Goal: Task Accomplishment & Management: Manage account settings

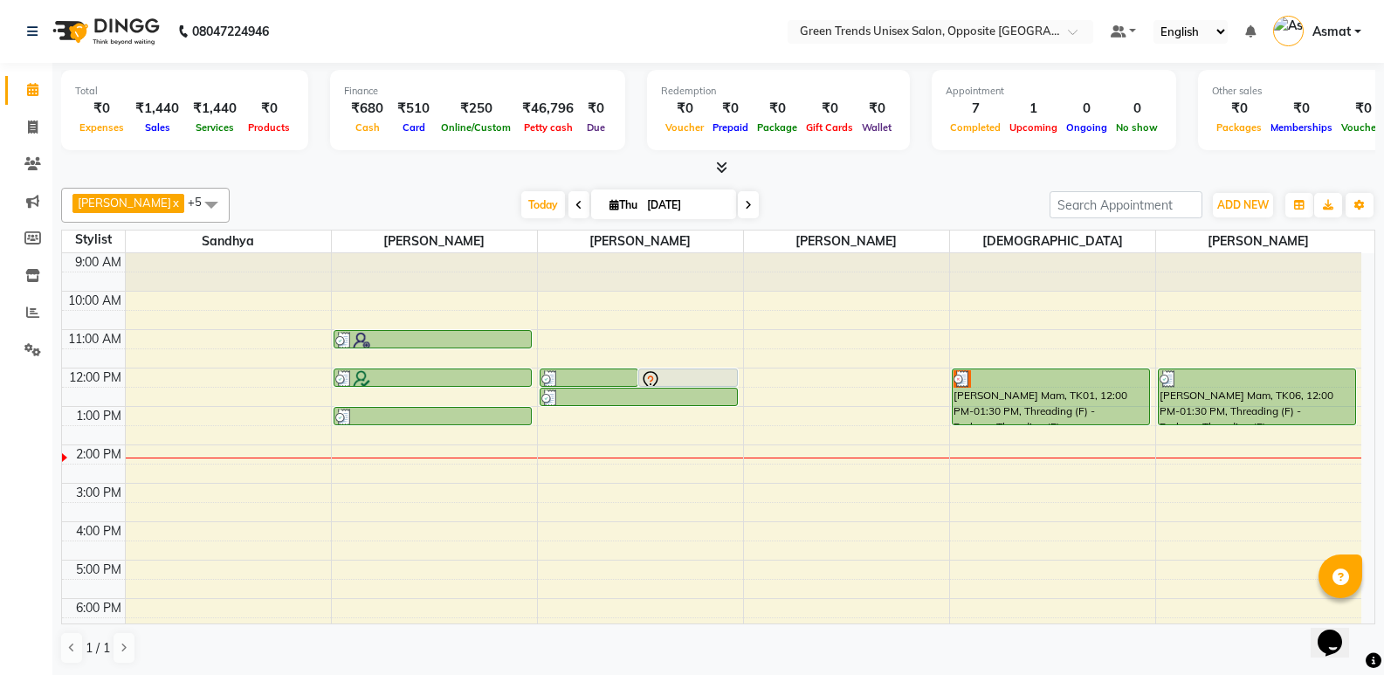
click at [1378, 290] on div "Total ₹0 Expenses ₹1,440 Sales ₹1,440 Services ₹0 Products Finance ₹680 Cash ₹5…" at bounding box center [717, 369] width 1331 height 613
click at [521, 201] on span "Today" at bounding box center [543, 204] width 44 height 27
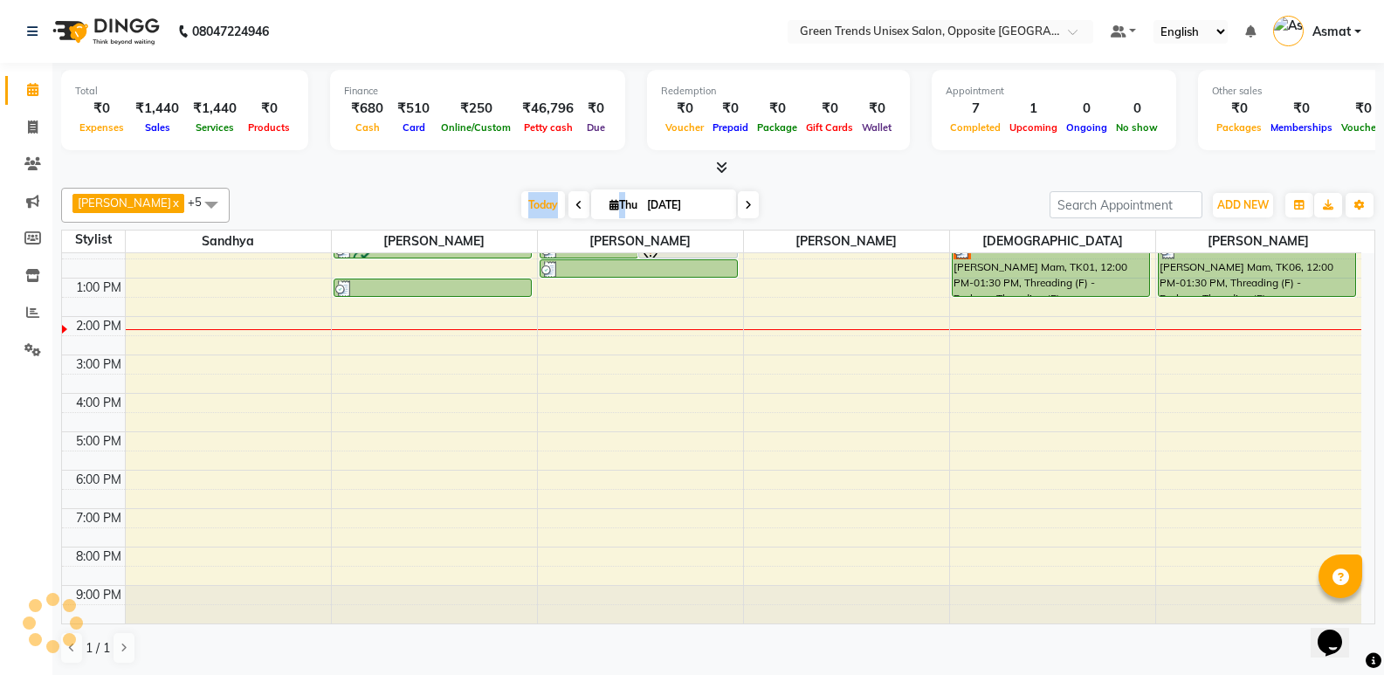
click at [447, 201] on div "[DATE] [DATE]" at bounding box center [639, 205] width 802 height 26
click at [521, 201] on span "Today" at bounding box center [543, 204] width 44 height 27
click at [427, 327] on div "9:00 AM 10:00 AM 11:00 AM 12:00 PM 1:00 PM 2:00 PM 3:00 PM 4:00 PM 5:00 PM 6:00…" at bounding box center [711, 374] width 1299 height 499
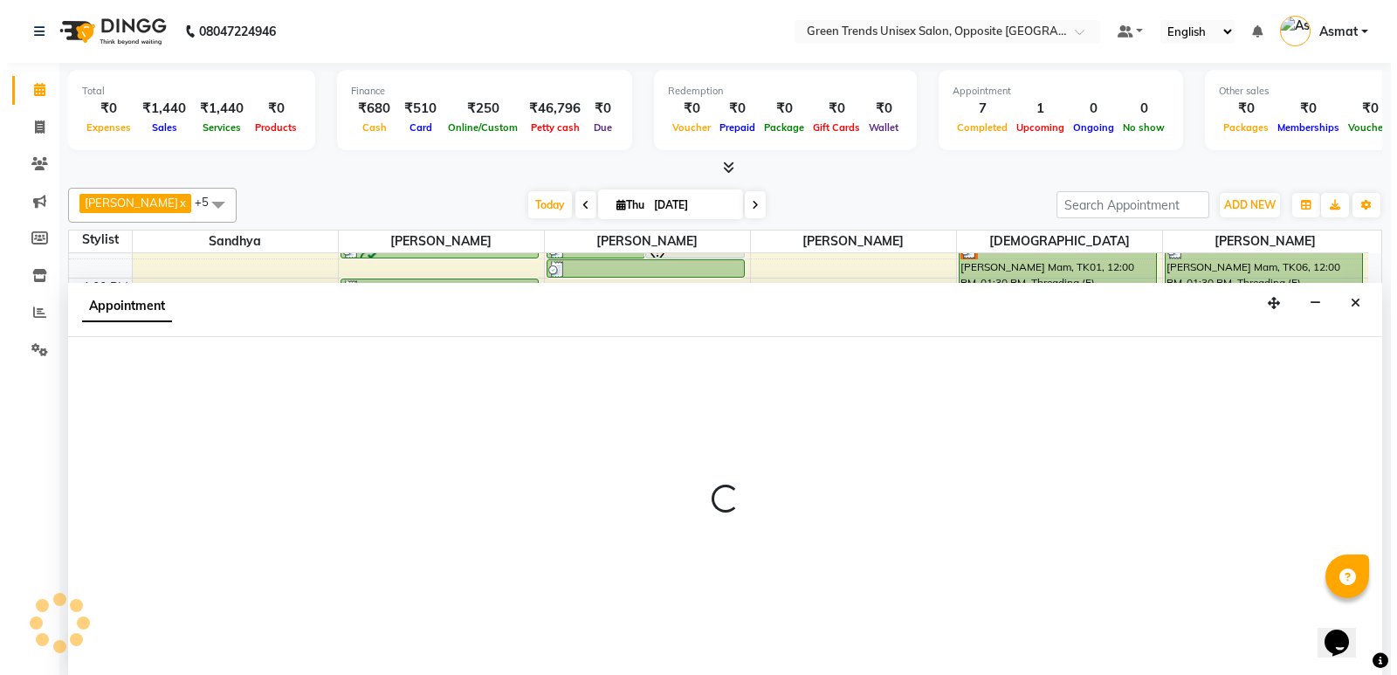
scroll to position [1, 0]
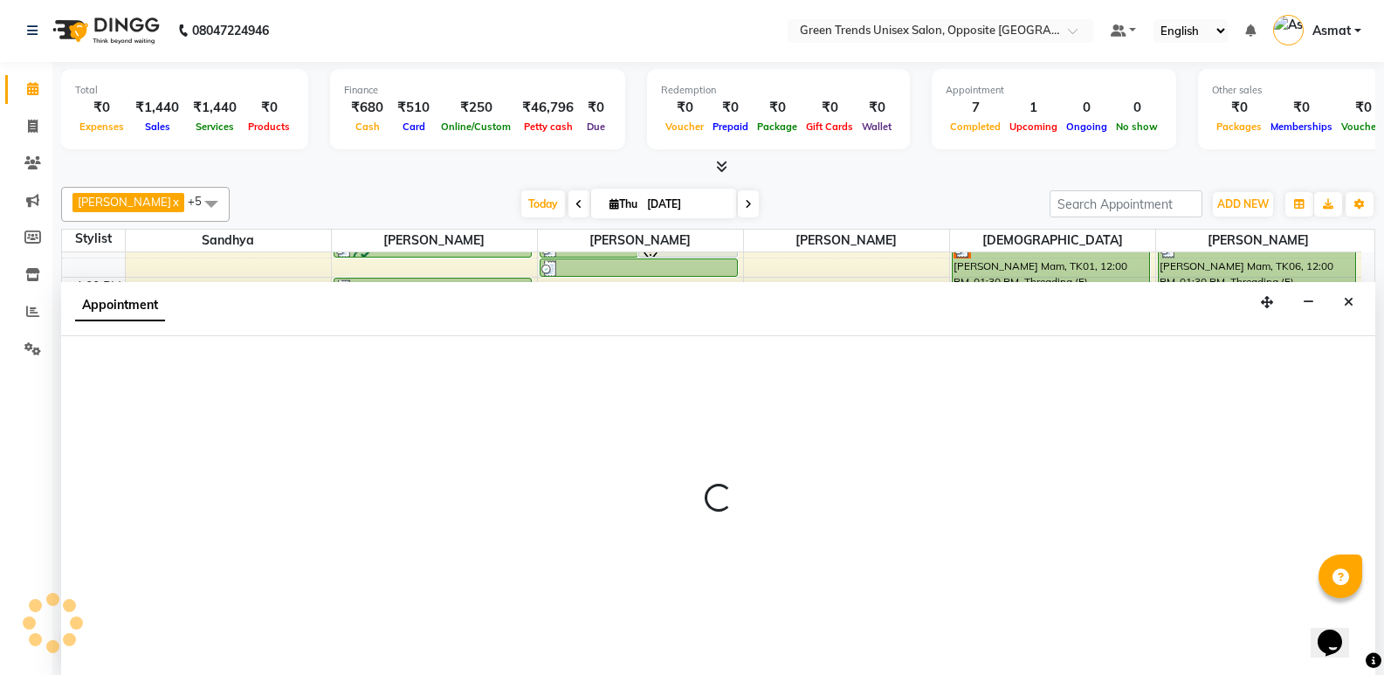
select select "82136"
select select "840"
select select "tentative"
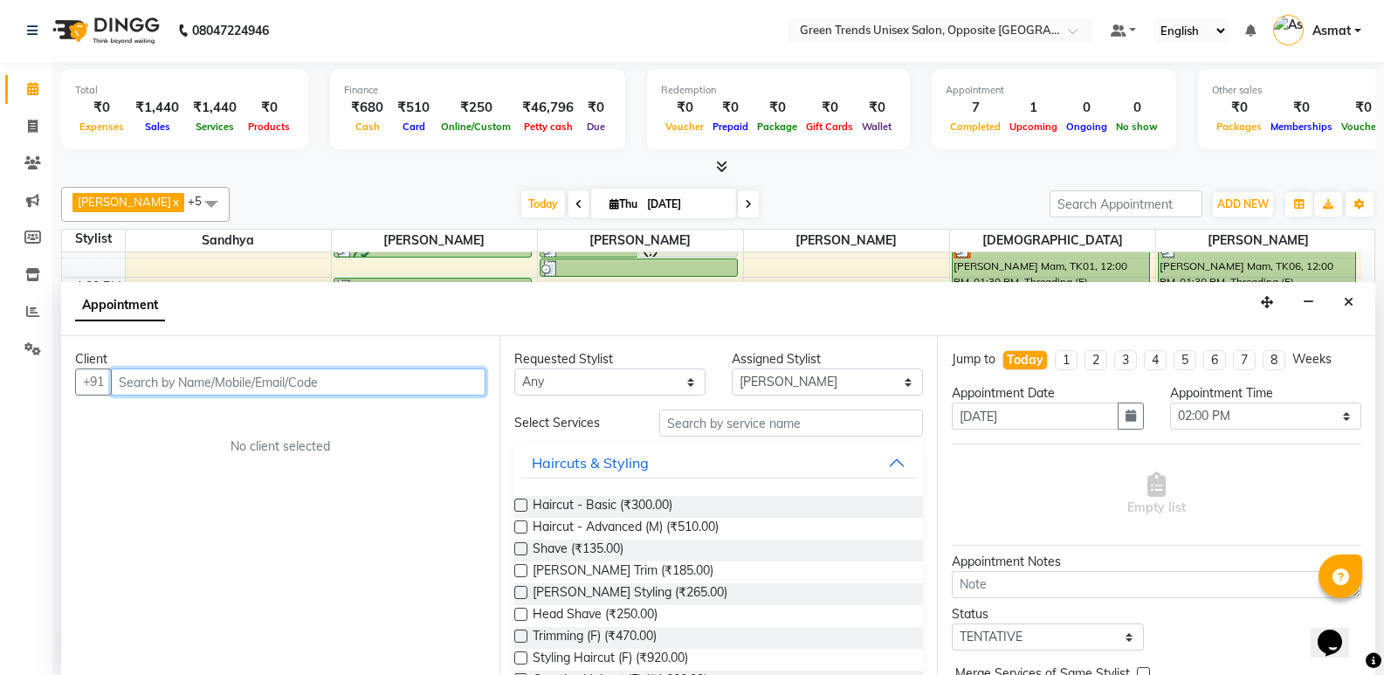
click at [138, 382] on input "text" at bounding box center [298, 381] width 375 height 27
type input "8081810242"
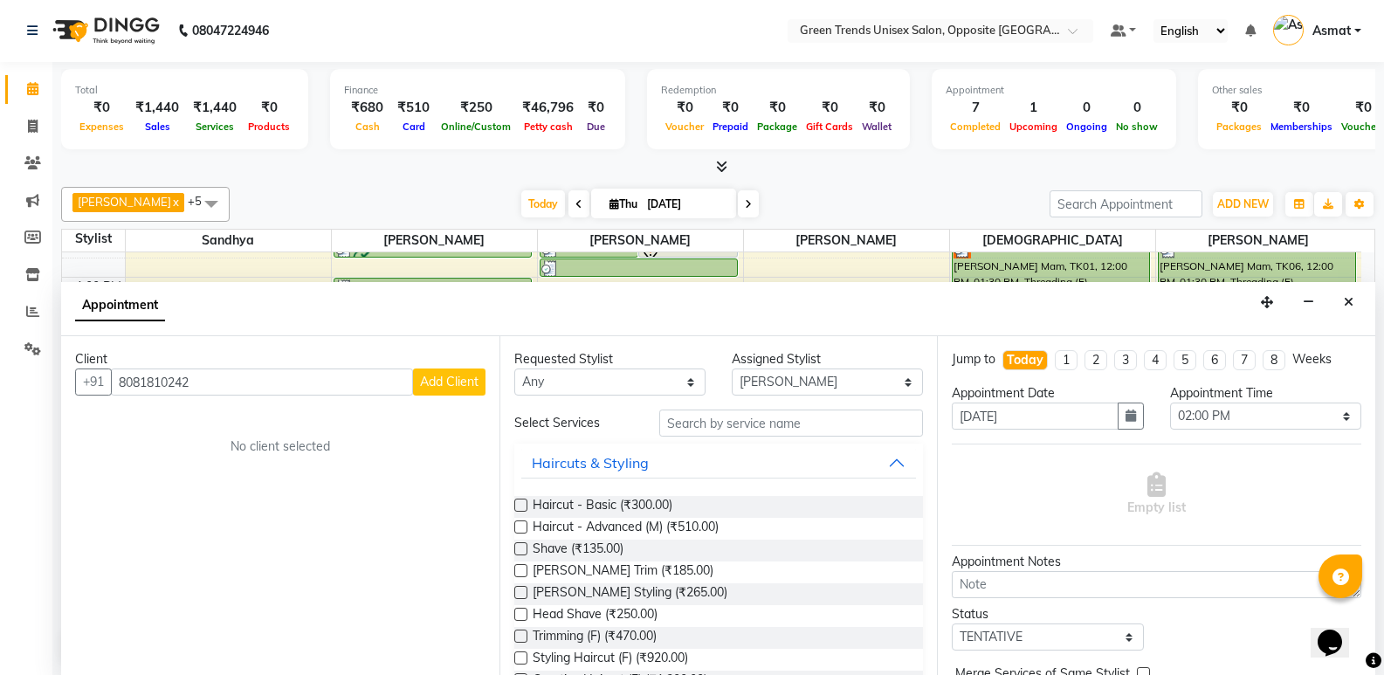
click at [465, 387] on span "Add Client" at bounding box center [449, 382] width 58 height 16
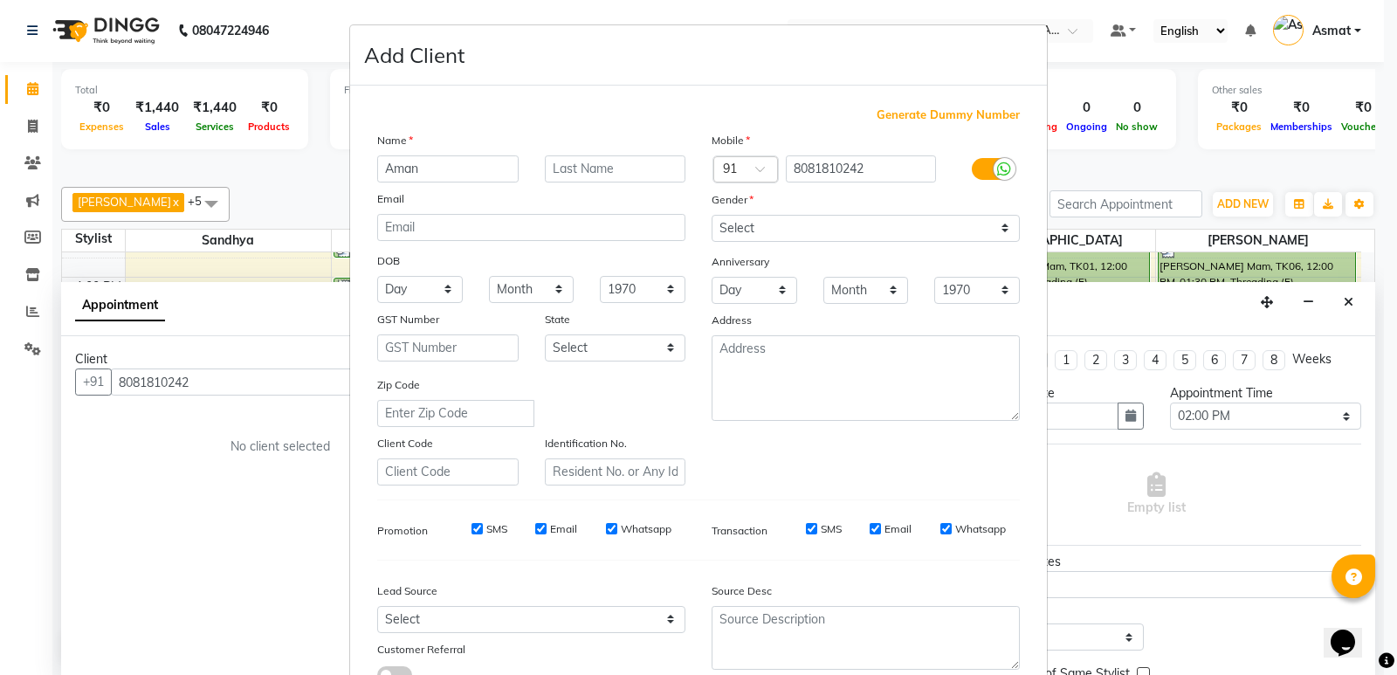
type input "Aman"
type input "[PERSON_NAME]"
click at [972, 220] on select "Select [DEMOGRAPHIC_DATA] [DEMOGRAPHIC_DATA] Other Prefer Not To Say" at bounding box center [866, 228] width 308 height 27
select select "[DEMOGRAPHIC_DATA]"
click at [712, 215] on select "Select [DEMOGRAPHIC_DATA] [DEMOGRAPHIC_DATA] Other Prefer Not To Say" at bounding box center [866, 228] width 308 height 27
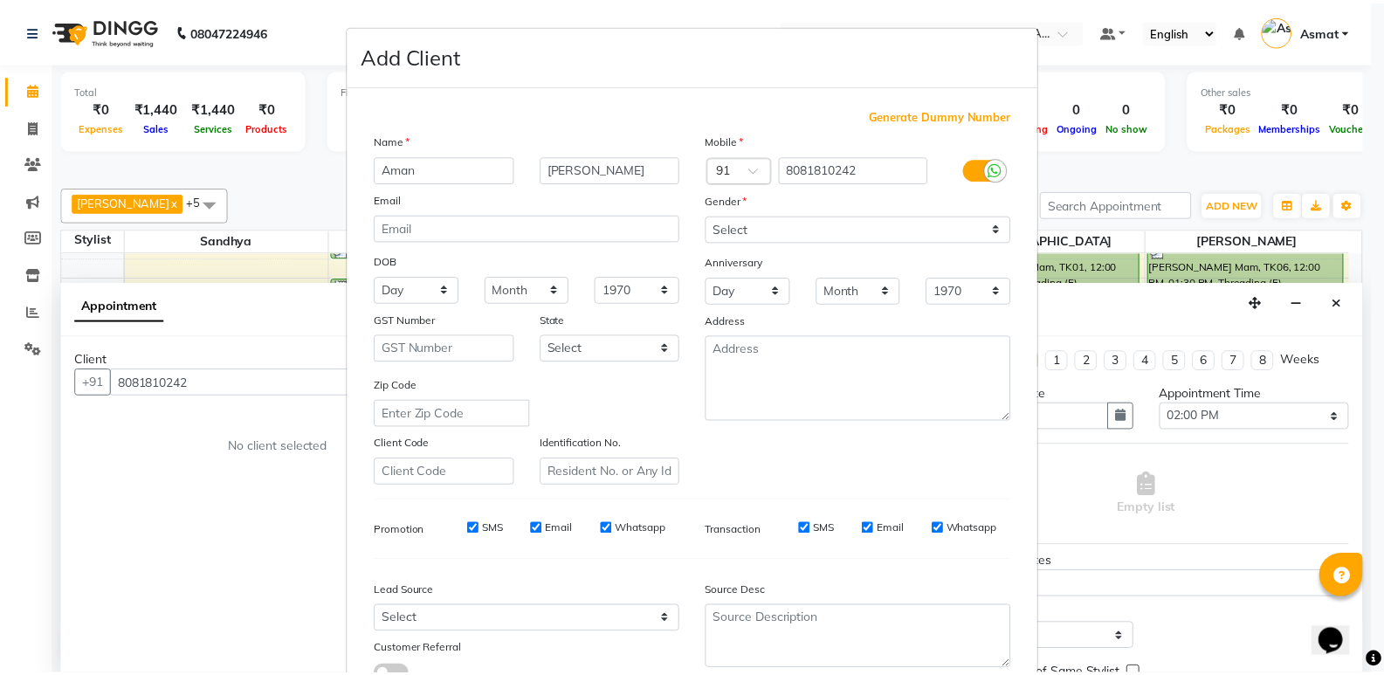
scroll to position [131, 0]
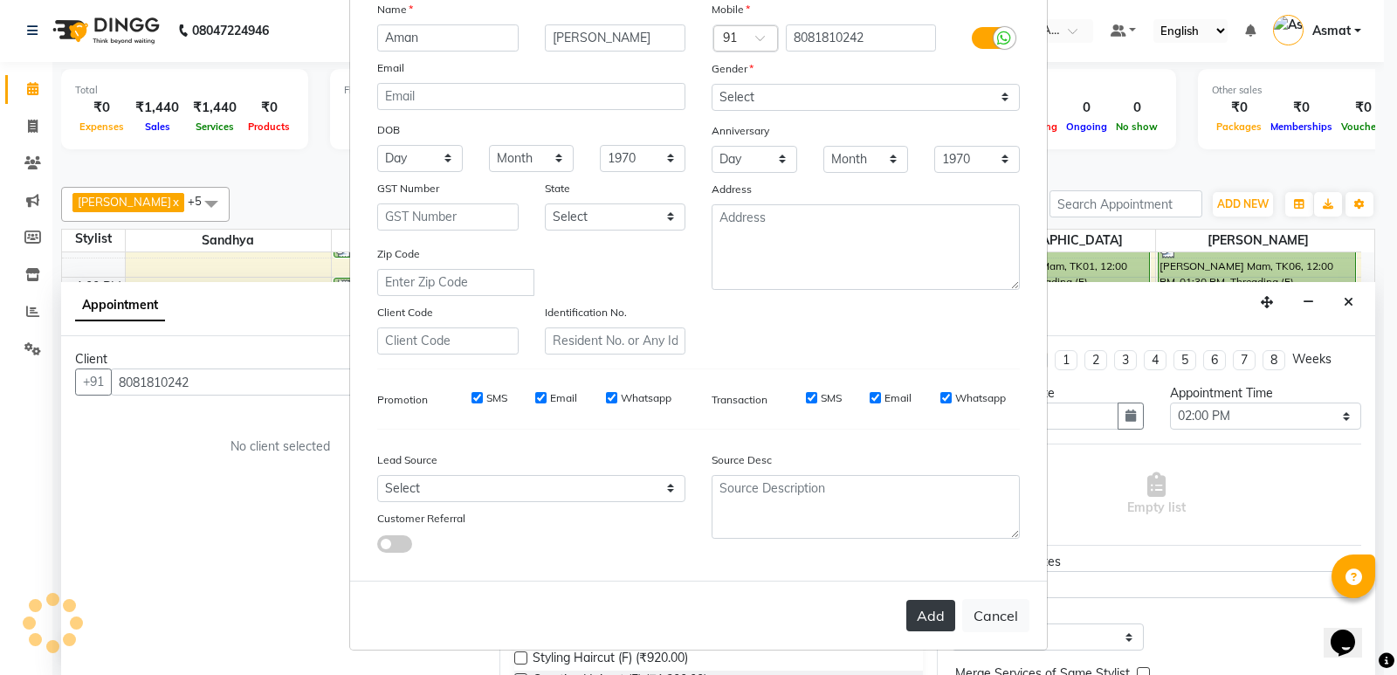
click at [925, 629] on button "Add" at bounding box center [930, 615] width 49 height 31
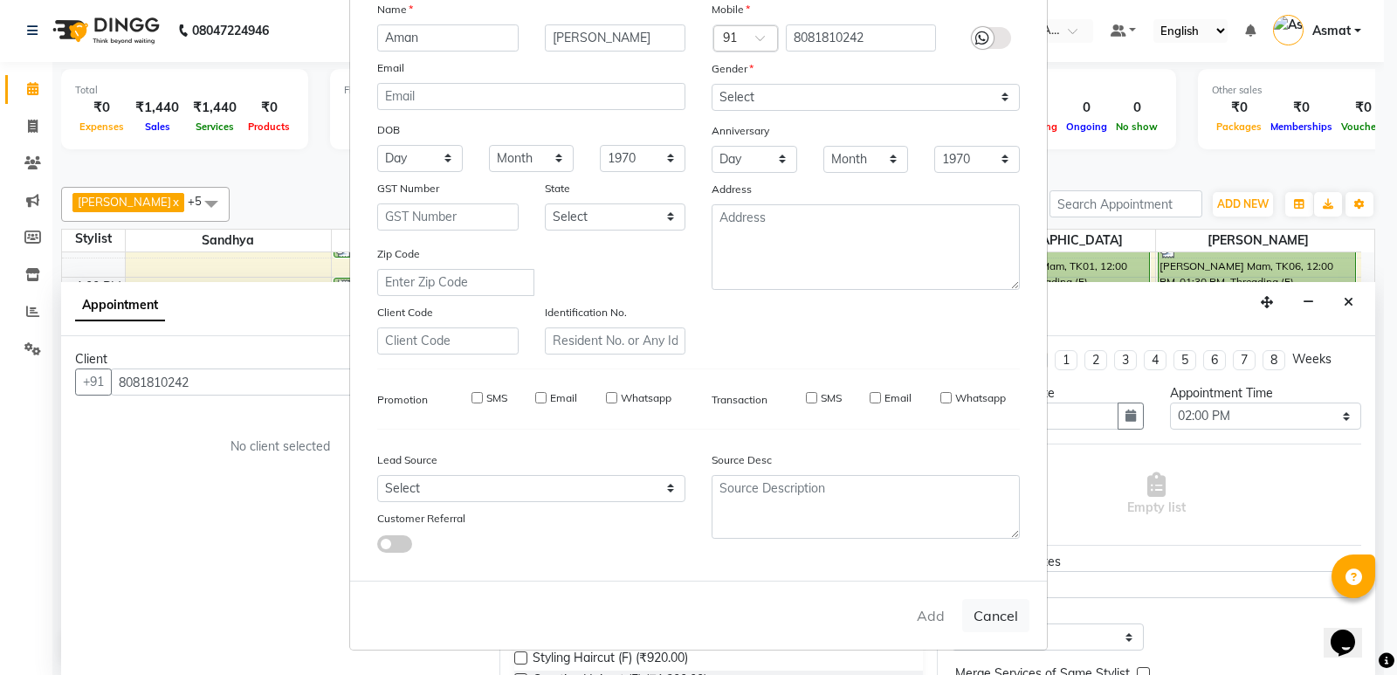
type input "80******42"
select select
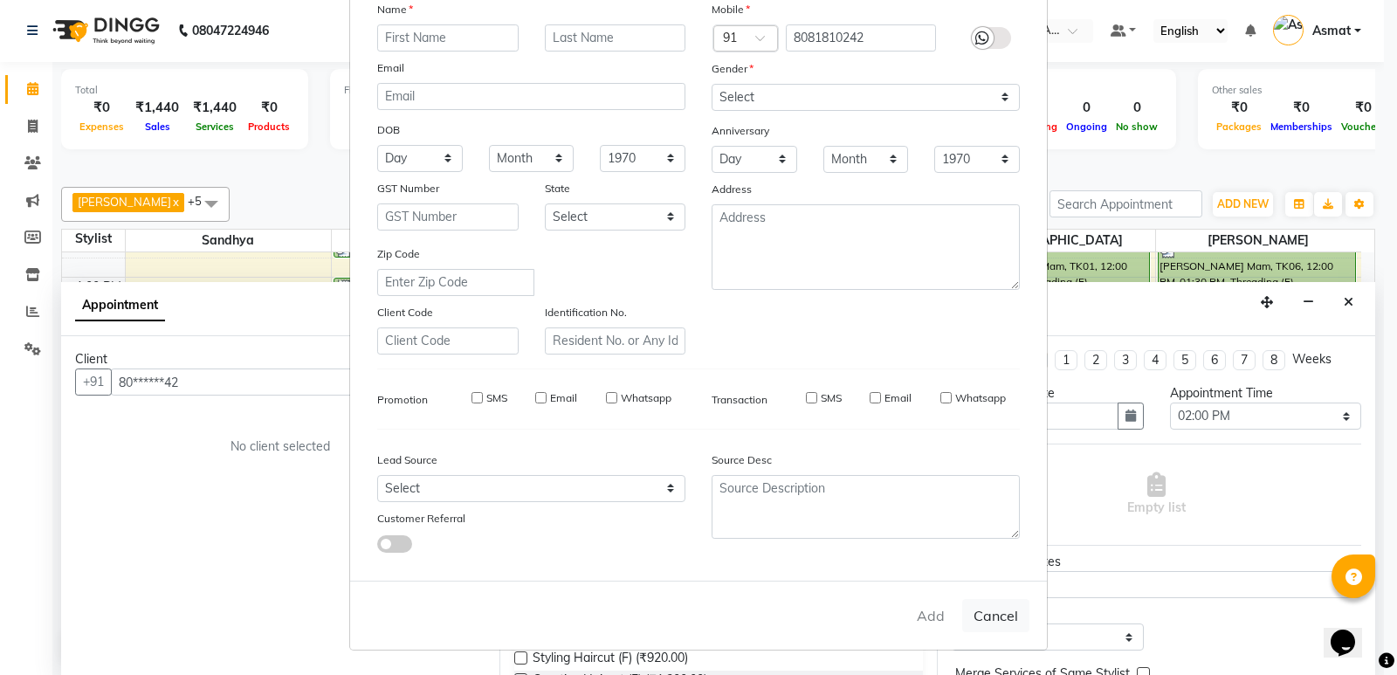
select select
checkbox input "false"
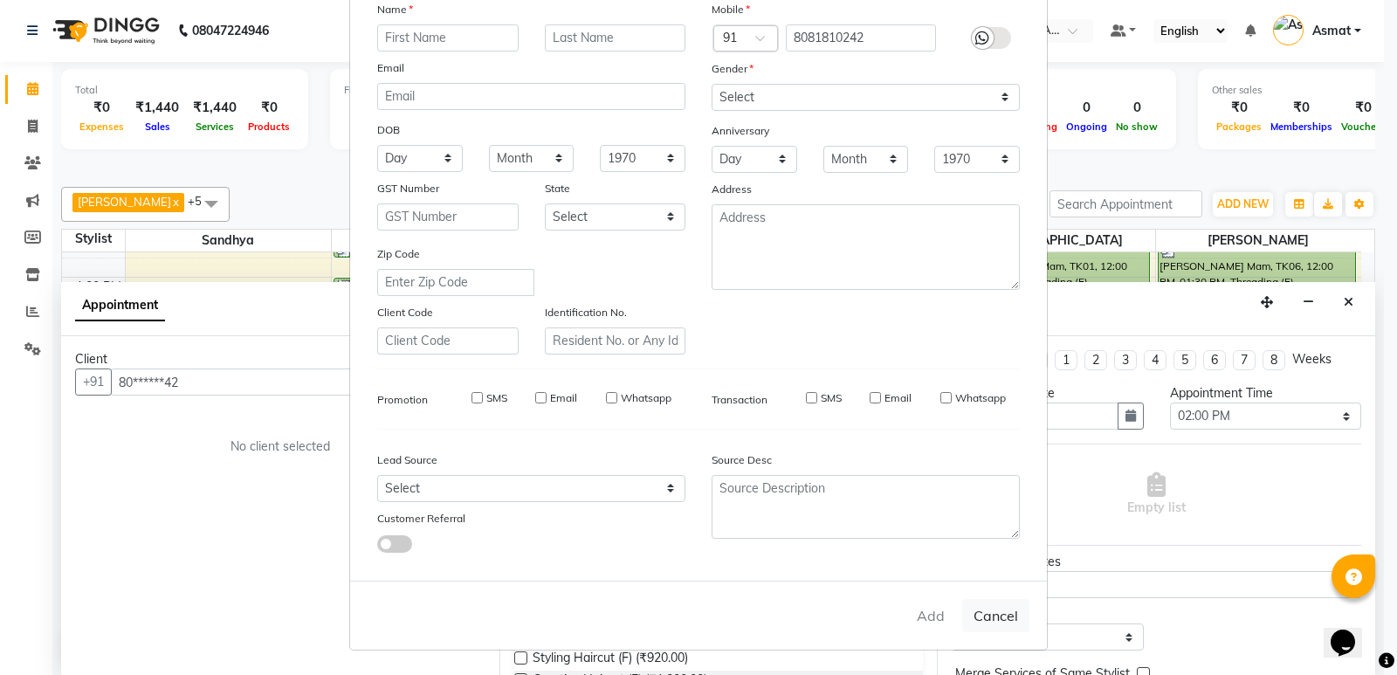
checkbox input "false"
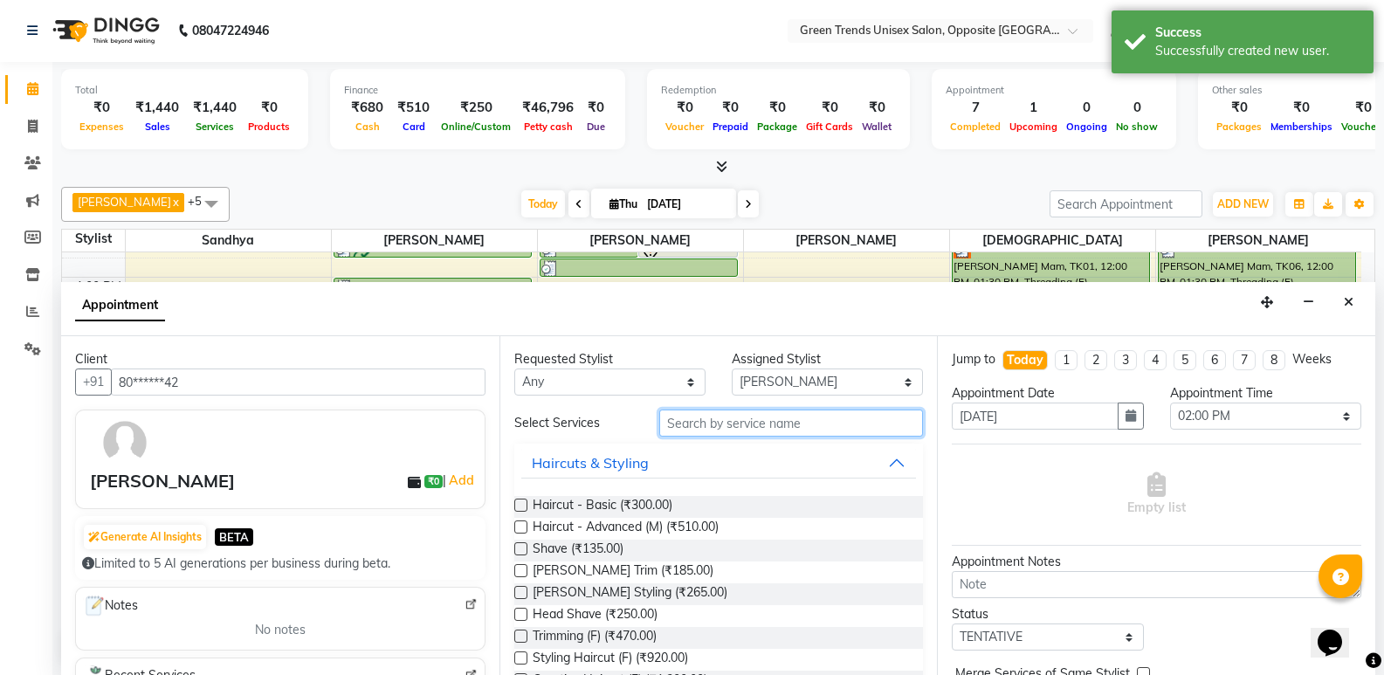
click at [740, 430] on input "text" at bounding box center [791, 422] width 264 height 27
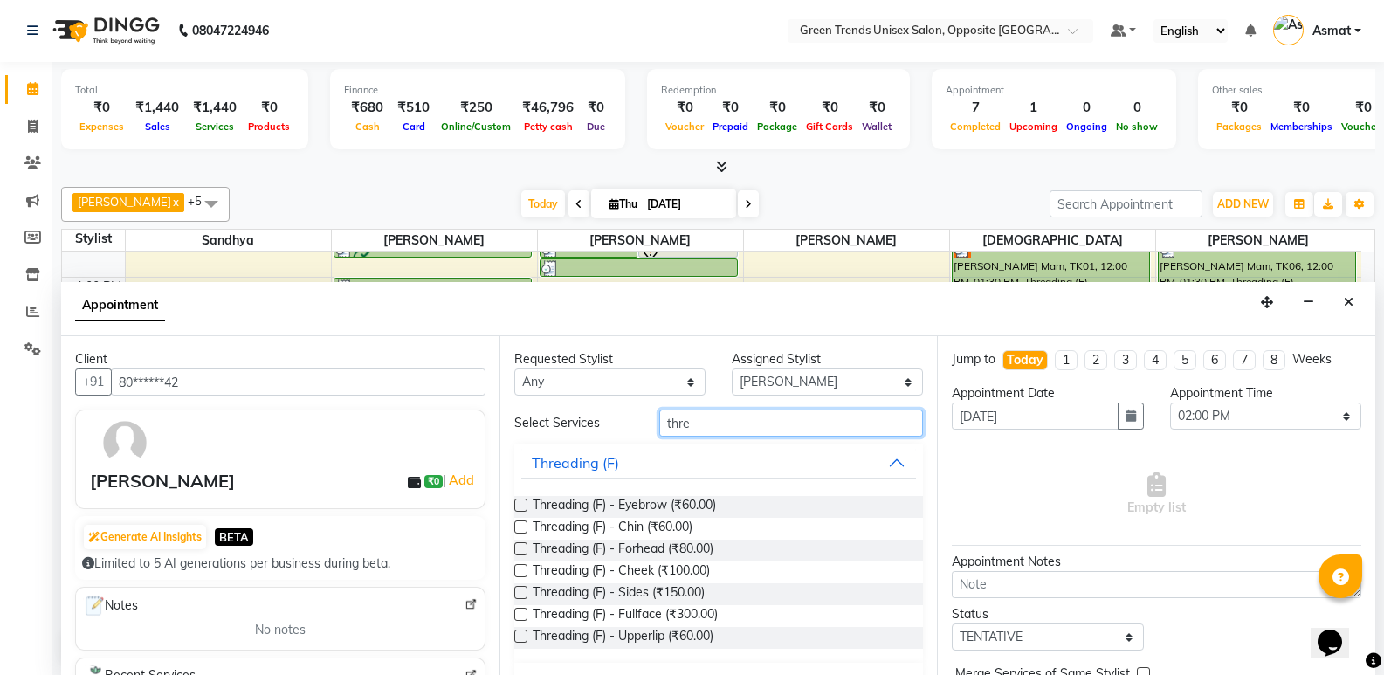
type input "thre"
click at [516, 505] on label at bounding box center [520, 505] width 13 height 13
click at [516, 505] on input "checkbox" at bounding box center [519, 506] width 11 height 11
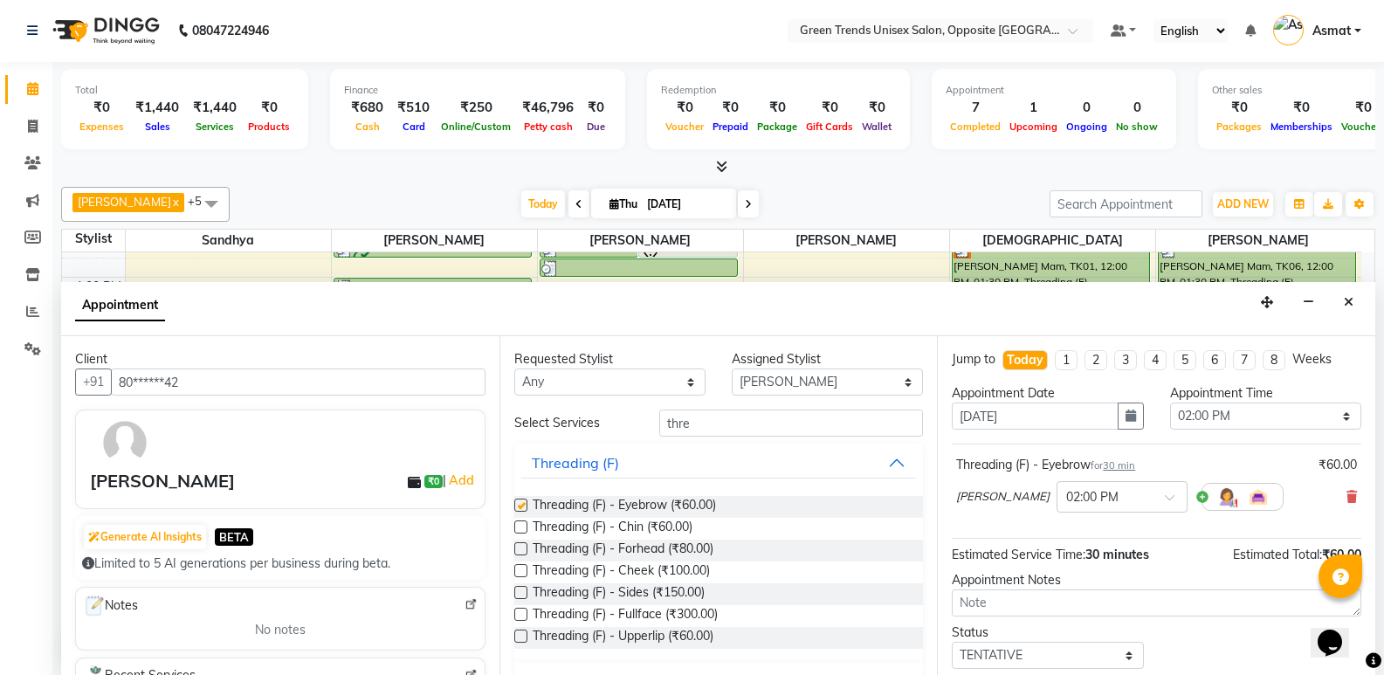
checkbox input "false"
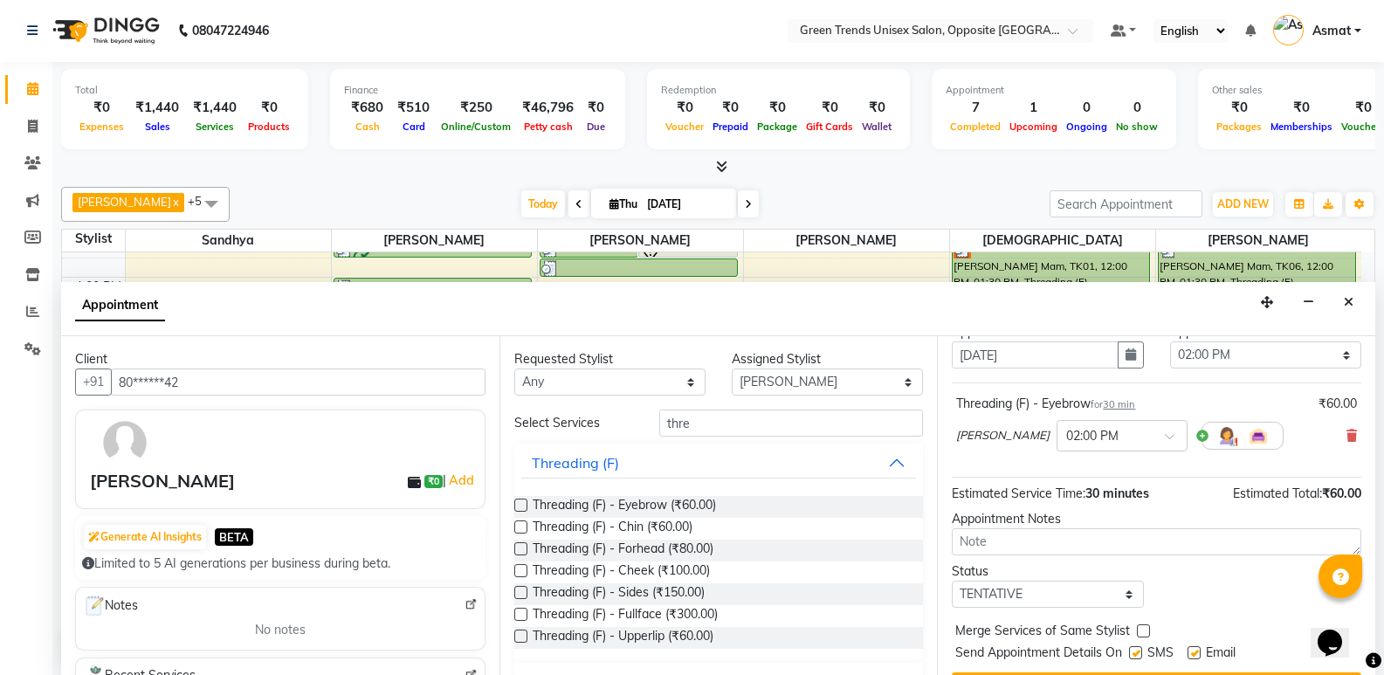
scroll to position [104, 0]
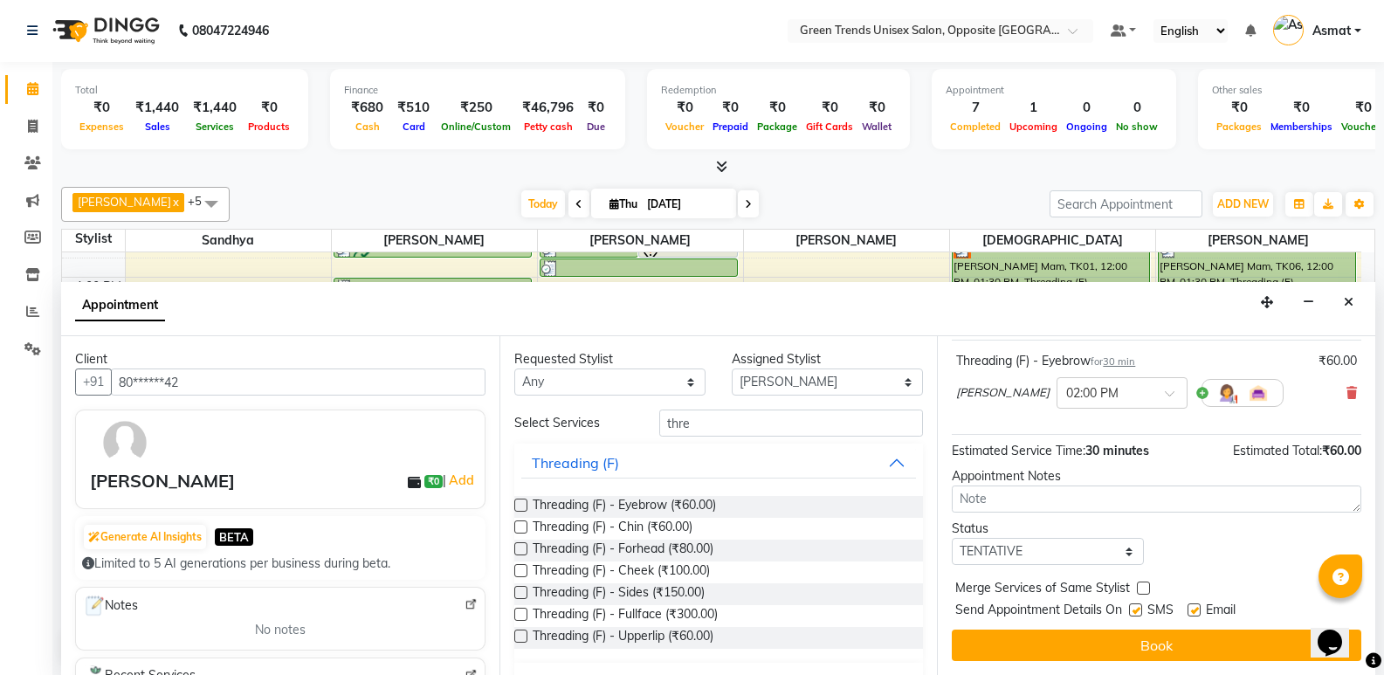
click at [1359, 612] on div "Opens Chat This icon Opens the chat window." at bounding box center [1338, 612] width 42 height 0
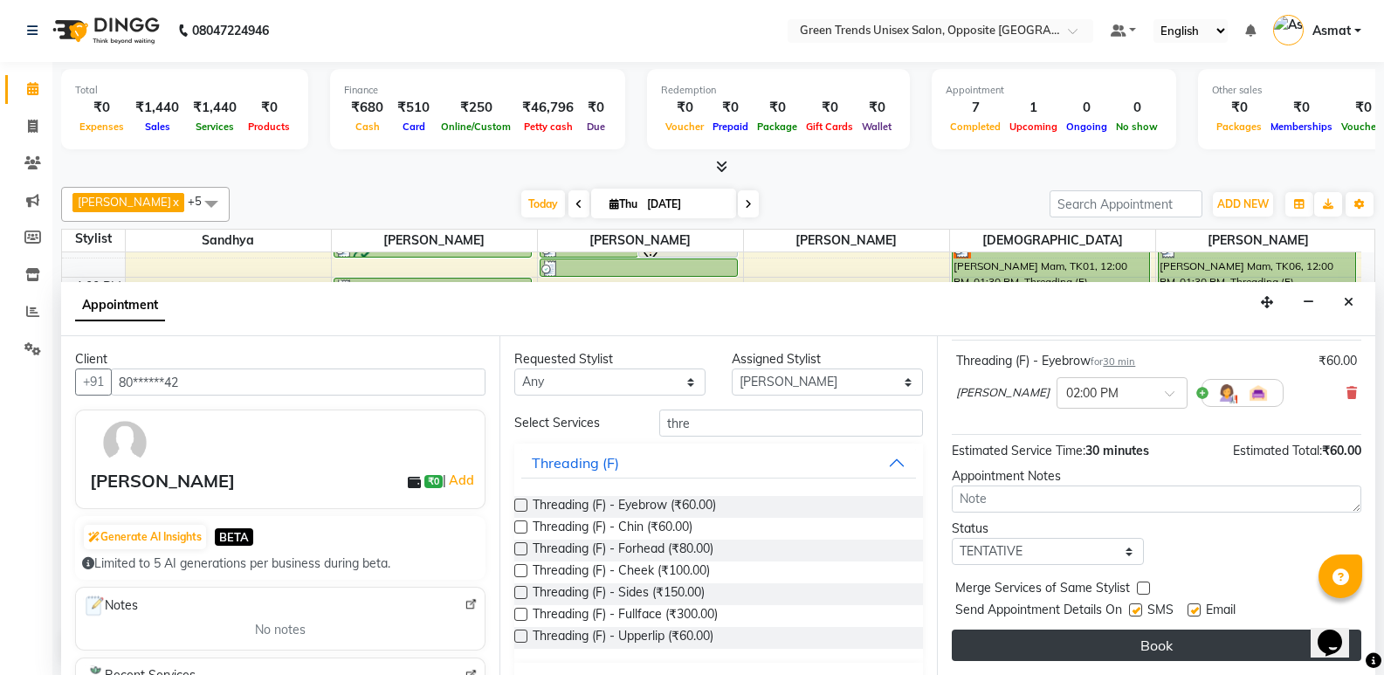
click at [1203, 634] on button "Book" at bounding box center [1156, 644] width 409 height 31
click at [1203, 634] on div "Book" at bounding box center [1156, 644] width 409 height 31
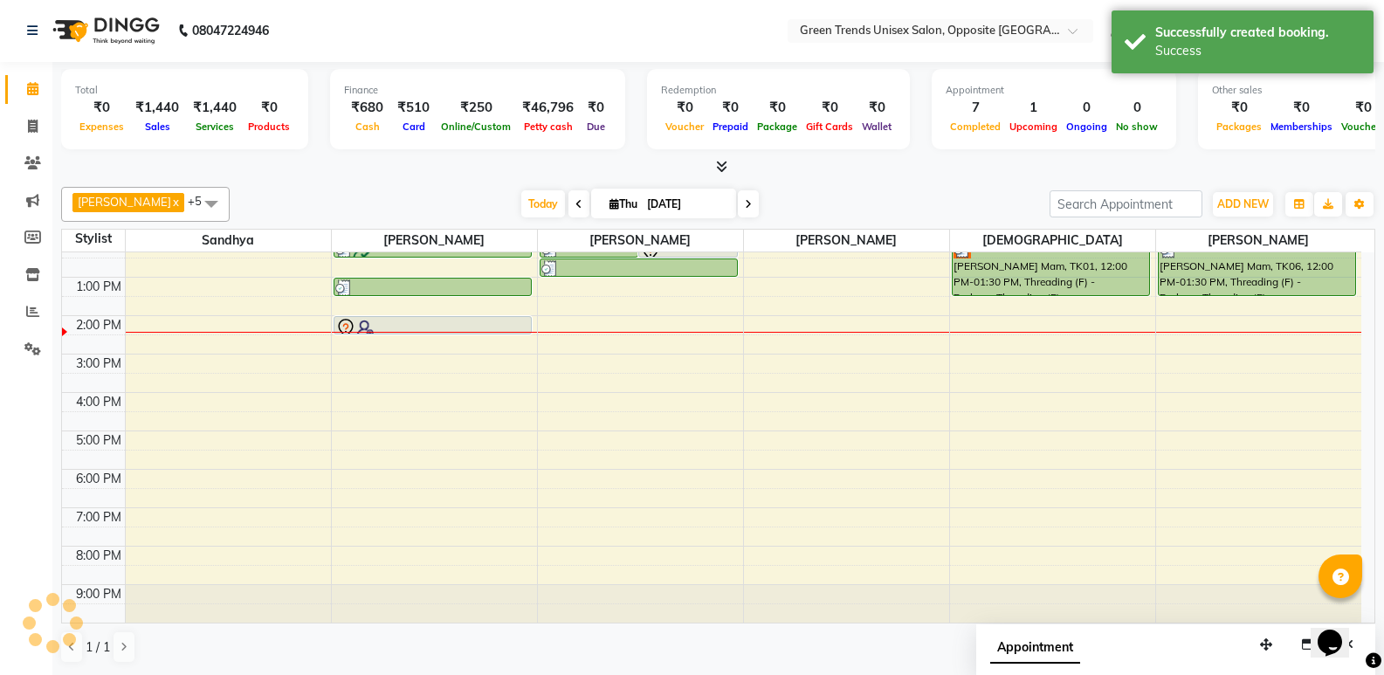
scroll to position [0, 0]
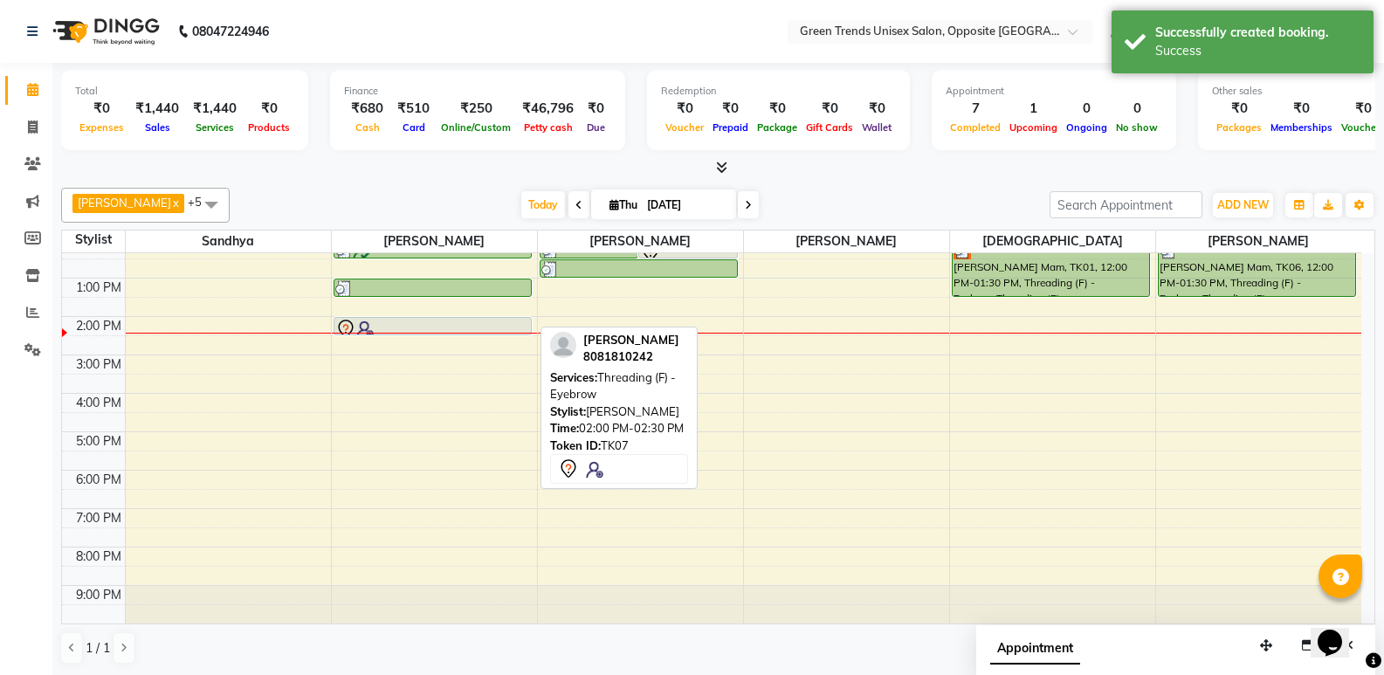
click at [502, 323] on div at bounding box center [432, 329] width 195 height 21
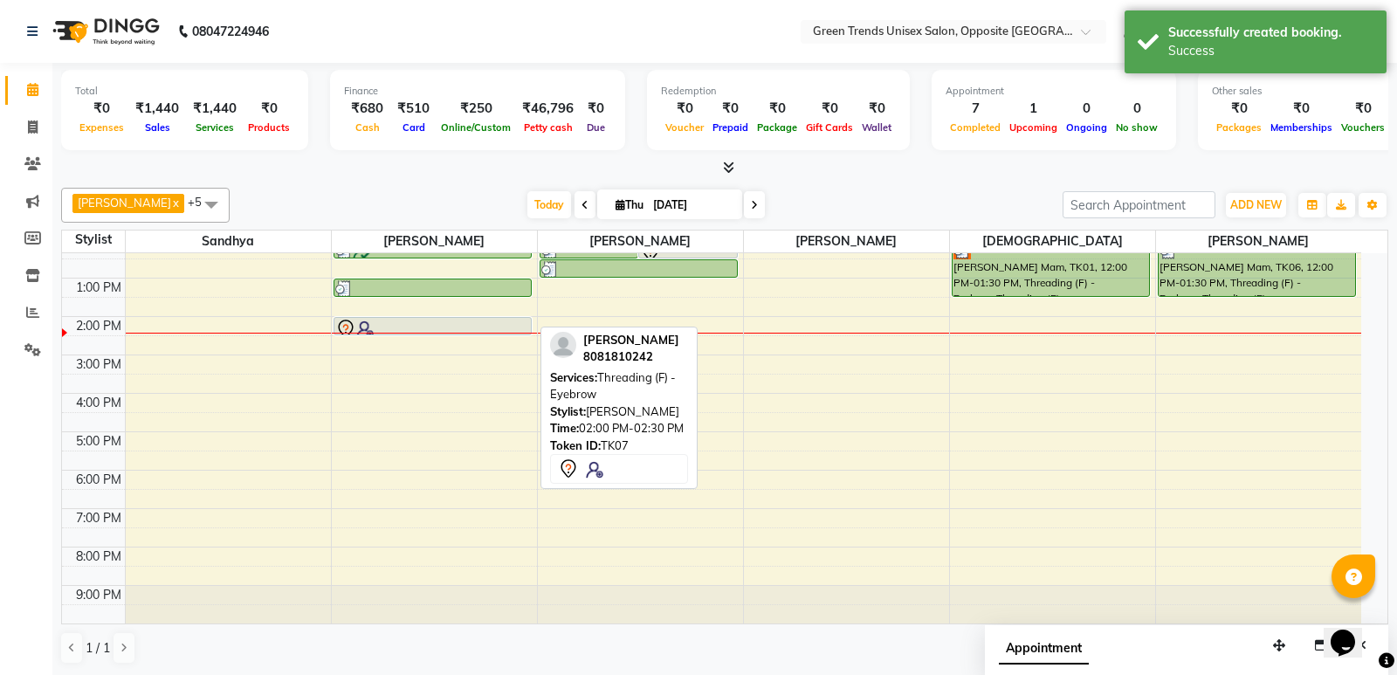
select select "7"
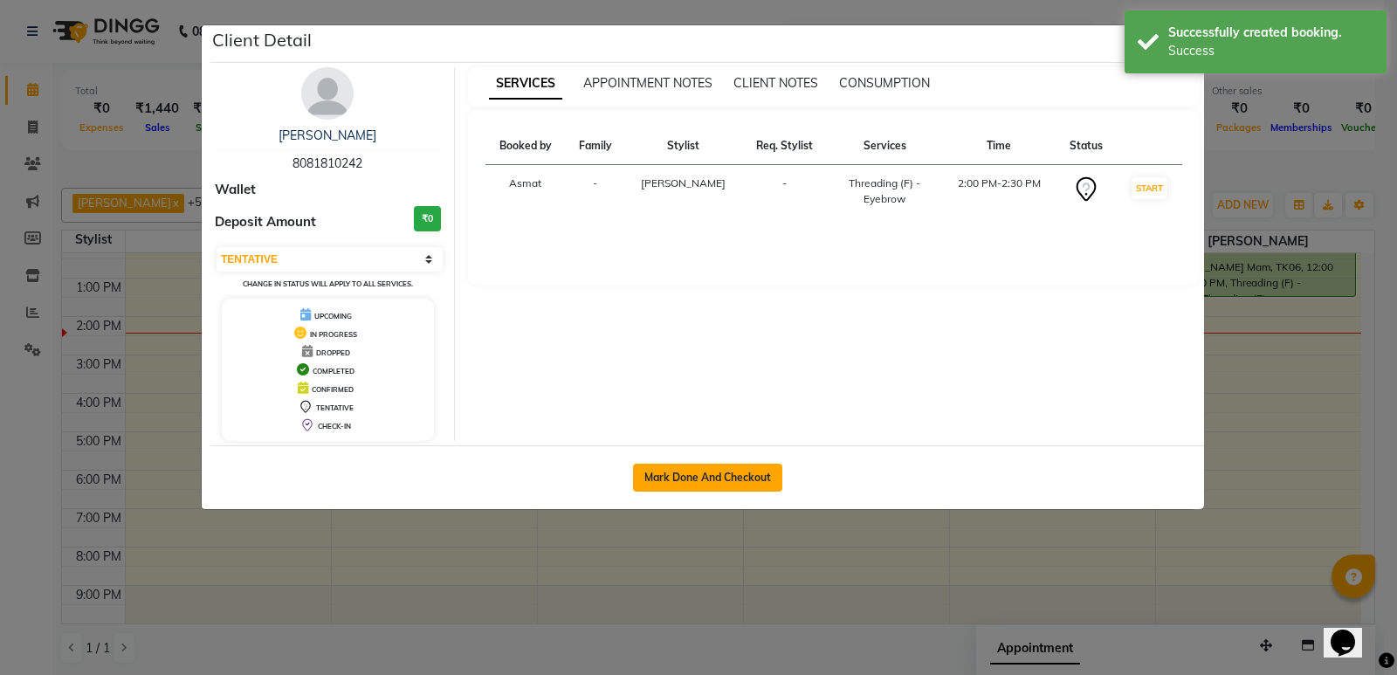
click at [710, 478] on button "Mark Done And Checkout" at bounding box center [707, 478] width 149 height 28
select select "service"
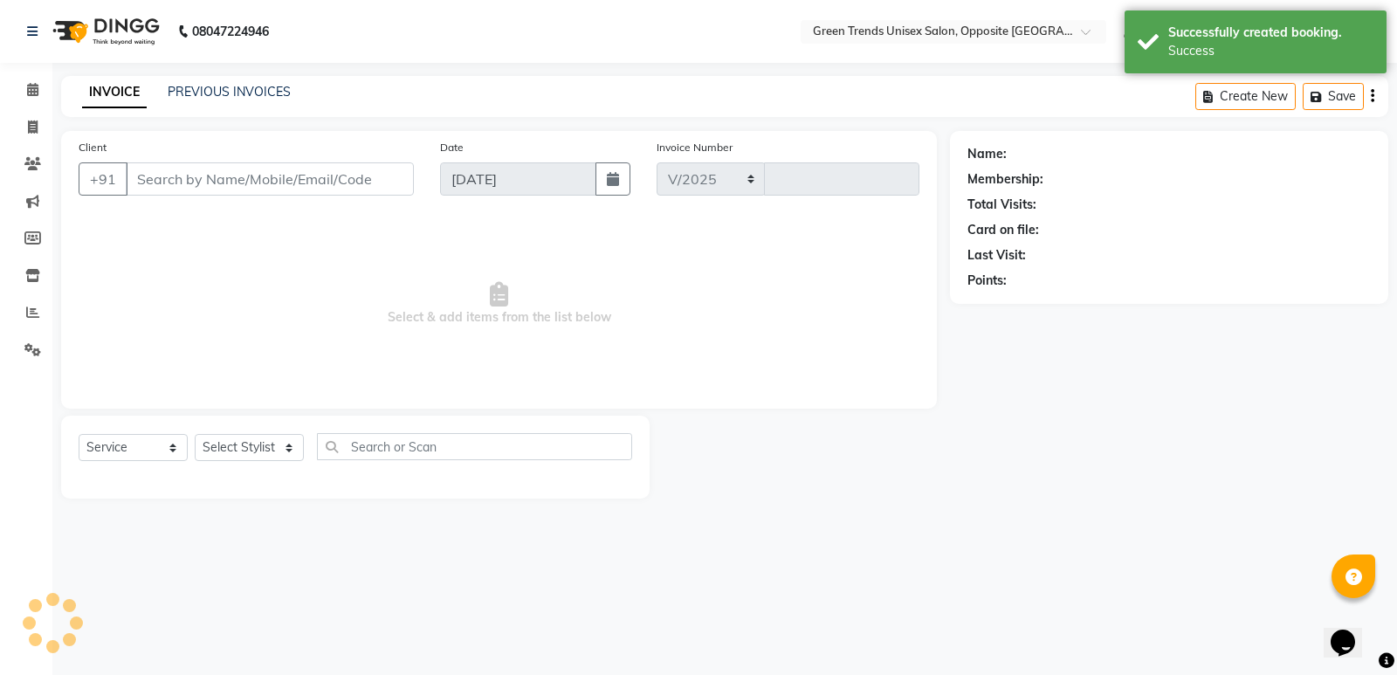
select select "5225"
type input "1115"
type input "80******42"
select select "82136"
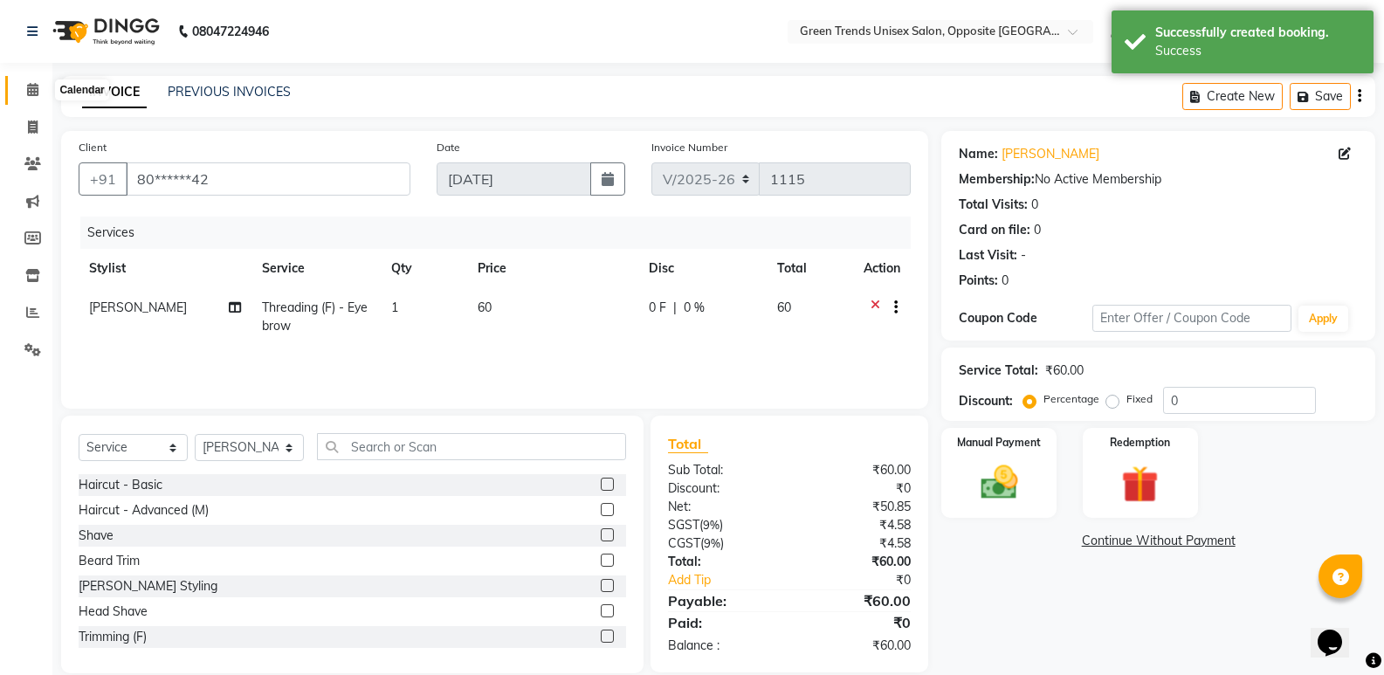
click at [36, 93] on icon at bounding box center [32, 89] width 11 height 13
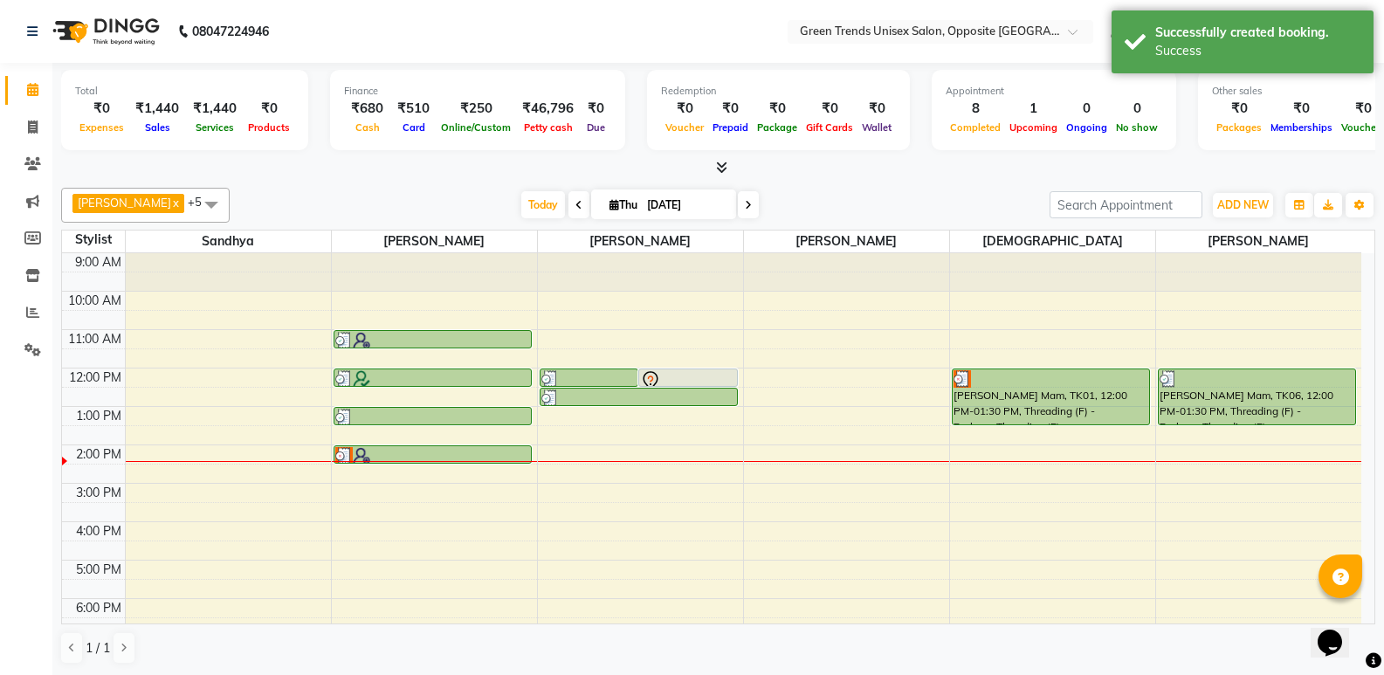
click at [884, 187] on div "[PERSON_NAME] x [PERSON_NAME] x [PERSON_NAME] x [PERSON_NAME] x +5 Select All […" at bounding box center [718, 426] width 1314 height 491
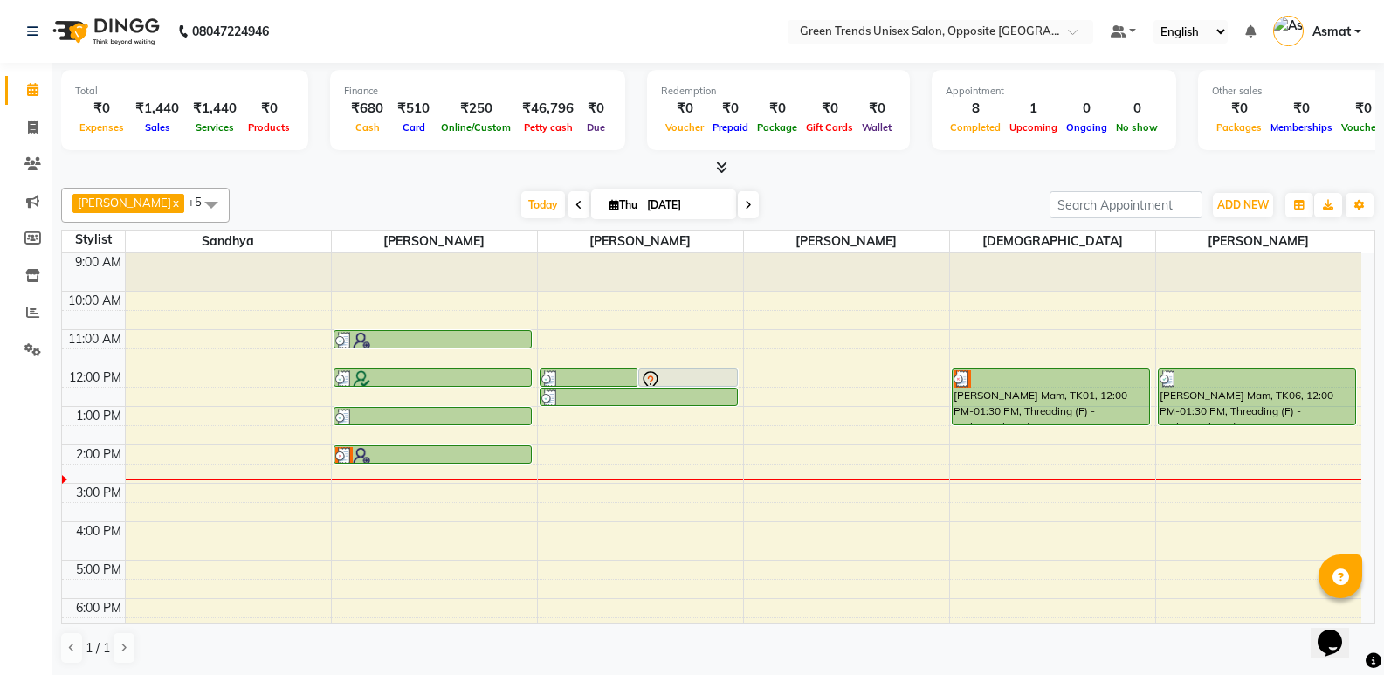
drag, startPoint x: 884, startPoint y: 187, endPoint x: 760, endPoint y: 7, distance: 218.9
click at [874, 187] on div "[PERSON_NAME] x [PERSON_NAME] x [PERSON_NAME] x [PERSON_NAME] x +5 Select All […" at bounding box center [718, 426] width 1314 height 491
click at [522, 201] on span "Today" at bounding box center [543, 204] width 44 height 27
click at [521, 202] on span "Today" at bounding box center [543, 204] width 44 height 27
click at [423, 189] on div "[PERSON_NAME] x [PERSON_NAME] x [PERSON_NAME] x [PERSON_NAME] x +5 Select All […" at bounding box center [718, 205] width 1314 height 35
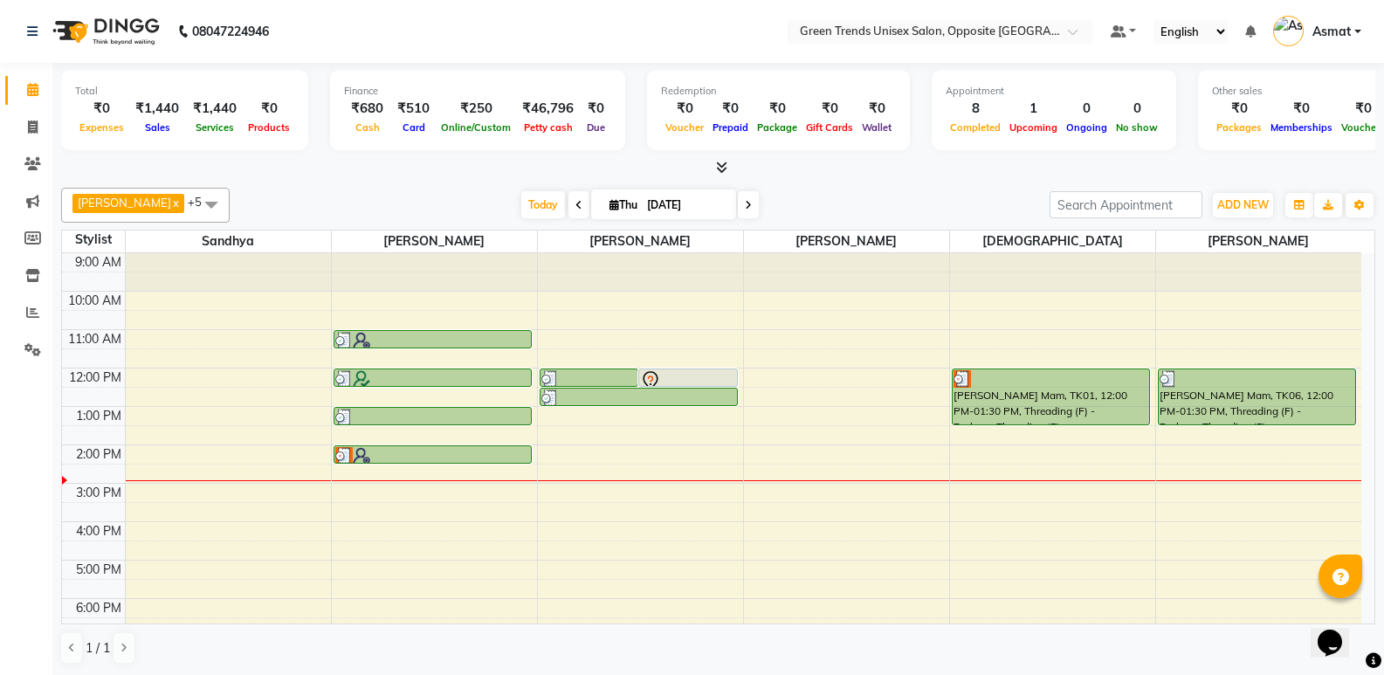
scroll to position [128, 0]
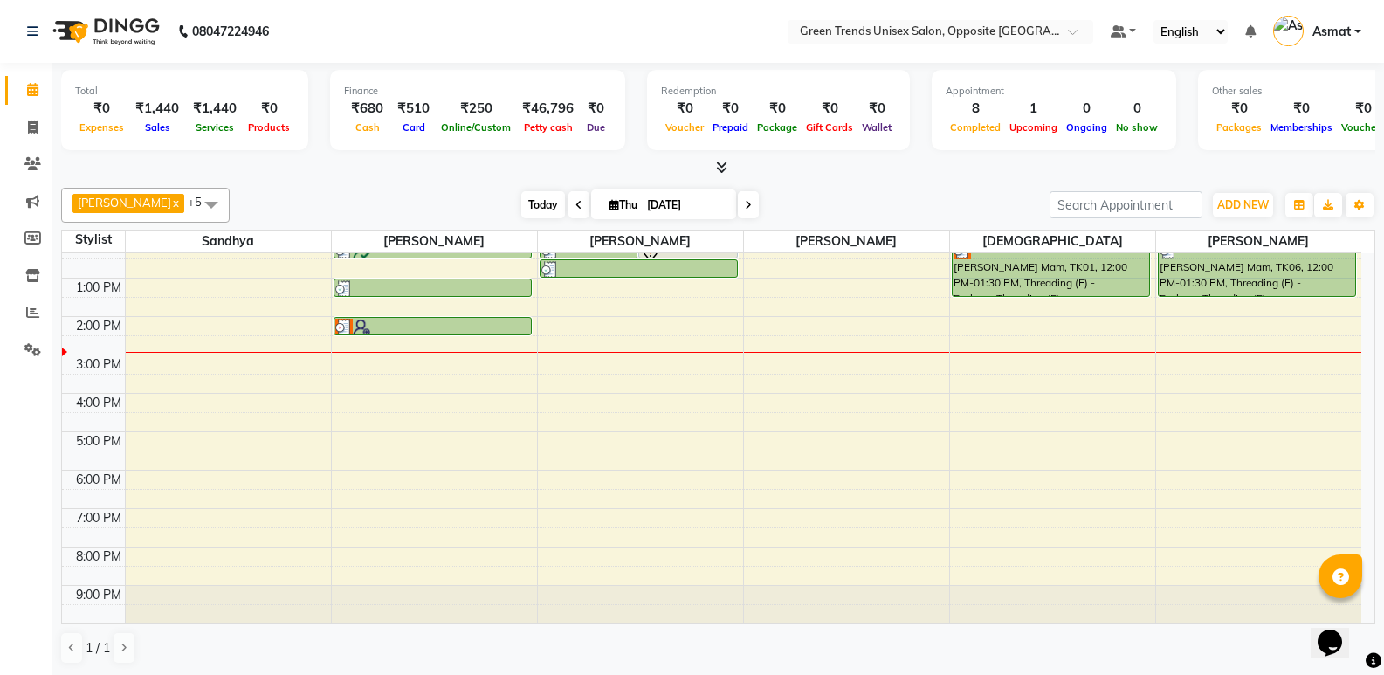
click at [521, 205] on span "Today" at bounding box center [543, 204] width 44 height 27
click at [484, 349] on div "9:00 AM 10:00 AM 11:00 AM 12:00 PM 1:00 PM 2:00 PM 3:00 PM 4:00 PM 5:00 PM 6:00…" at bounding box center [711, 374] width 1299 height 499
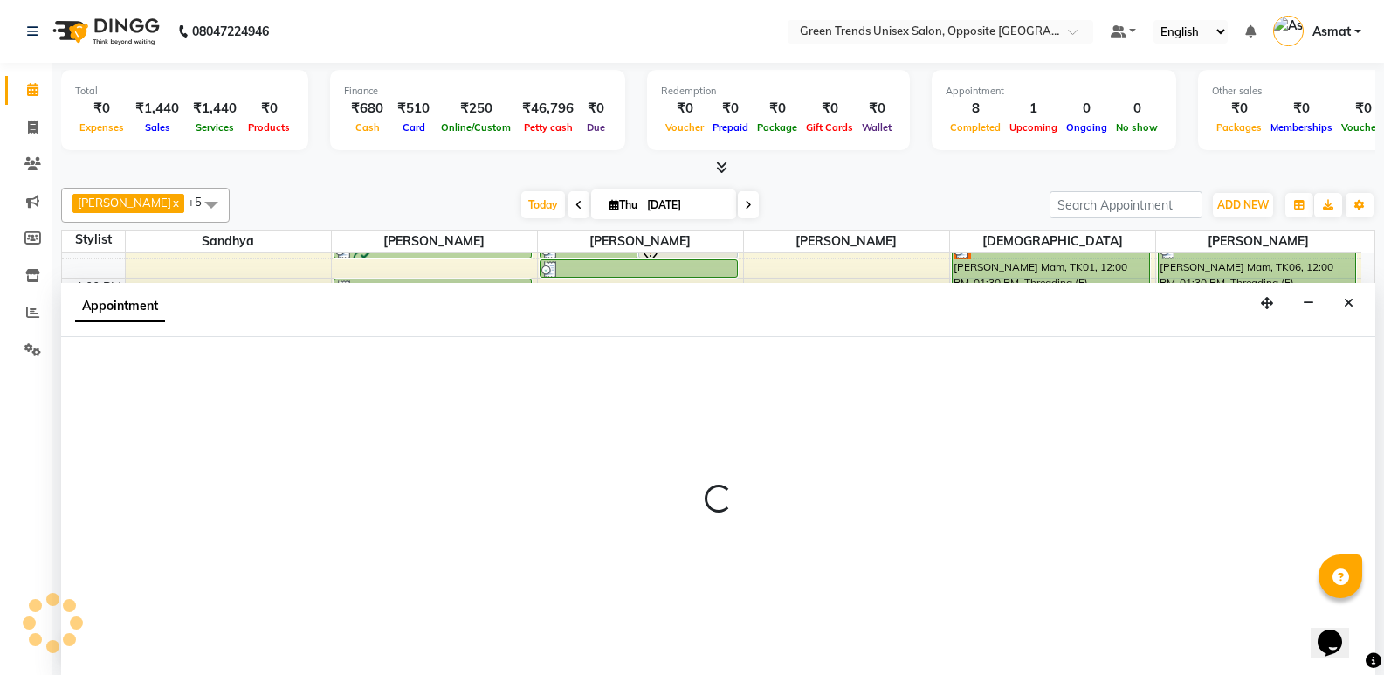
scroll to position [1, 0]
select select "82136"
select select "tentative"
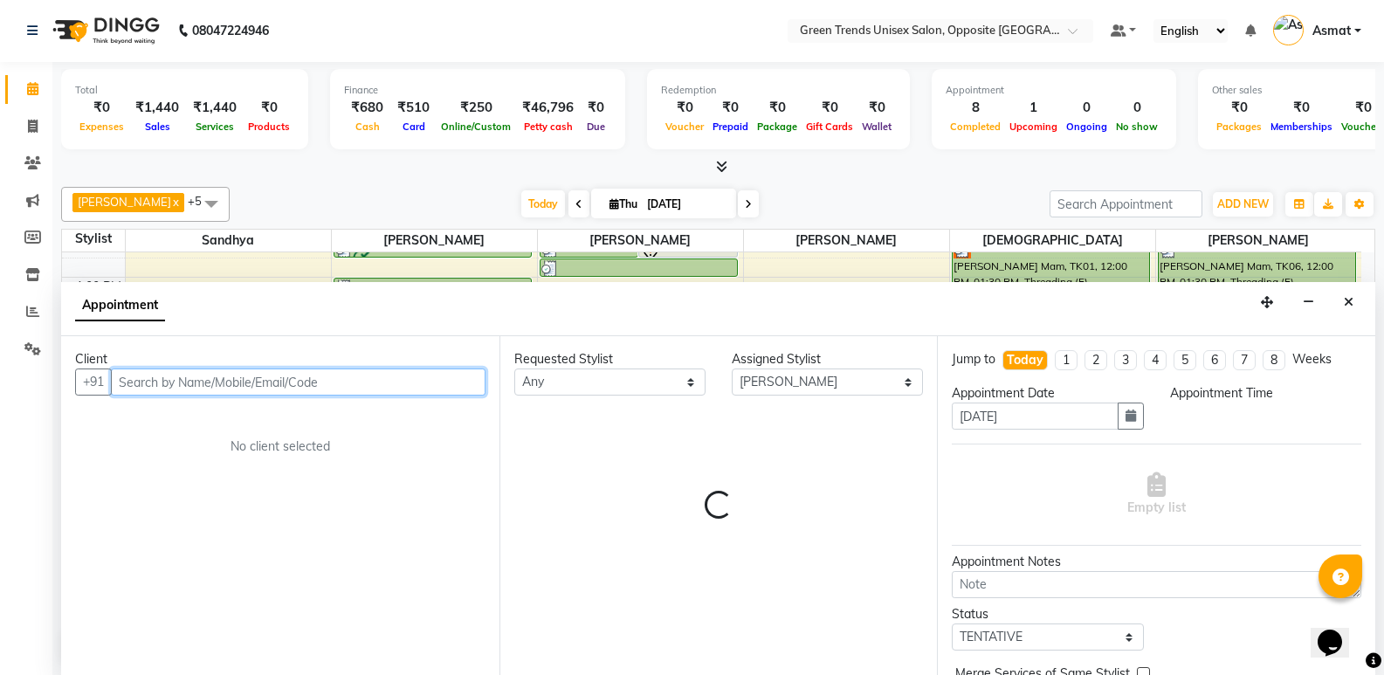
select select "870"
click at [282, 384] on input "text" at bounding box center [298, 381] width 375 height 27
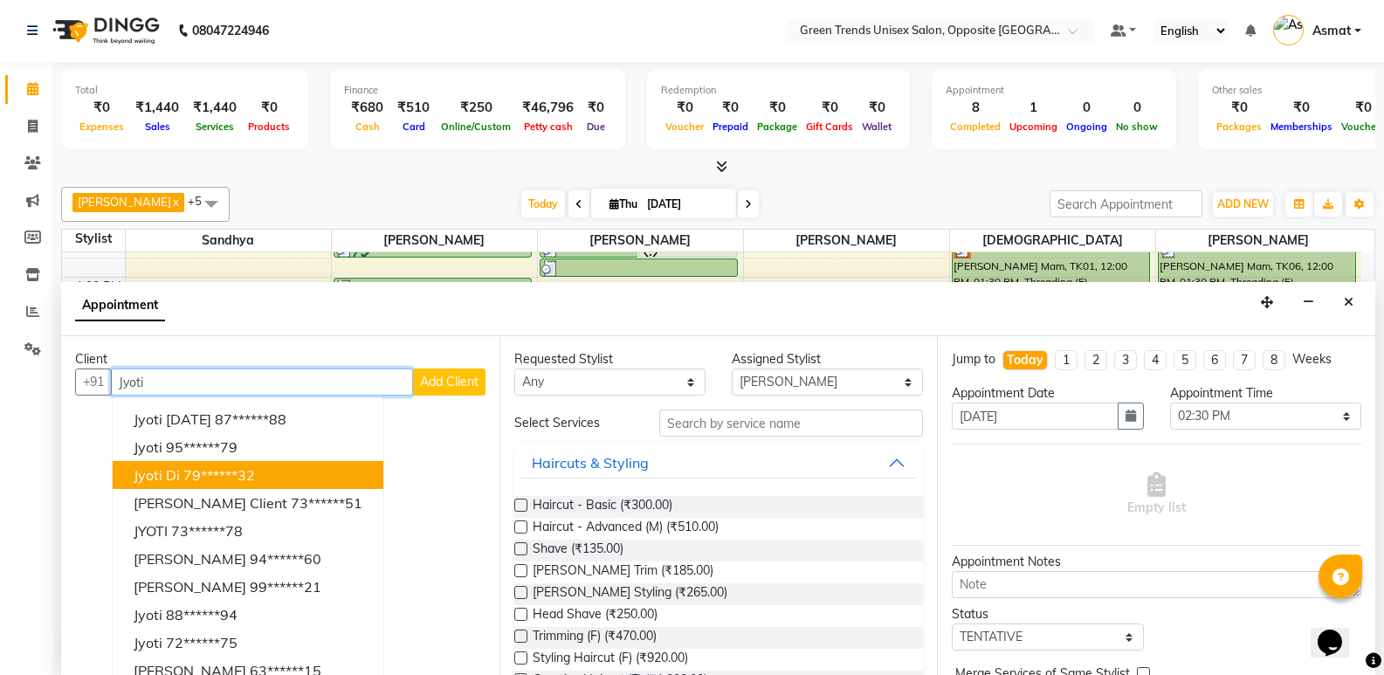
click at [263, 476] on button "[PERSON_NAME] 79******32" at bounding box center [248, 475] width 271 height 28
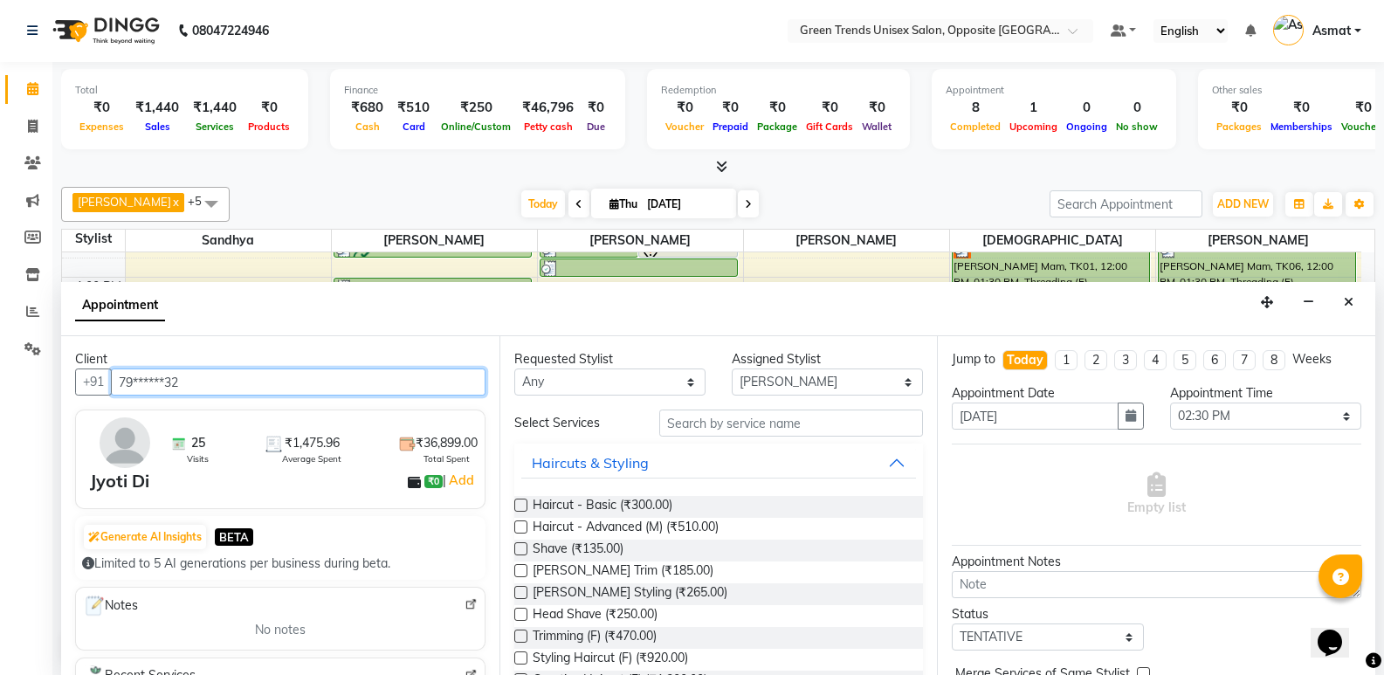
type input "79******32"
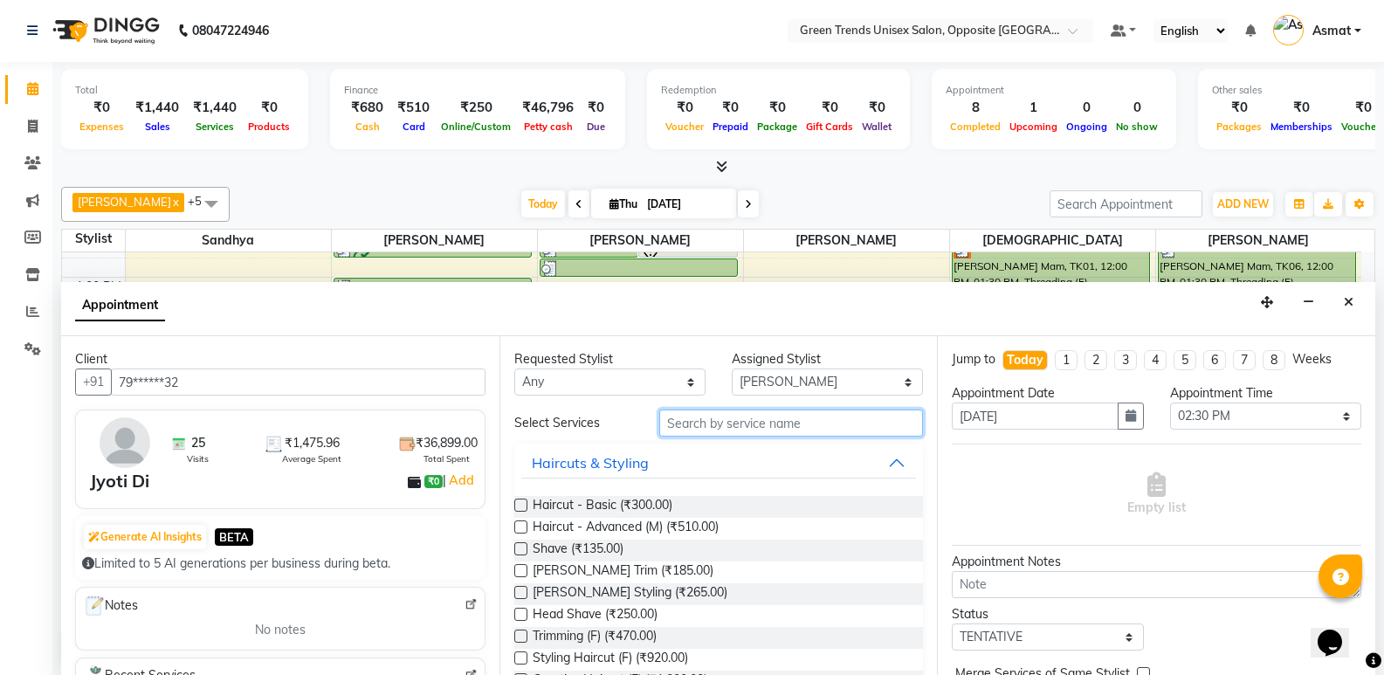
click at [717, 428] on input "text" at bounding box center [791, 422] width 264 height 27
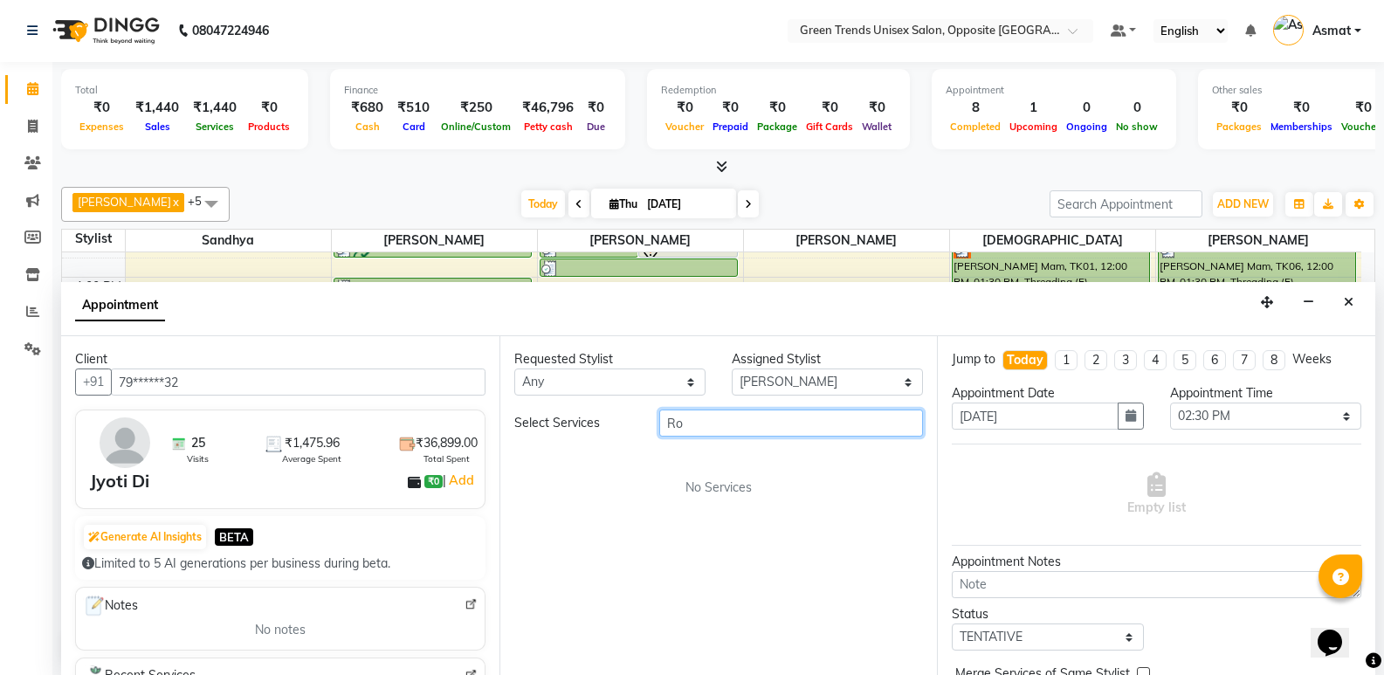
type input "R"
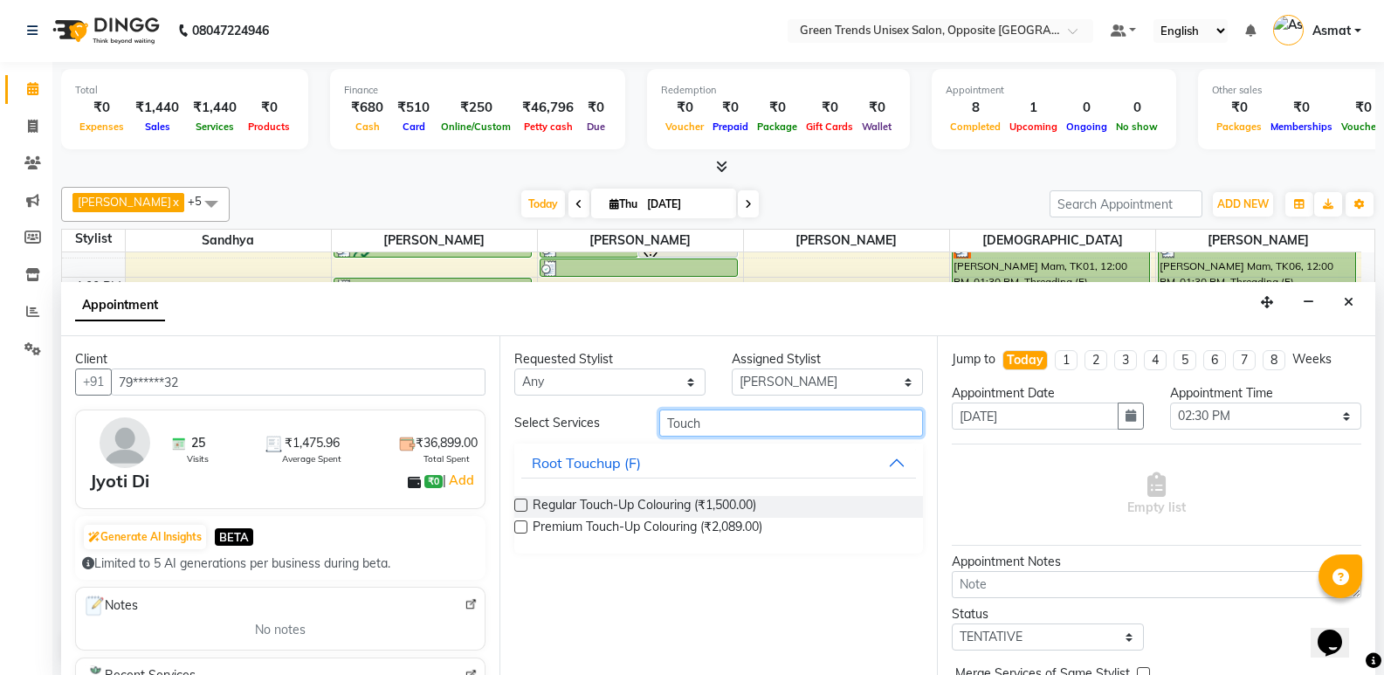
type input "Touch"
click at [522, 506] on label at bounding box center [520, 505] width 13 height 13
click at [522, 506] on input "checkbox" at bounding box center [519, 506] width 11 height 11
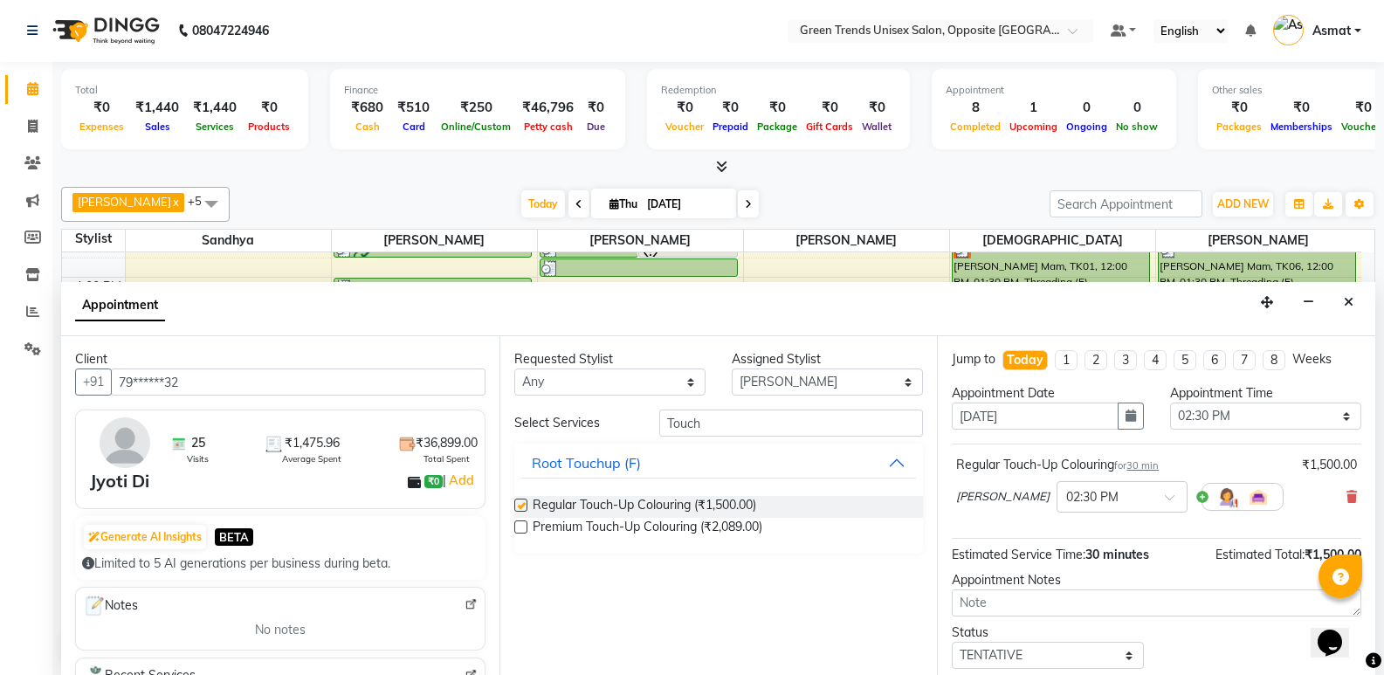
checkbox input "false"
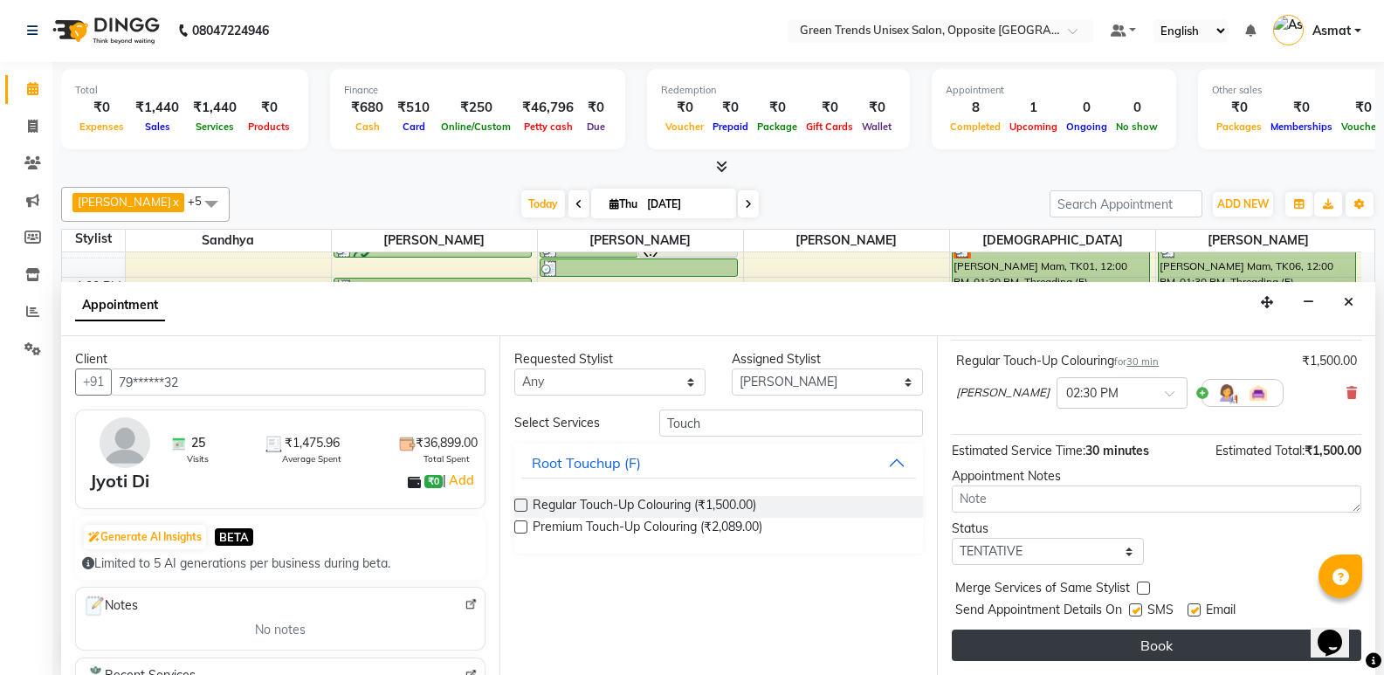
click at [1210, 638] on button "Book" at bounding box center [1156, 644] width 409 height 31
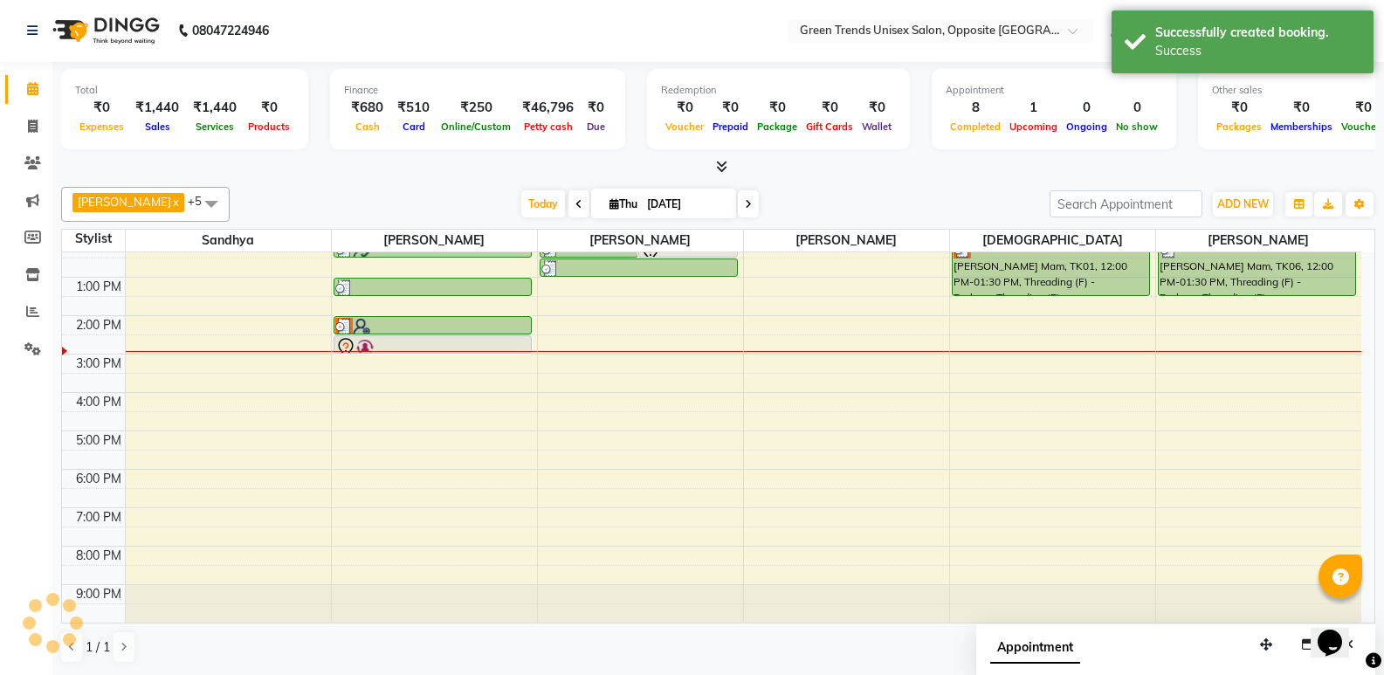
scroll to position [0, 0]
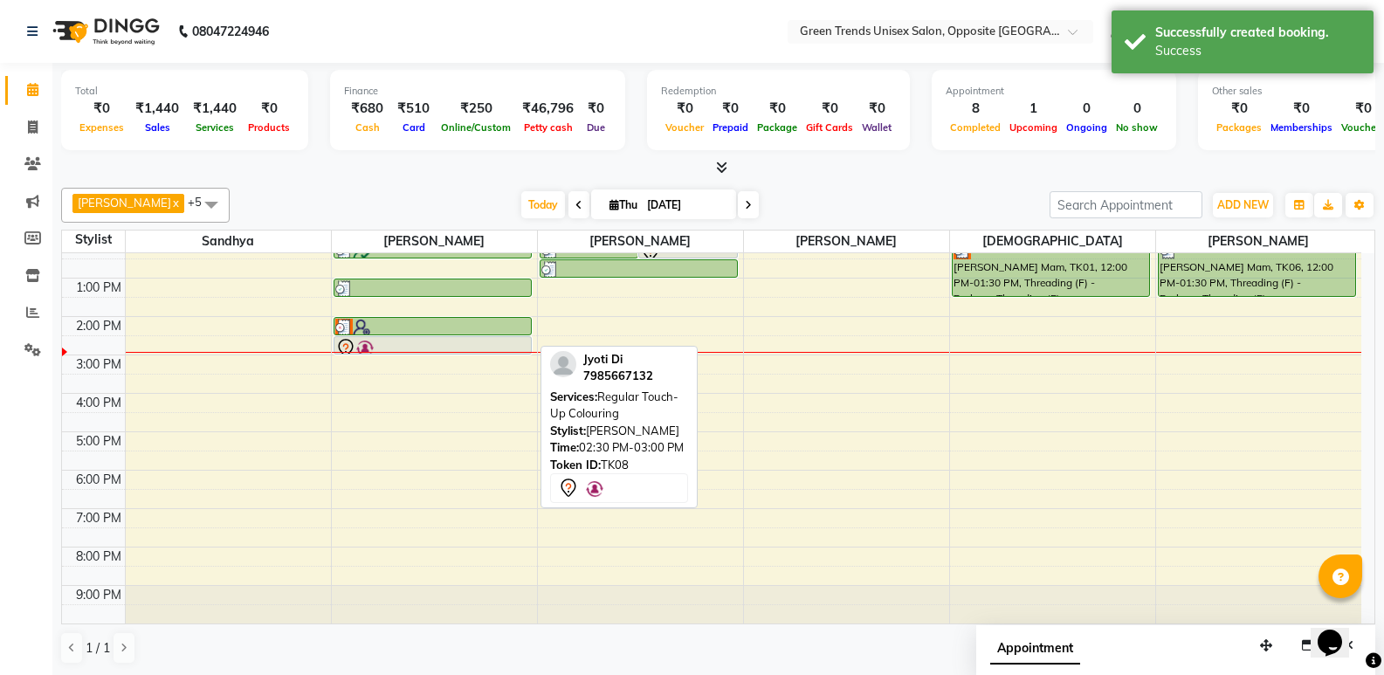
click at [436, 347] on div at bounding box center [432, 348] width 195 height 21
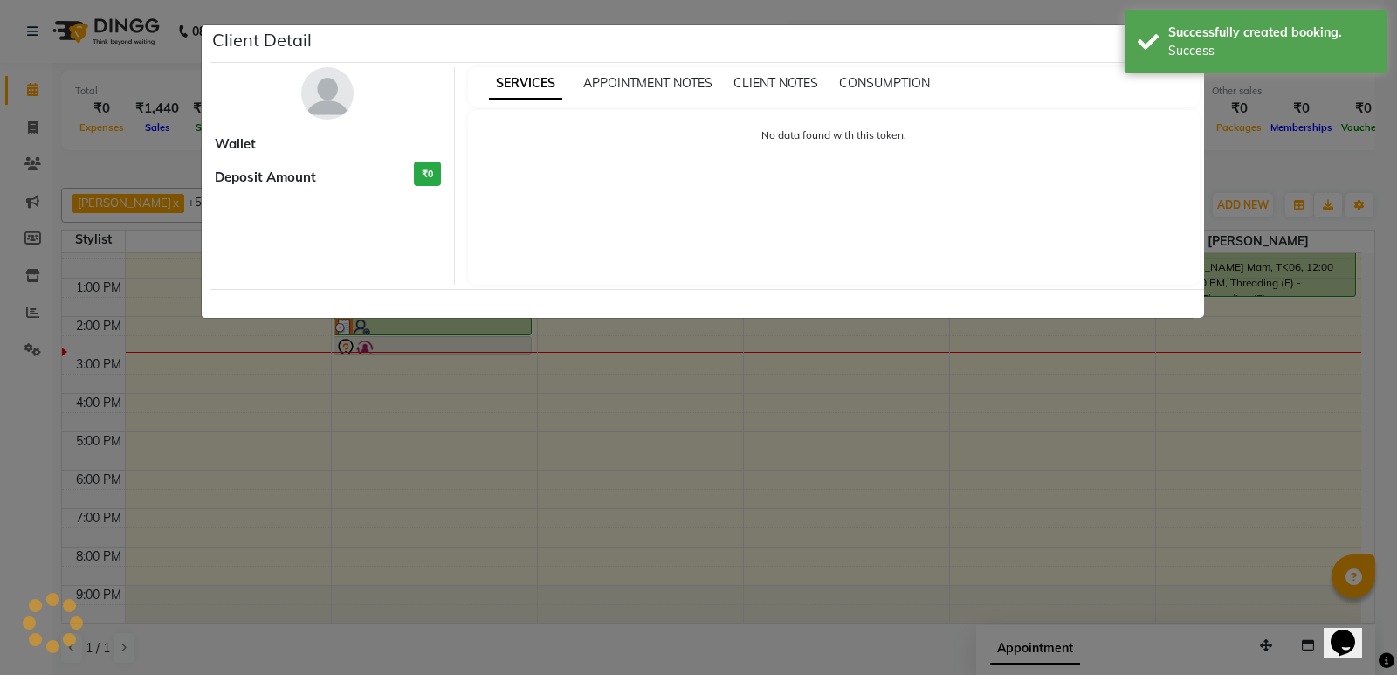
select select "7"
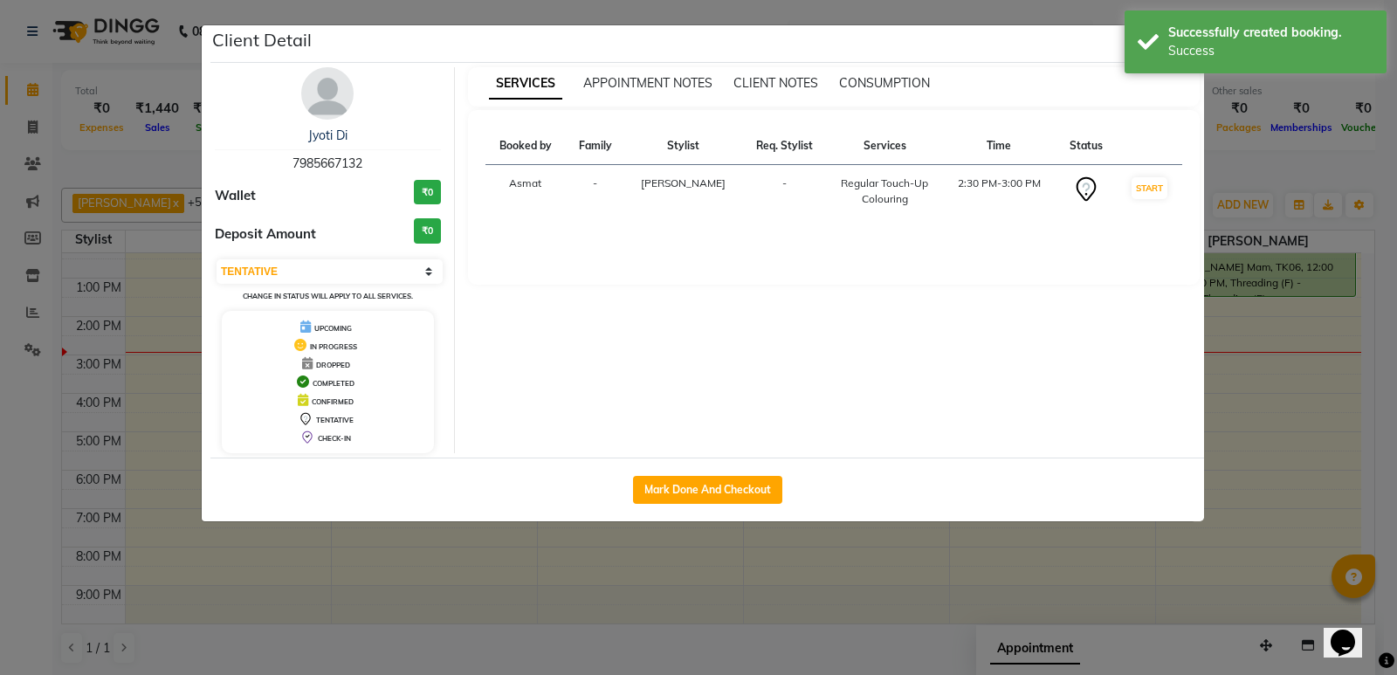
drag, startPoint x: 683, startPoint y: 490, endPoint x: 588, endPoint y: 485, distance: 94.4
click at [684, 490] on button "Mark Done And Checkout" at bounding box center [707, 490] width 149 height 28
select select "service"
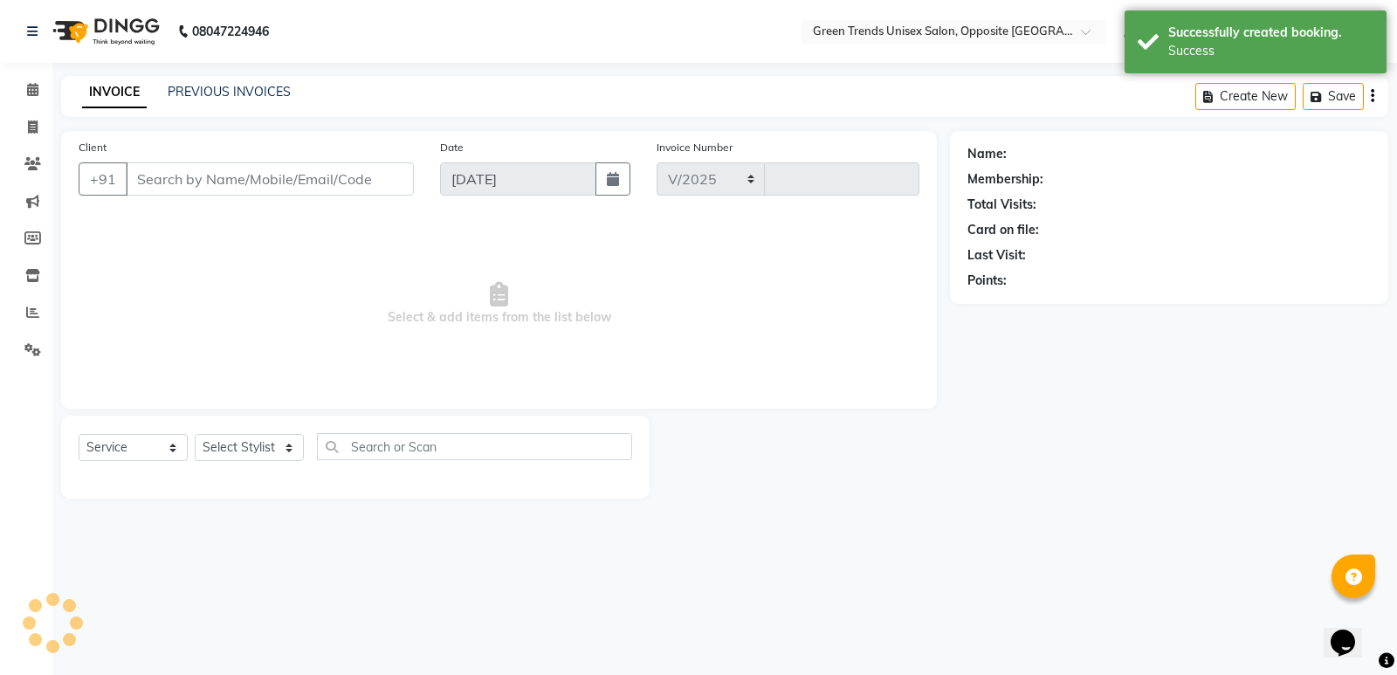
select select "5225"
type input "1115"
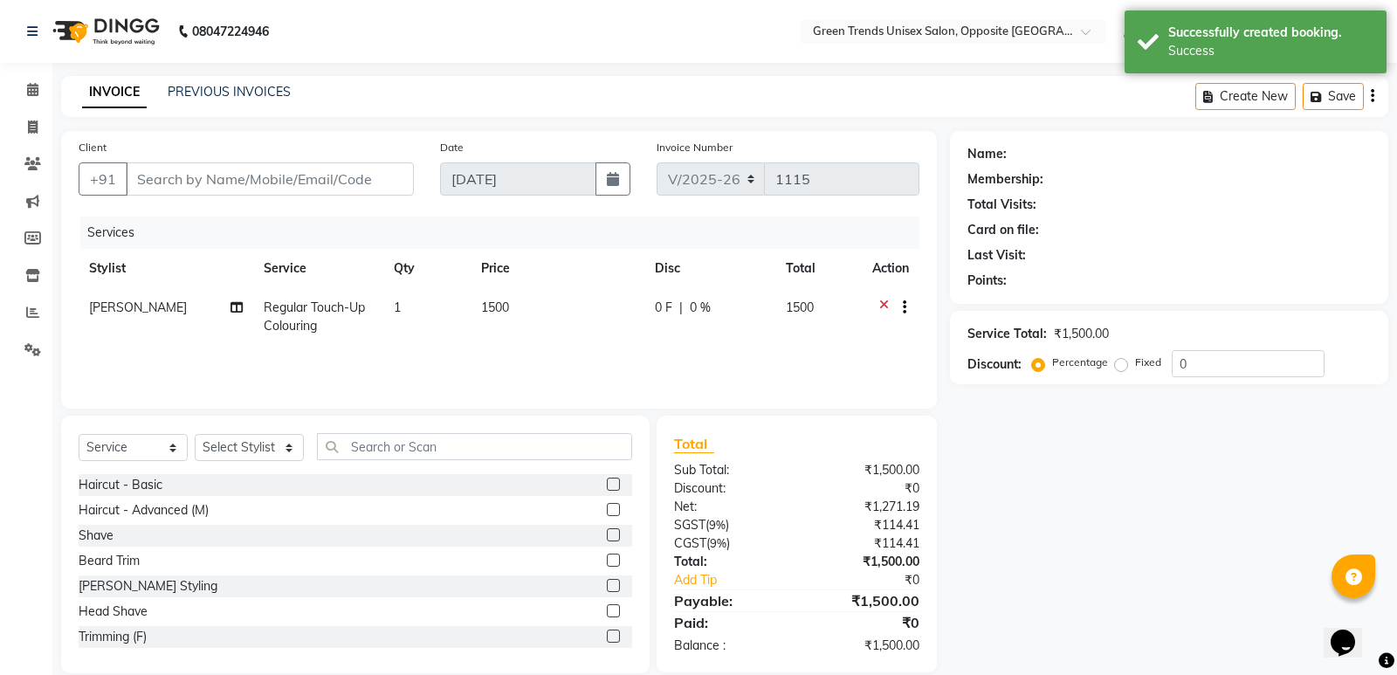
type input "79******32"
select select "82136"
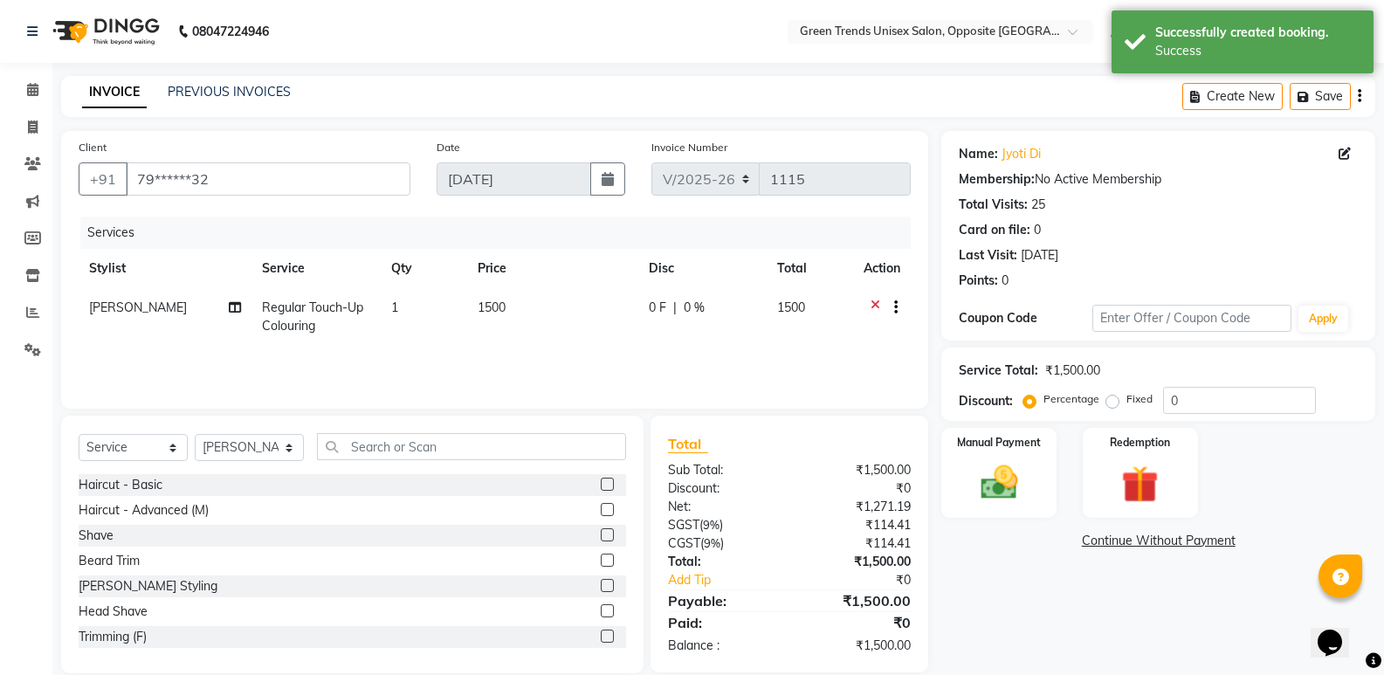
click at [590, 374] on div "Services Stylist Service Qty Price Disc Total Action [PERSON_NAME] Regular Touc…" at bounding box center [495, 304] width 832 height 175
click at [1014, 146] on link "Jyoti Di" at bounding box center [1020, 154] width 39 height 18
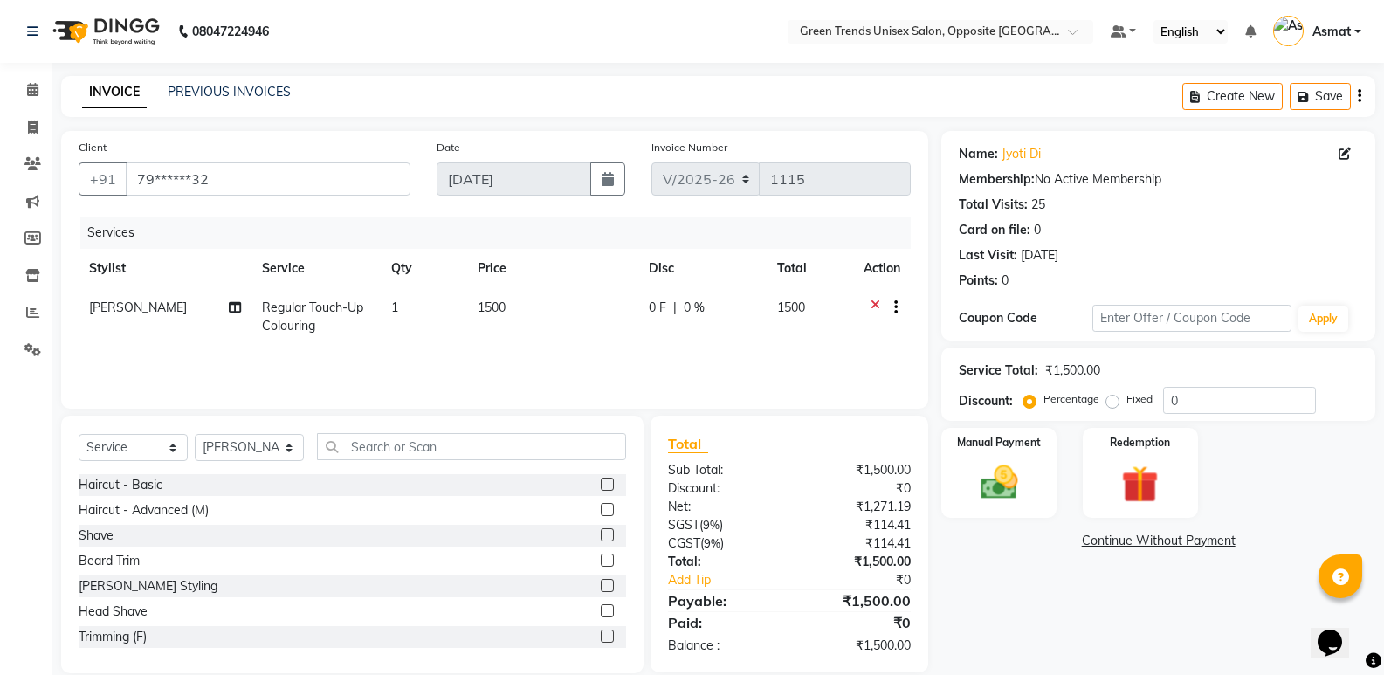
click at [642, 312] on td "0 F | 0 %" at bounding box center [702, 317] width 129 height 58
select select "82136"
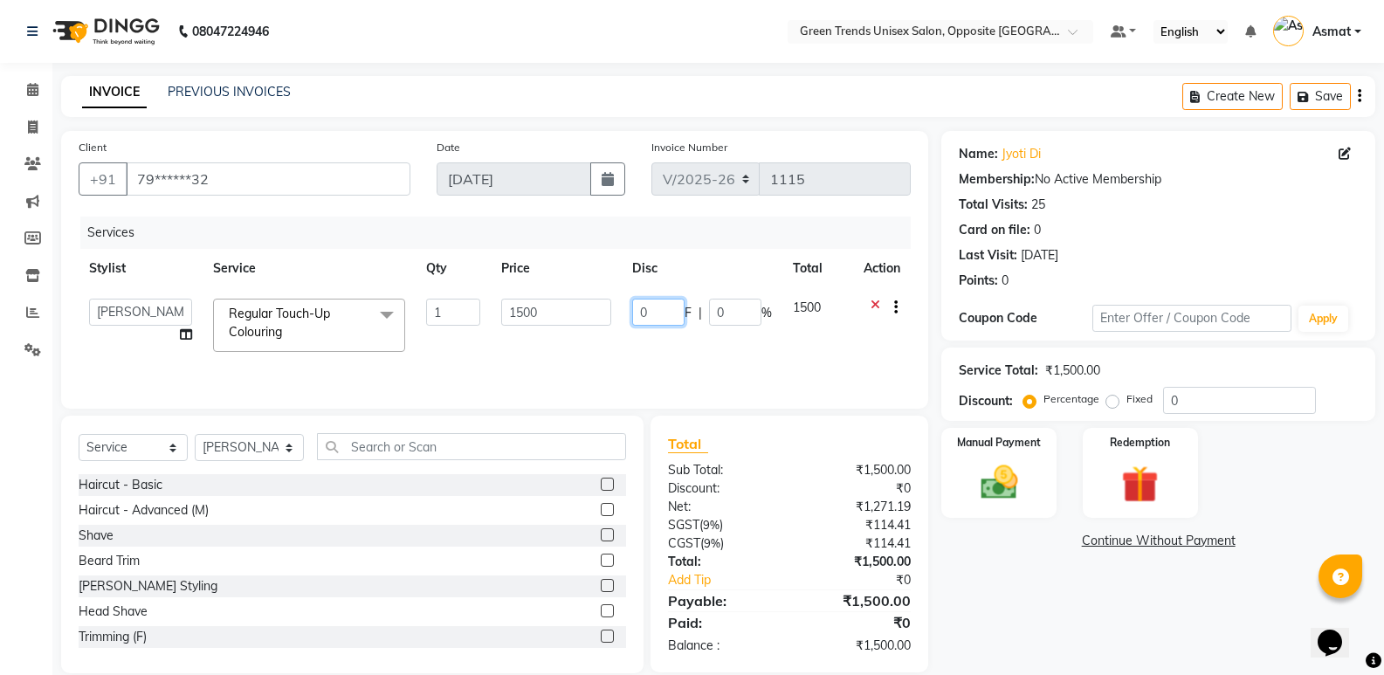
click at [650, 312] on input "0" at bounding box center [658, 312] width 52 height 27
type input "0250"
drag, startPoint x: 621, startPoint y: 368, endPoint x: 618, endPoint y: 359, distance: 10.0
click at [622, 368] on div "Services Stylist Service Qty Price Disc Total Action [PERSON_NAME] [PERSON_NAME…" at bounding box center [495, 304] width 832 height 175
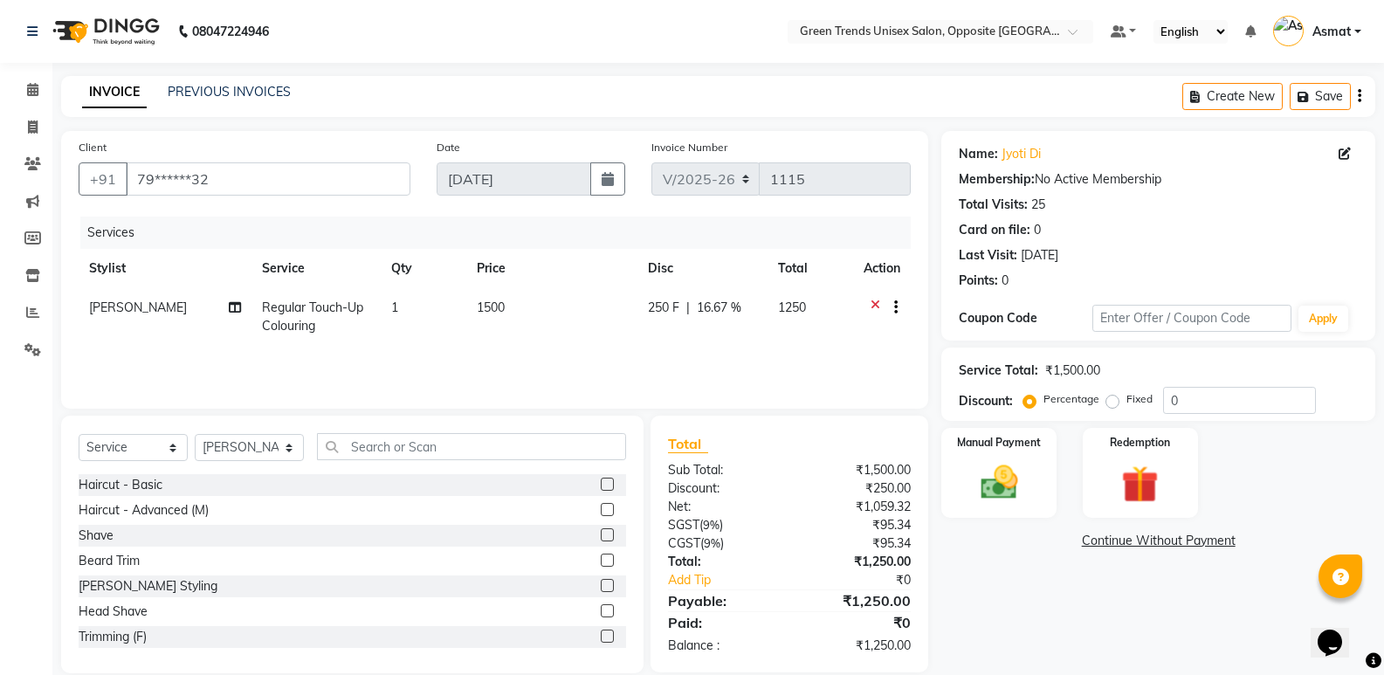
click at [502, 323] on td "1500" at bounding box center [551, 317] width 171 height 58
select select "82136"
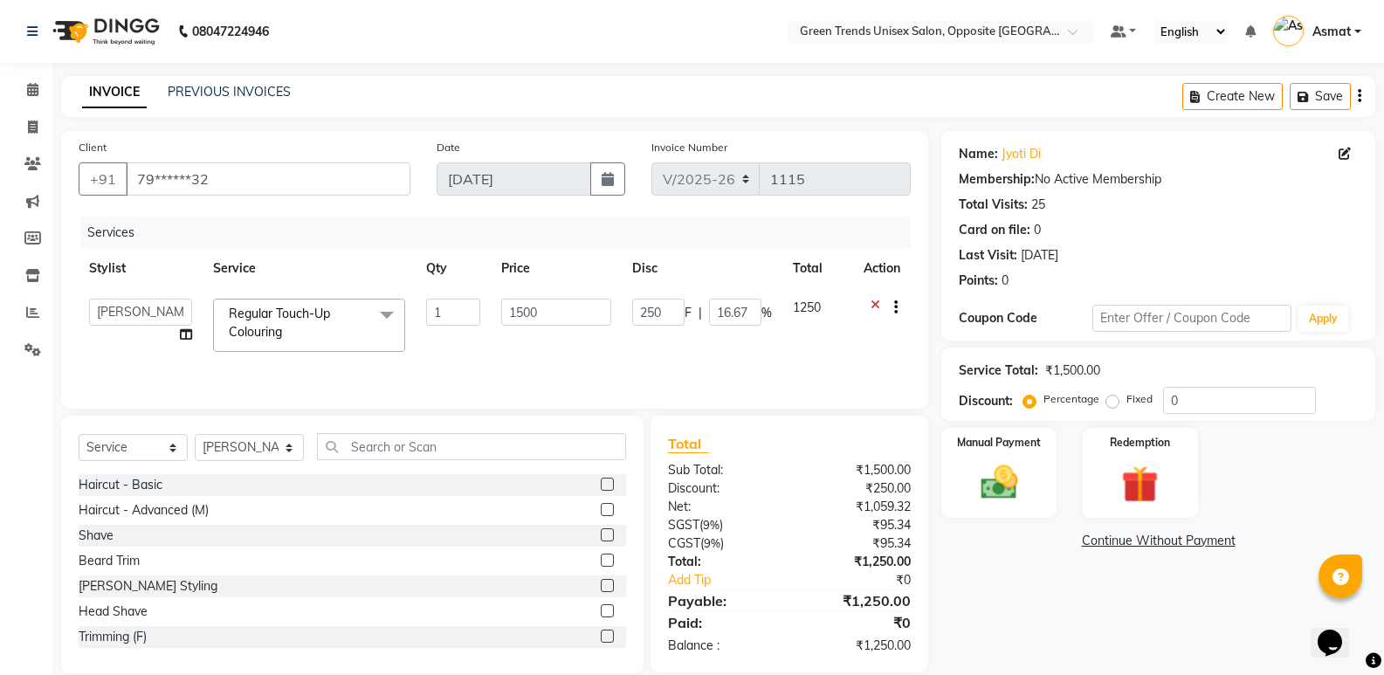
click at [524, 353] on td "1500" at bounding box center [556, 325] width 130 height 74
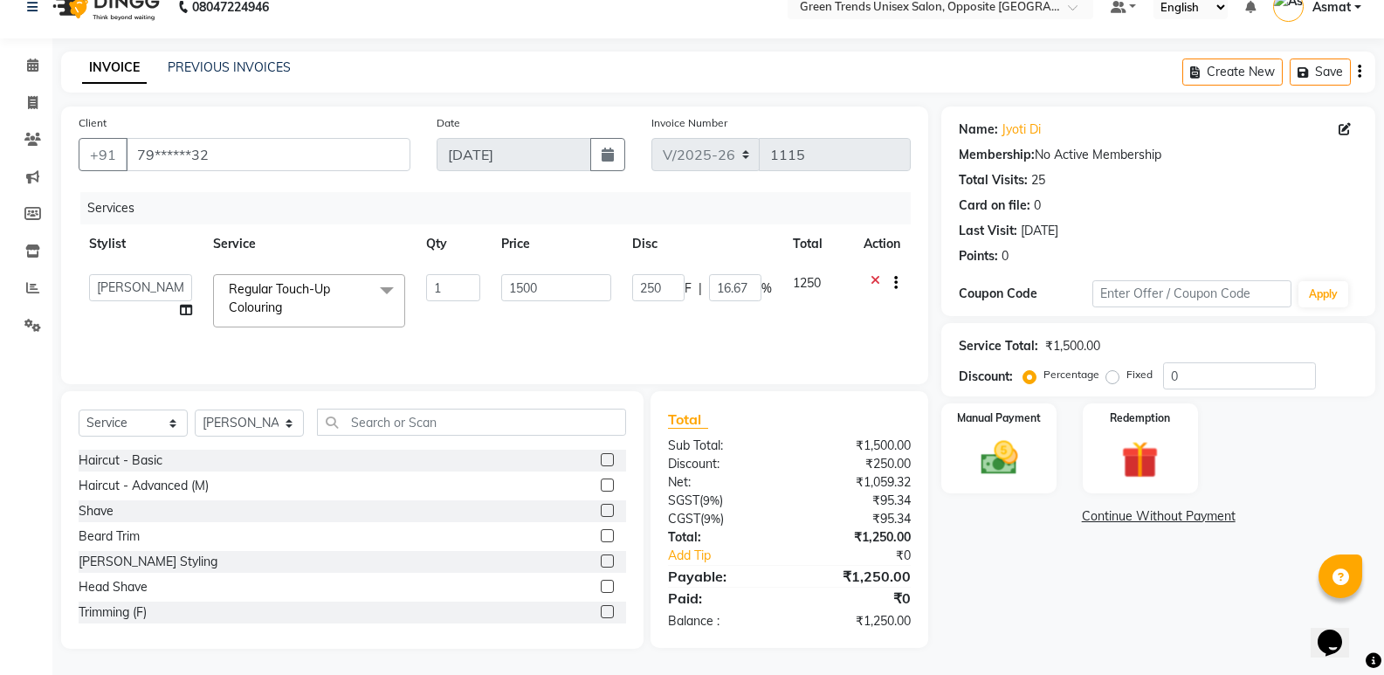
click at [568, 337] on td "1500" at bounding box center [556, 301] width 130 height 74
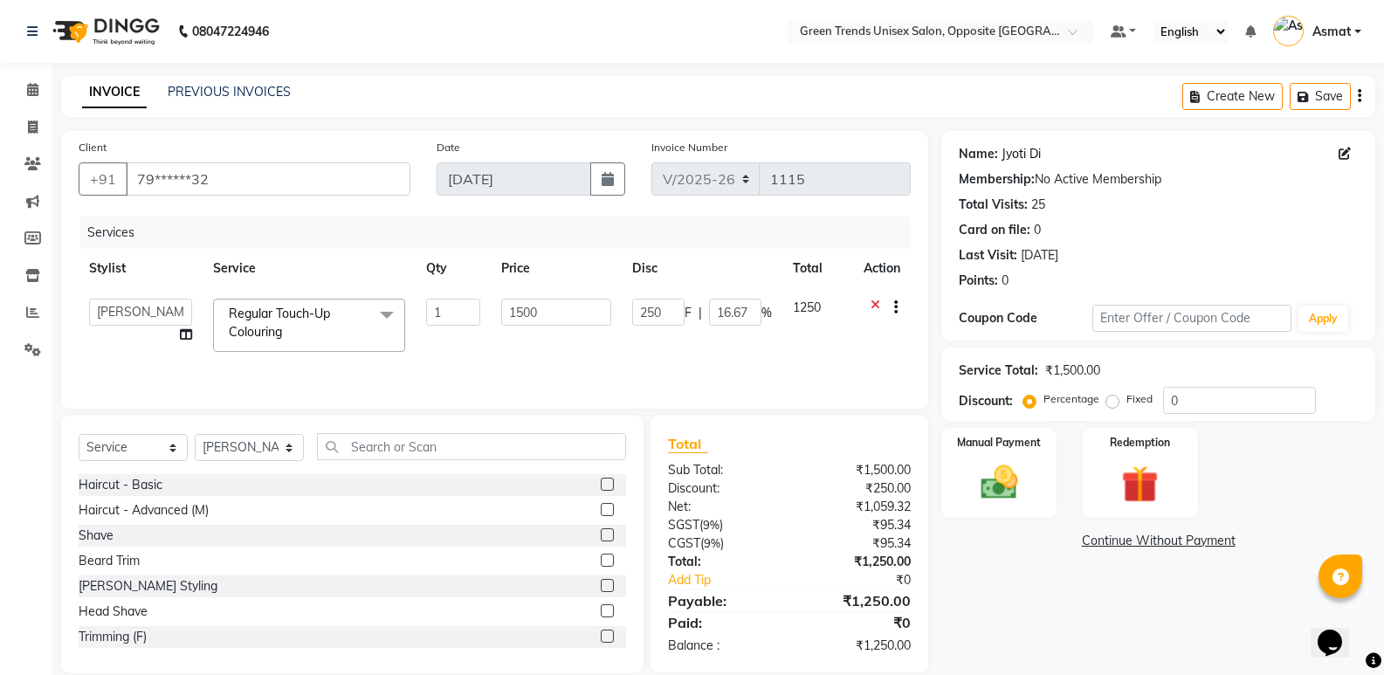
click at [1022, 159] on link "Jyoti Di" at bounding box center [1020, 154] width 39 height 18
click at [1035, 458] on div "Manual Payment" at bounding box center [999, 470] width 120 height 93
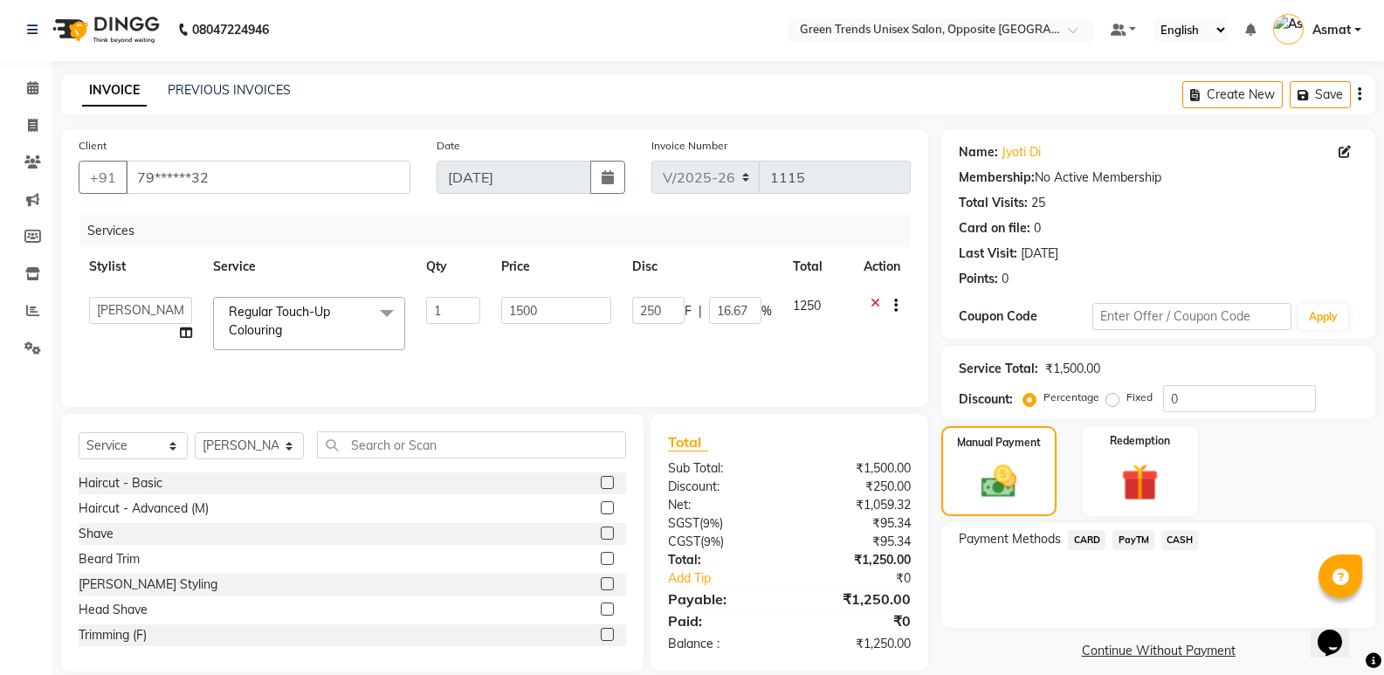
scroll to position [24, 0]
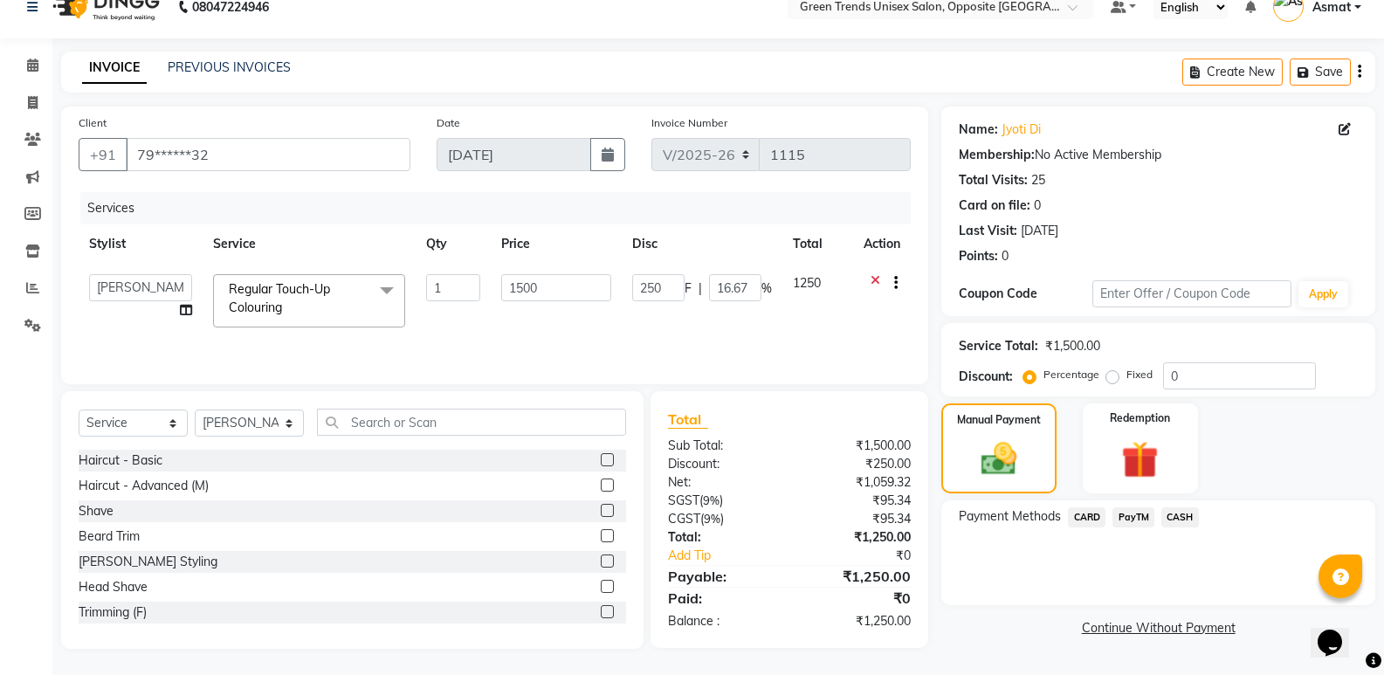
click at [1142, 525] on span "PayTM" at bounding box center [1133, 517] width 42 height 20
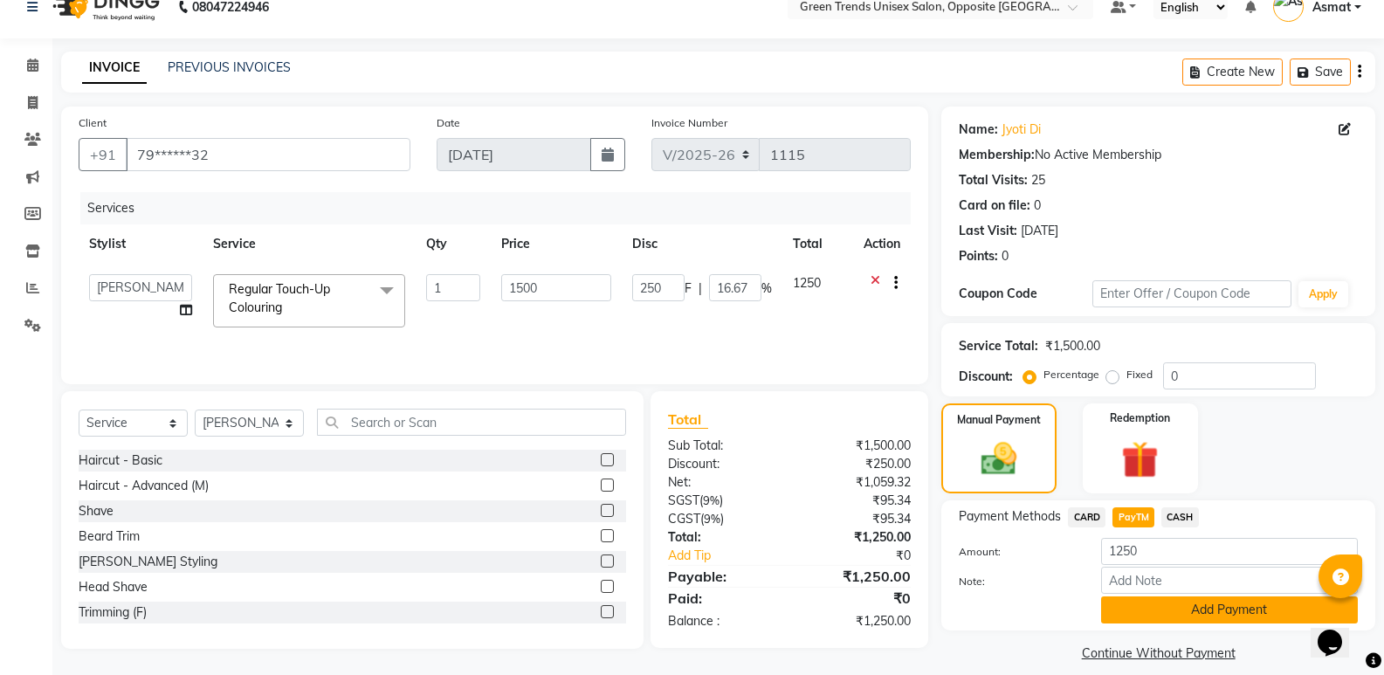
click at [1166, 602] on button "Add Payment" at bounding box center [1229, 609] width 257 height 27
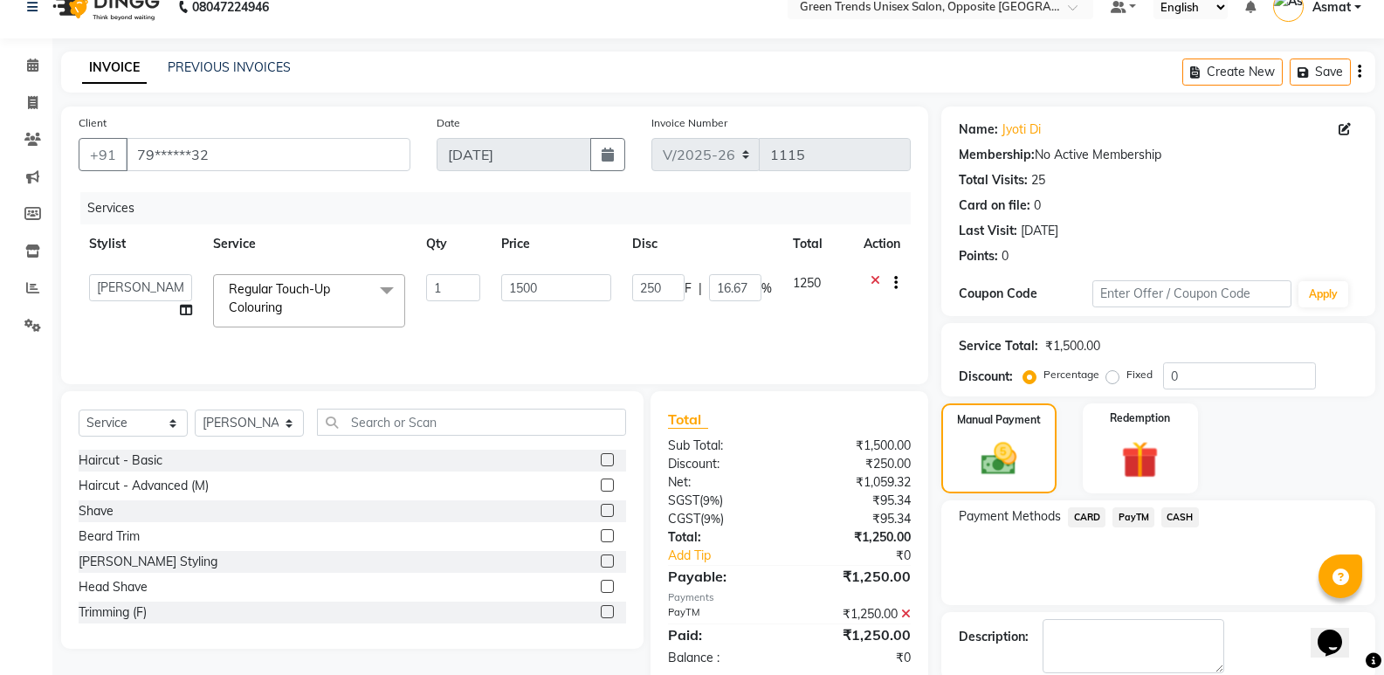
scroll to position [115, 0]
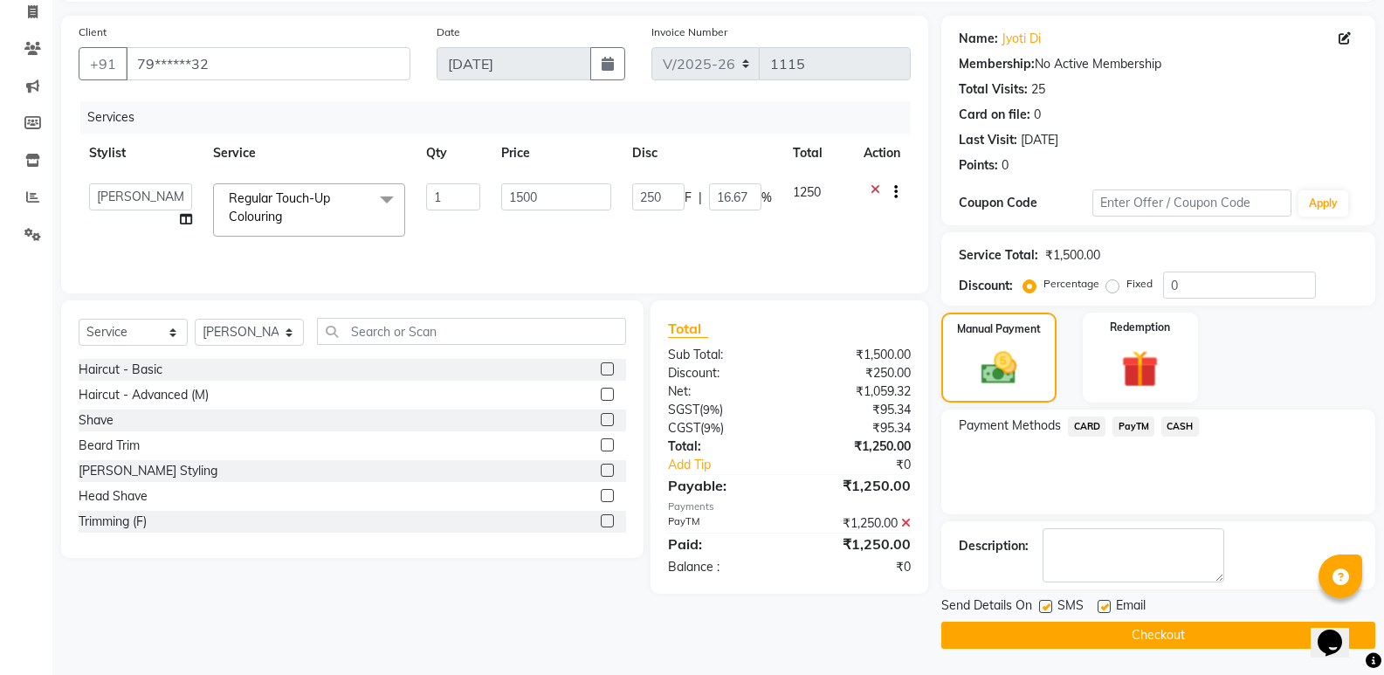
click at [1099, 629] on button "Checkout" at bounding box center [1158, 635] width 434 height 27
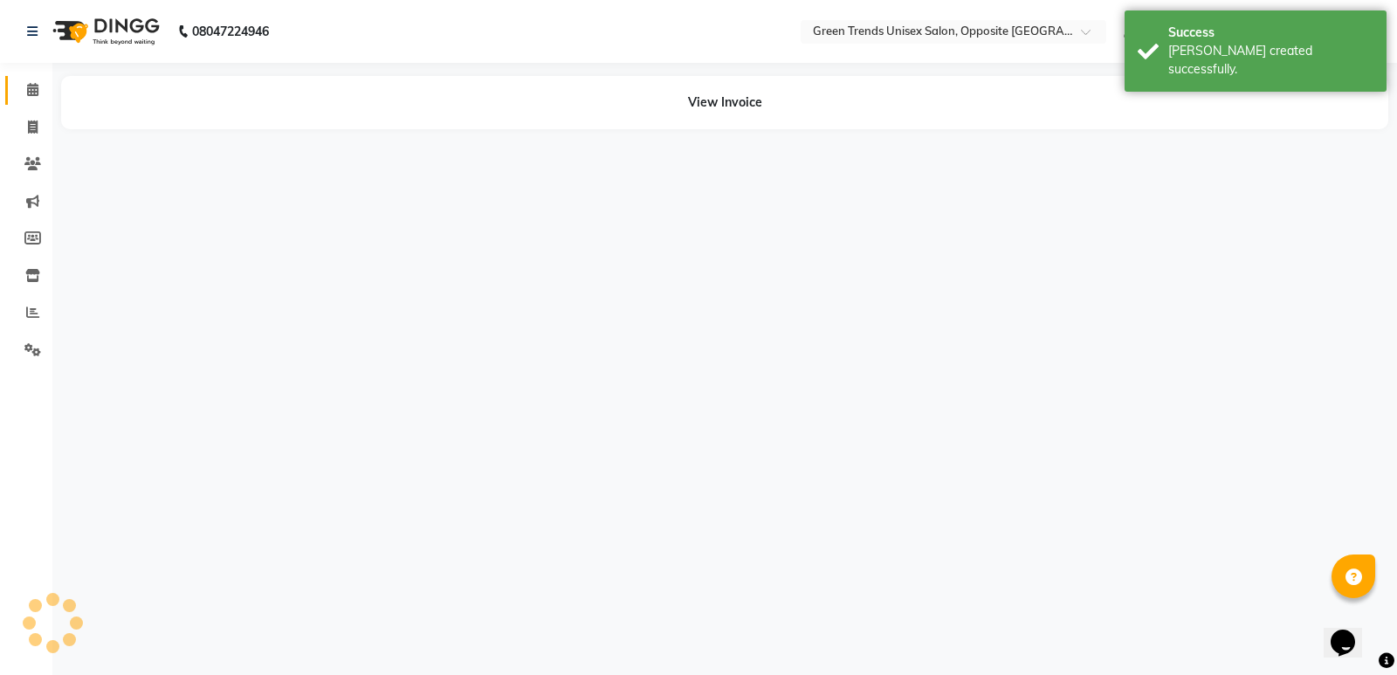
click at [38, 80] on span at bounding box center [32, 90] width 31 height 20
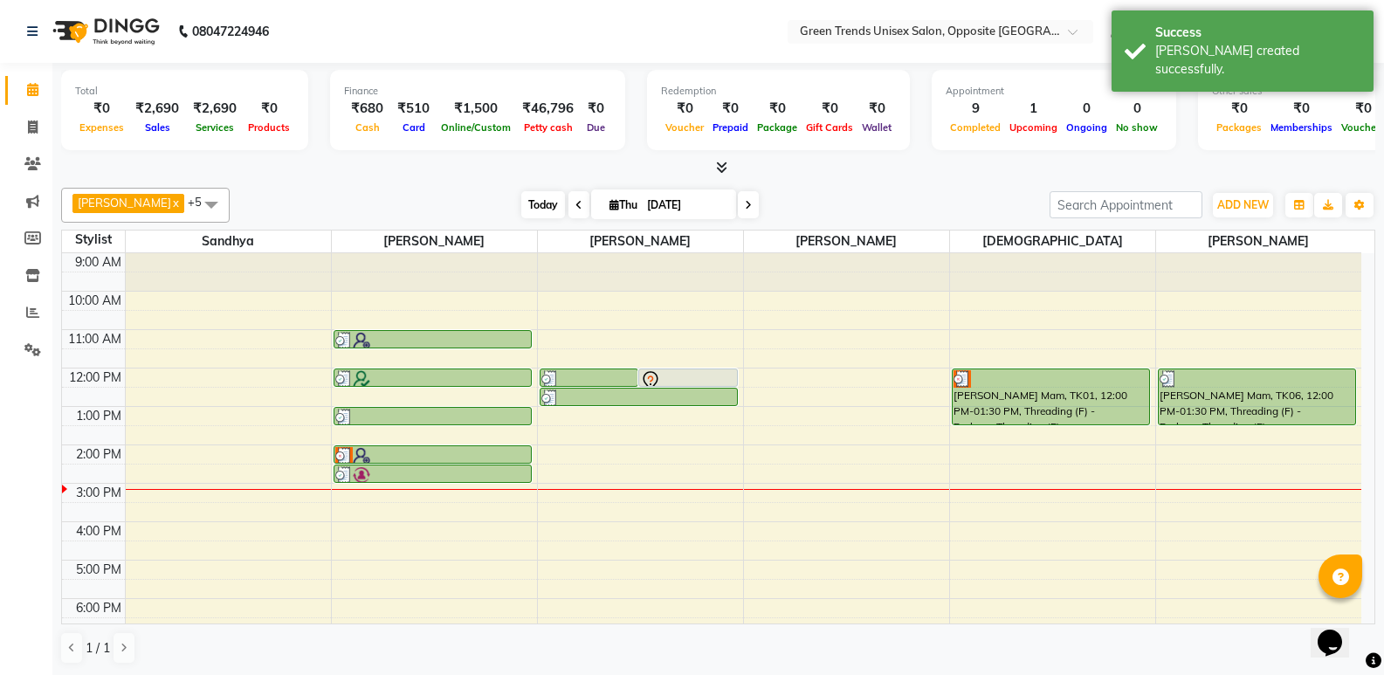
click at [527, 212] on span "Today" at bounding box center [543, 204] width 44 height 27
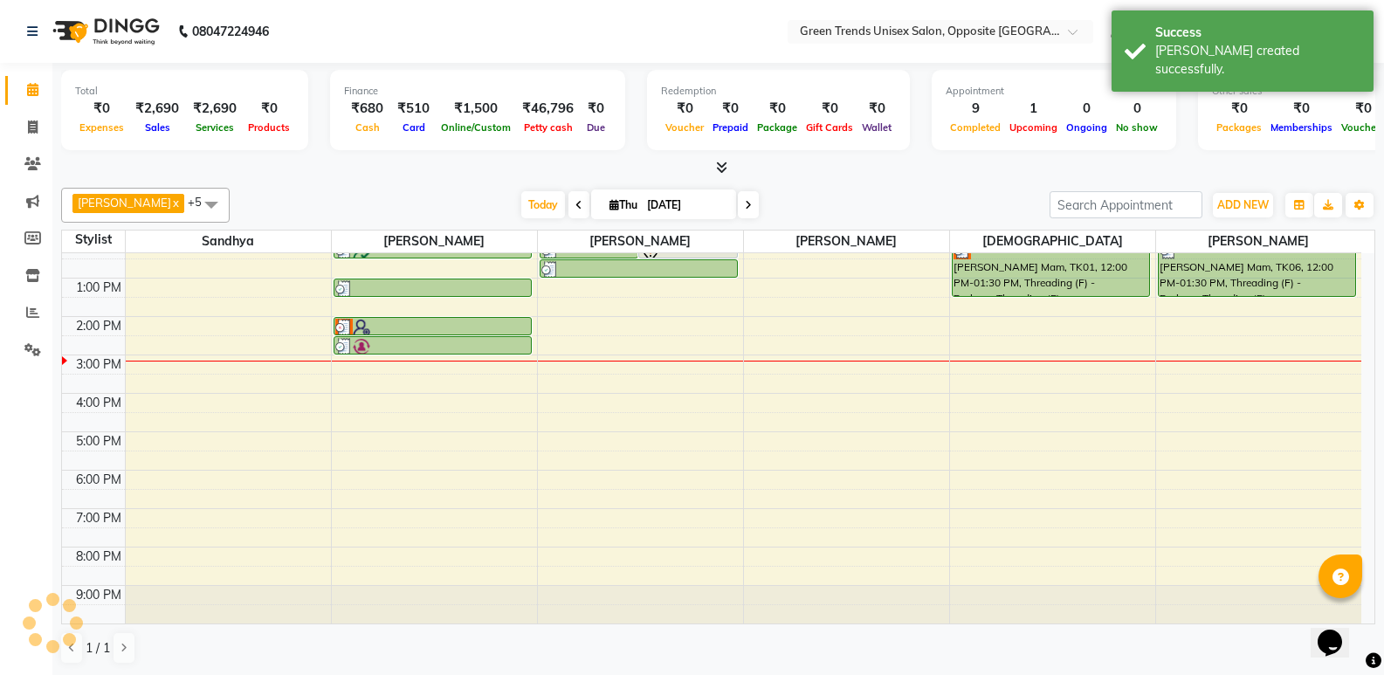
click at [458, 162] on div at bounding box center [718, 168] width 1314 height 18
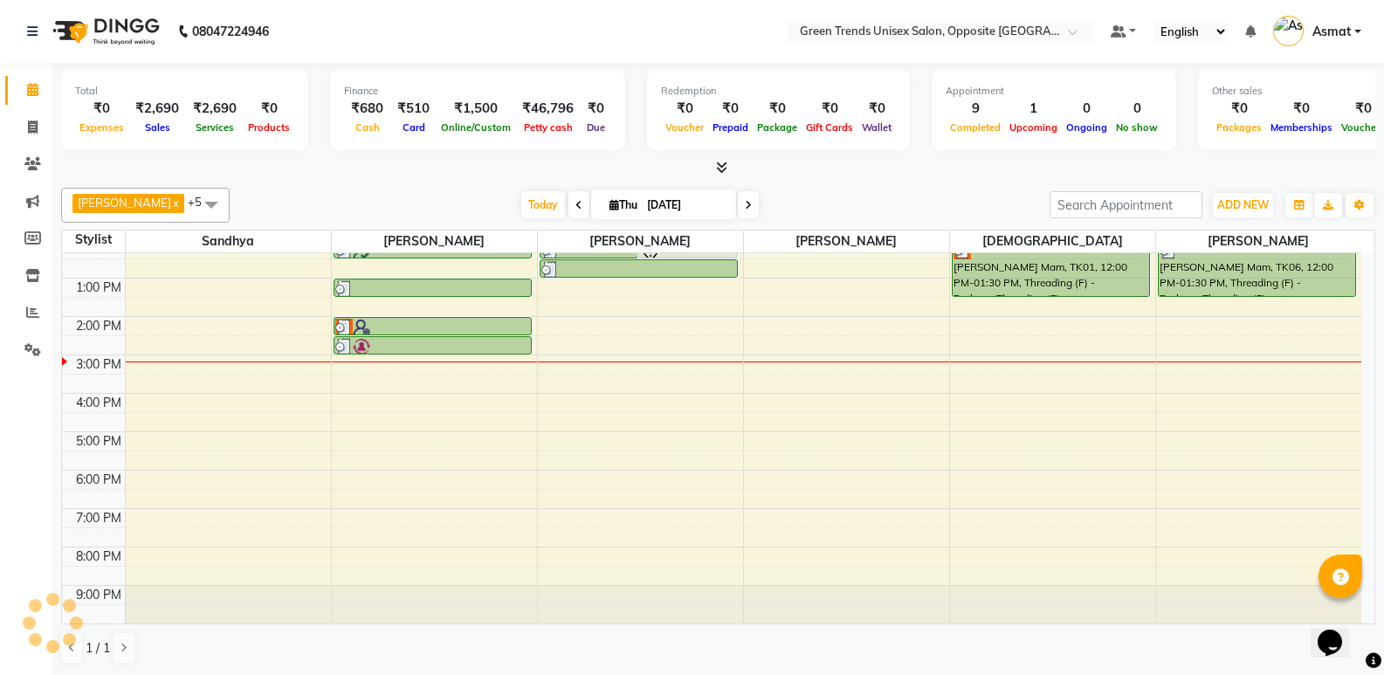
click at [289, 187] on div "[PERSON_NAME] x [PERSON_NAME] x [PERSON_NAME] x [PERSON_NAME] x +5 Select All […" at bounding box center [718, 426] width 1314 height 491
click at [521, 203] on span "Today" at bounding box center [543, 204] width 44 height 27
click at [535, 208] on span "Today" at bounding box center [543, 204] width 44 height 27
click at [521, 207] on span "Today" at bounding box center [543, 204] width 44 height 27
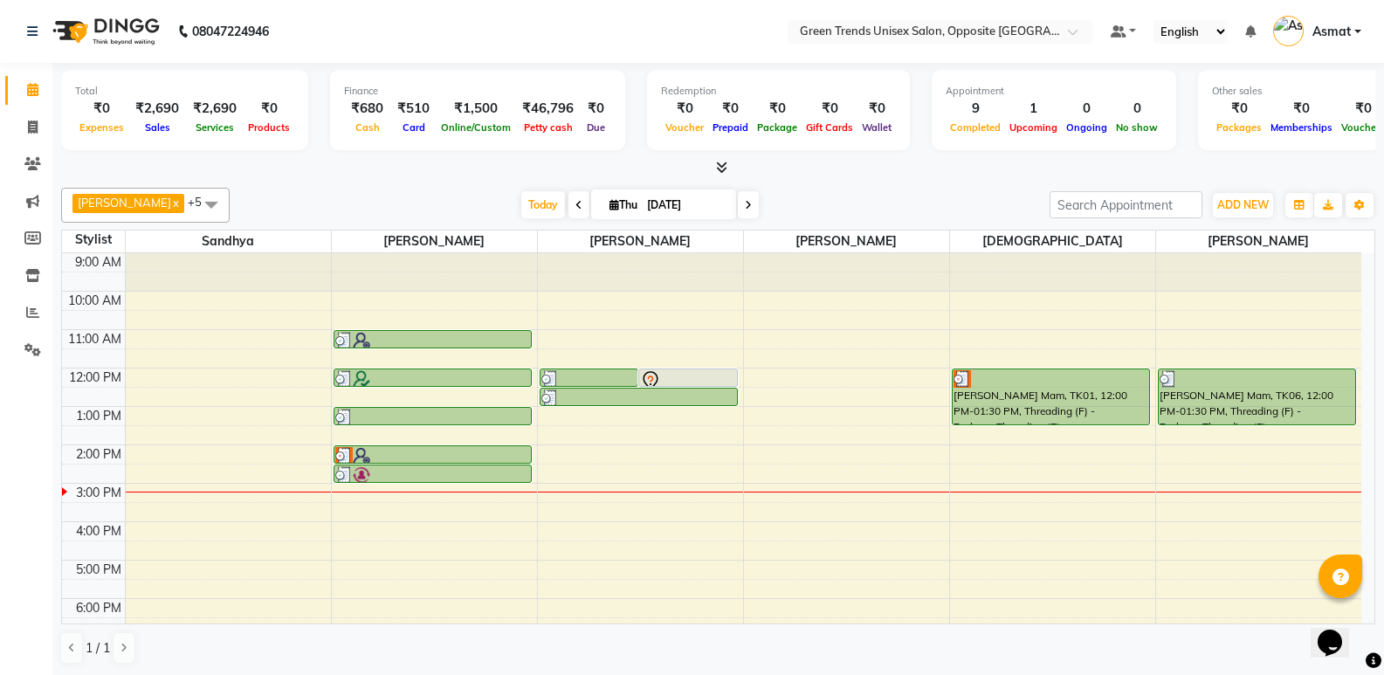
click at [417, 192] on div "[DATE] [DATE]" at bounding box center [639, 205] width 802 height 26
click at [521, 197] on span "Today" at bounding box center [543, 204] width 44 height 27
click at [467, 157] on div "Total ₹0 Expenses ₹2,690 Sales ₹2,690 Services ₹0 Products Finance ₹680 Cash ₹5…" at bounding box center [718, 120] width 1314 height 114
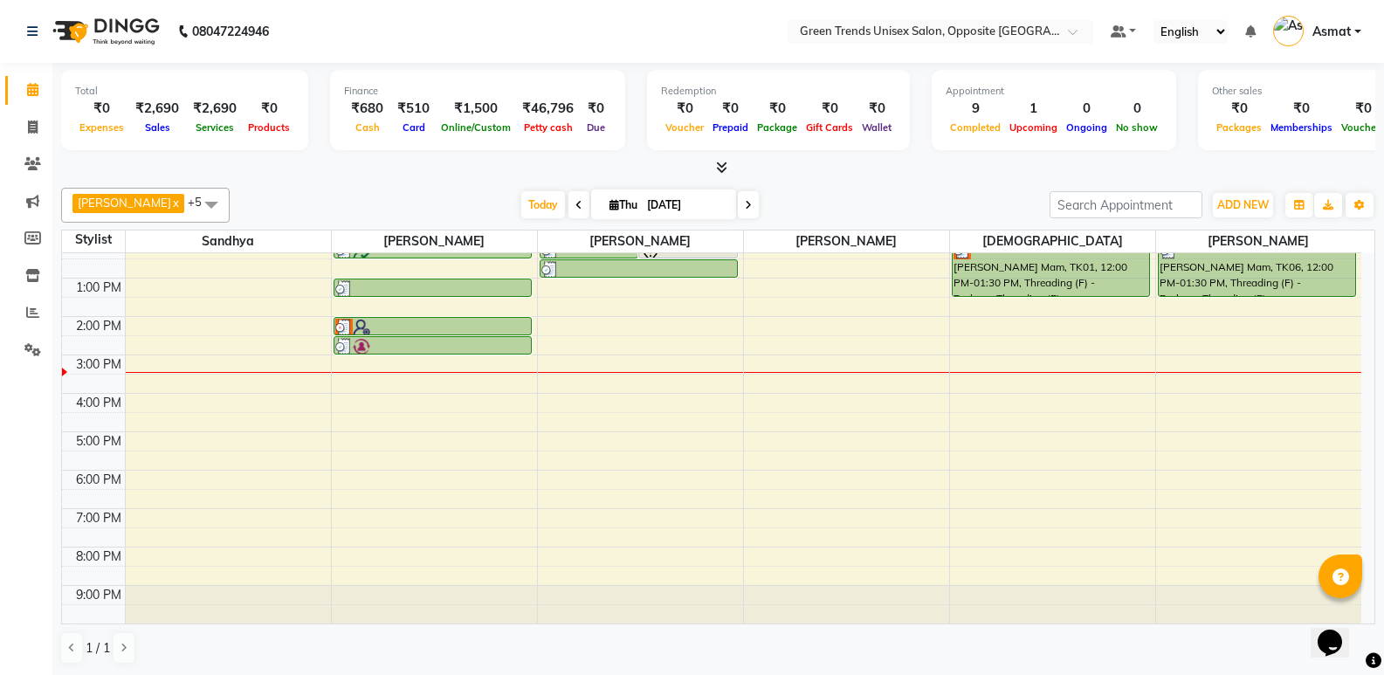
drag, startPoint x: 589, startPoint y: 202, endPoint x: 681, endPoint y: 203, distance: 91.7
click at [609, 203] on icon at bounding box center [614, 204] width 10 height 11
click at [609, 206] on icon at bounding box center [614, 204] width 10 height 11
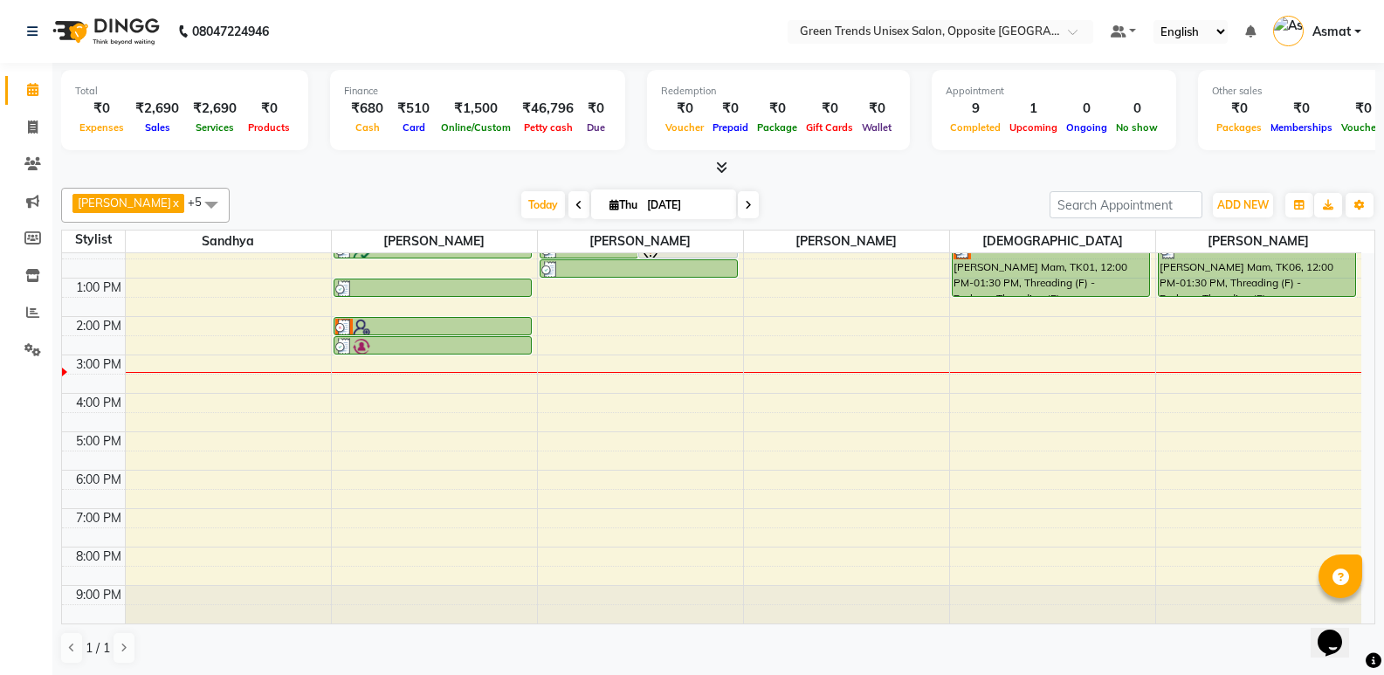
click at [609, 206] on icon at bounding box center [614, 204] width 10 height 11
click at [681, 203] on input "[DATE]" at bounding box center [685, 205] width 87 height 26
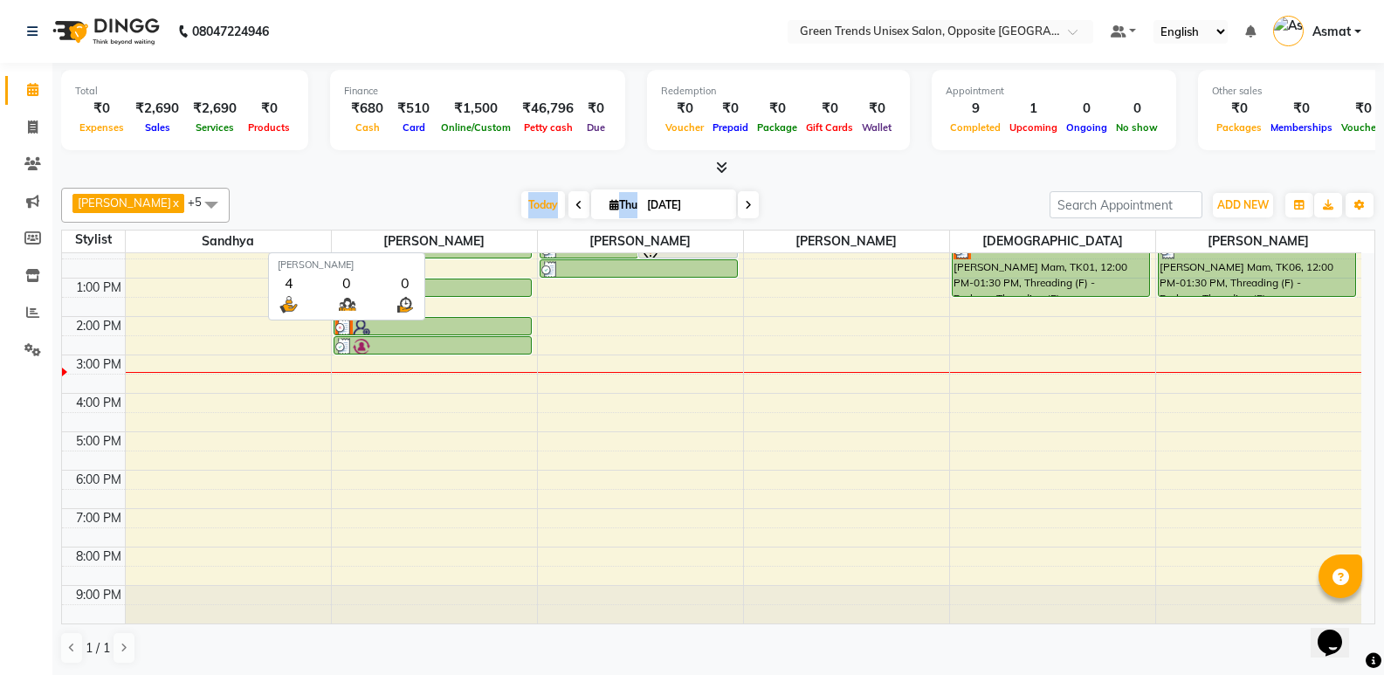
click at [412, 206] on div "[DATE] [DATE]" at bounding box center [639, 205] width 802 height 26
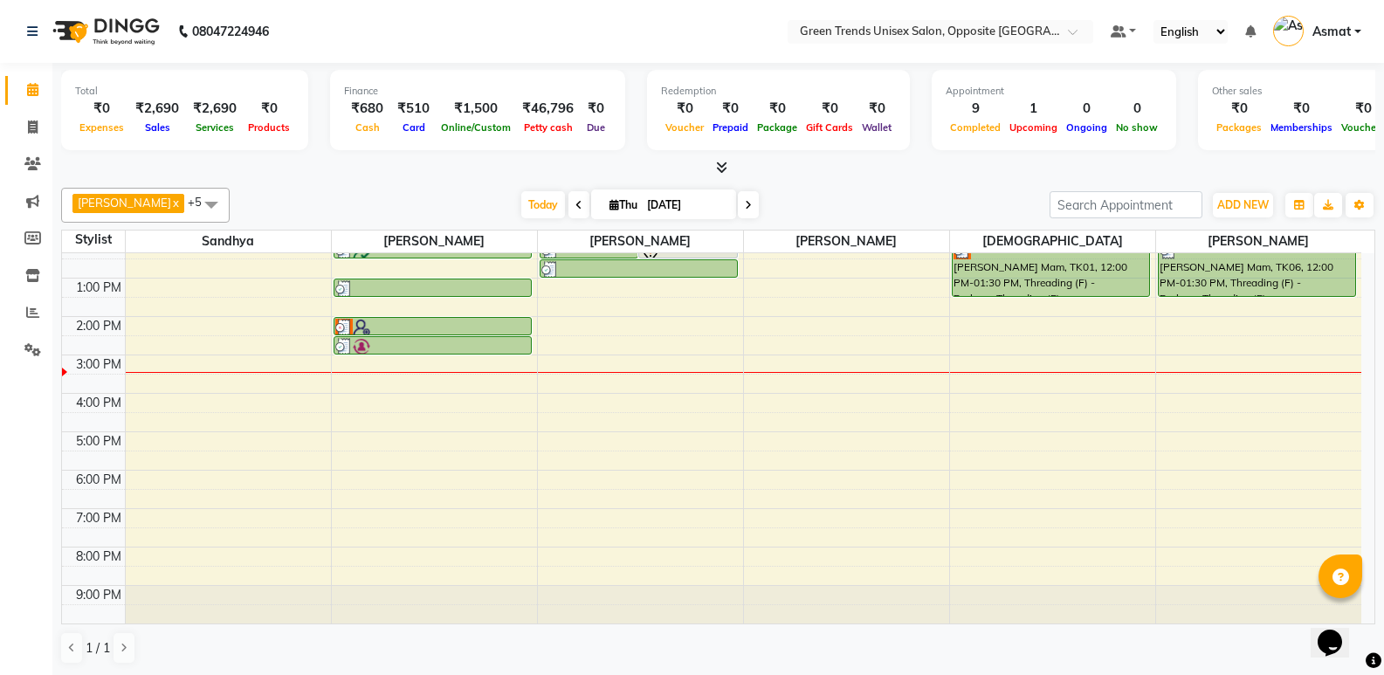
click at [609, 201] on icon at bounding box center [614, 204] width 10 height 11
select select "9"
select select "2025"
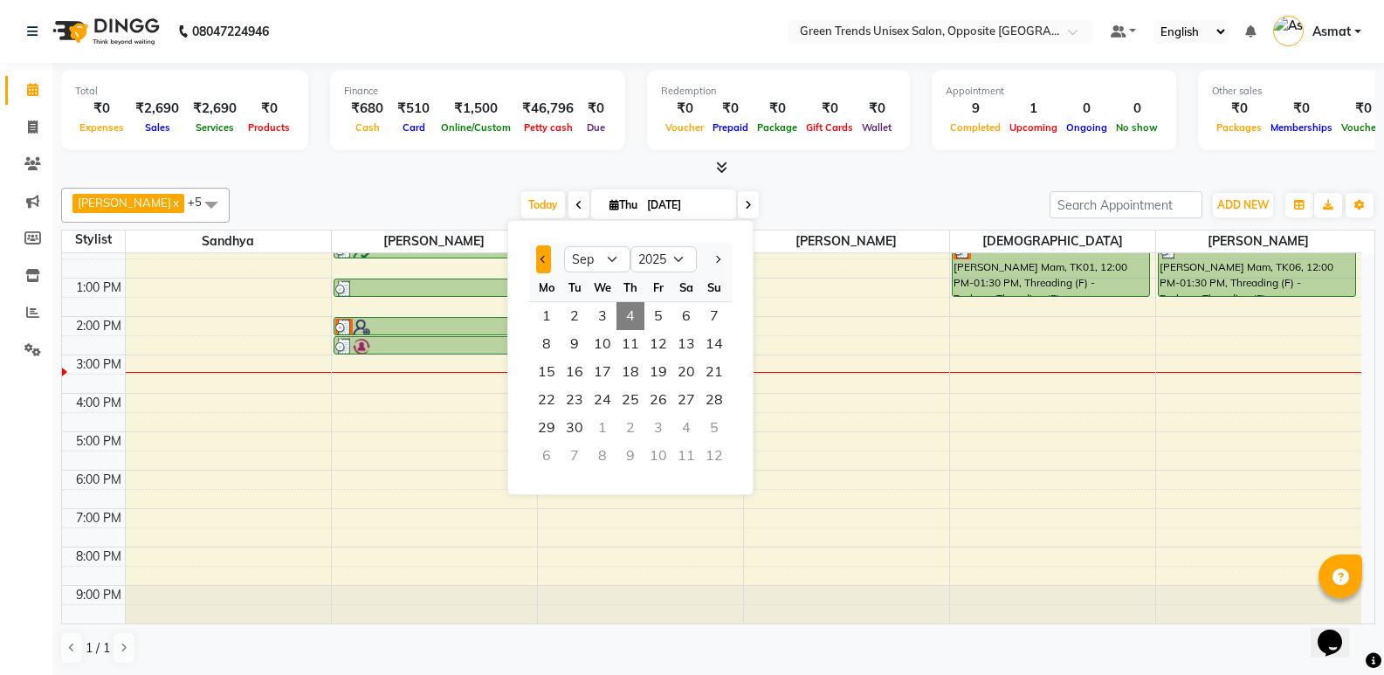
click at [547, 257] on button "Previous month" at bounding box center [543, 259] width 15 height 28
select select "8"
click at [555, 346] on span "4" at bounding box center [547, 344] width 28 height 28
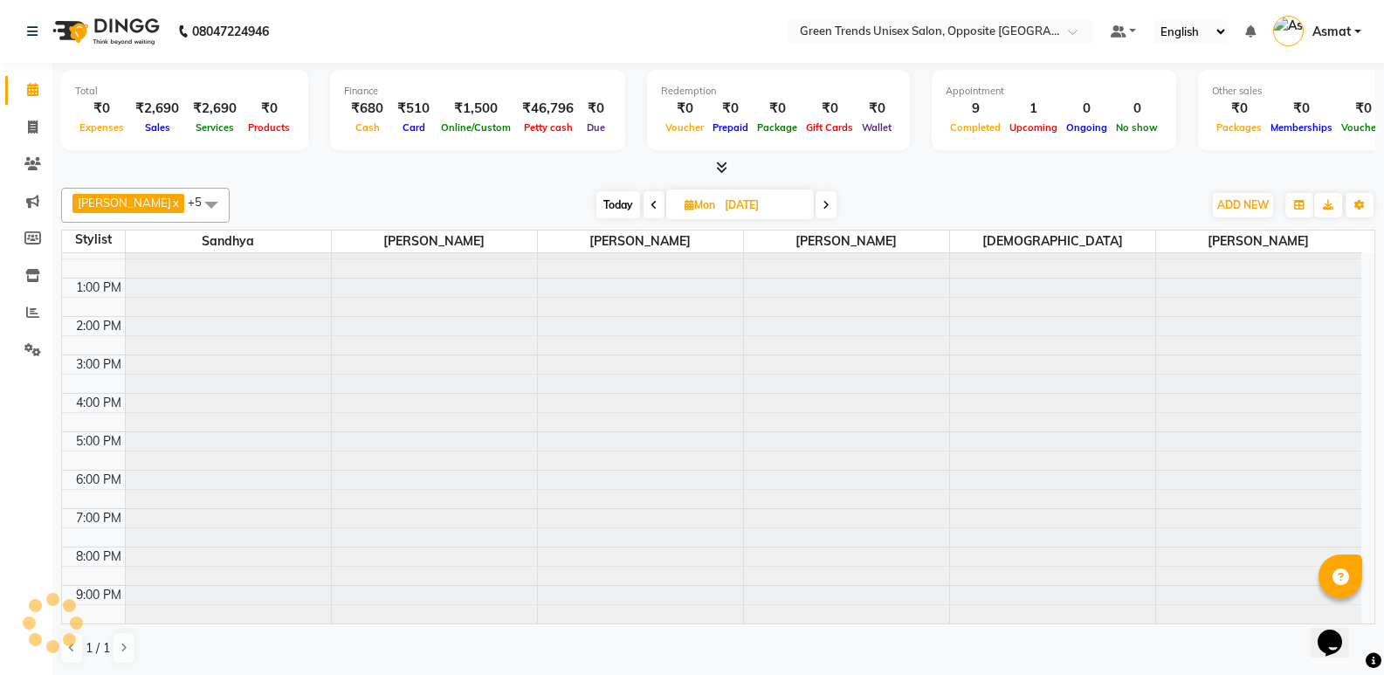
type input "[DATE]"
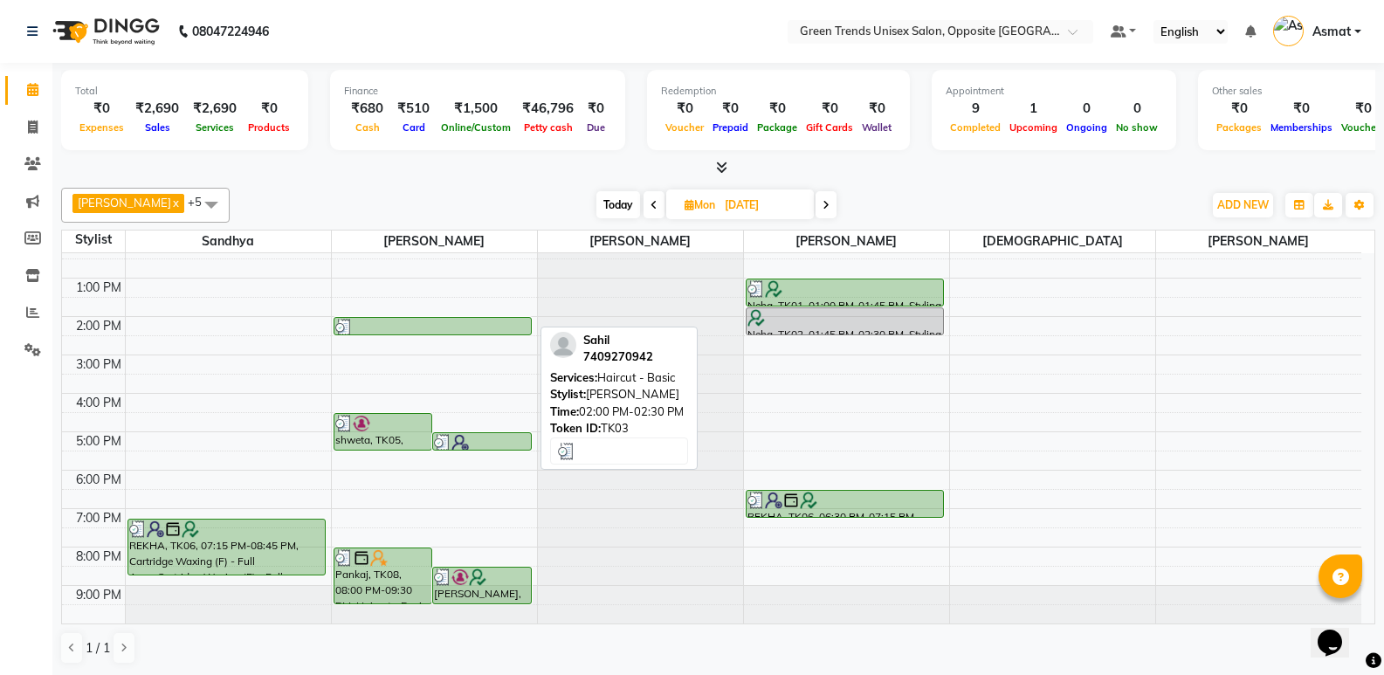
click at [488, 328] on div at bounding box center [432, 327] width 195 height 17
select select "3"
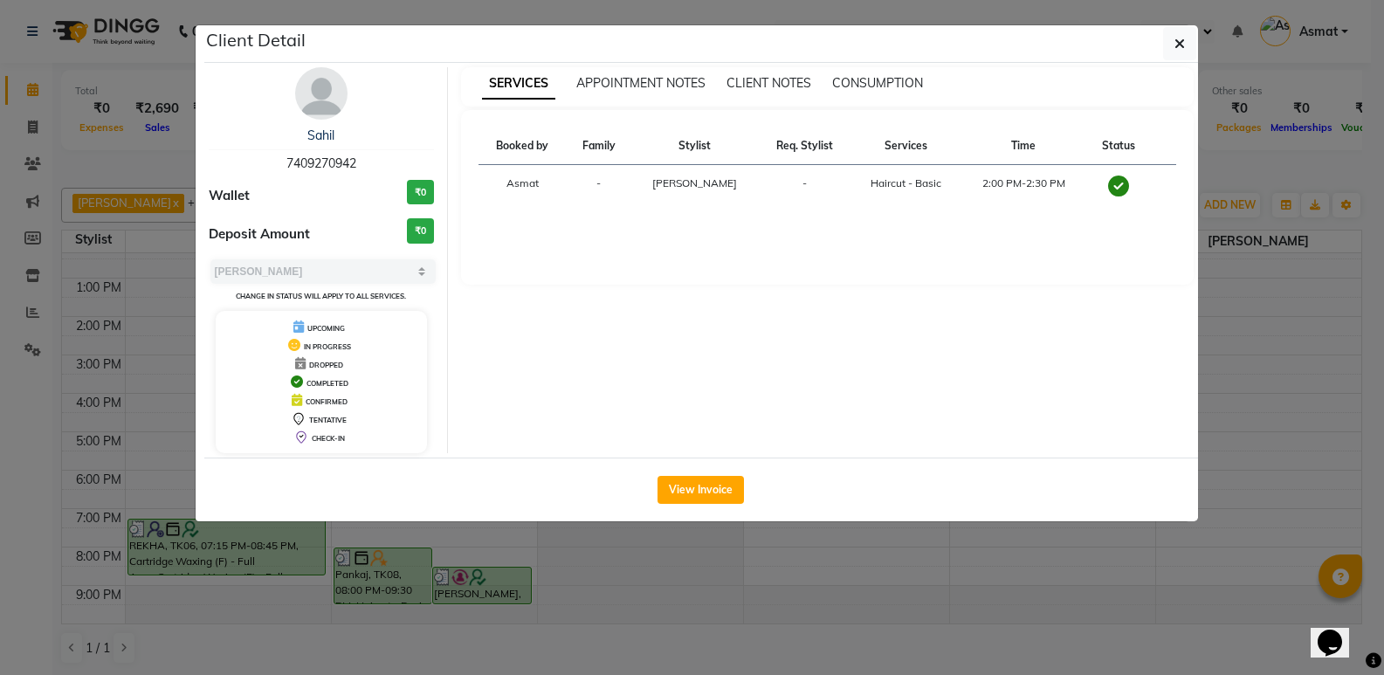
click at [625, 354] on div "SERVICES APPOINTMENT NOTES CLIENT NOTES CONSUMPTION Booked by Family Stylist Re…" at bounding box center [827, 260] width 759 height 386
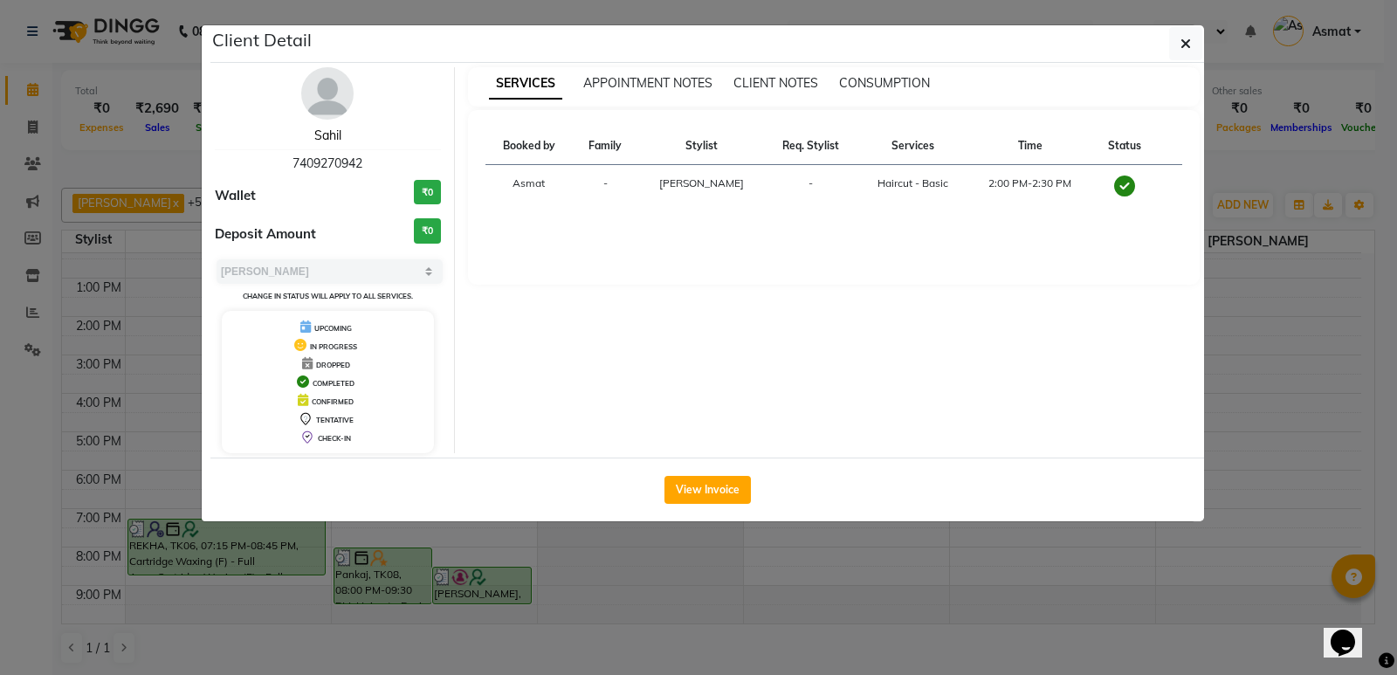
click at [334, 132] on link "Sahil" at bounding box center [327, 135] width 27 height 16
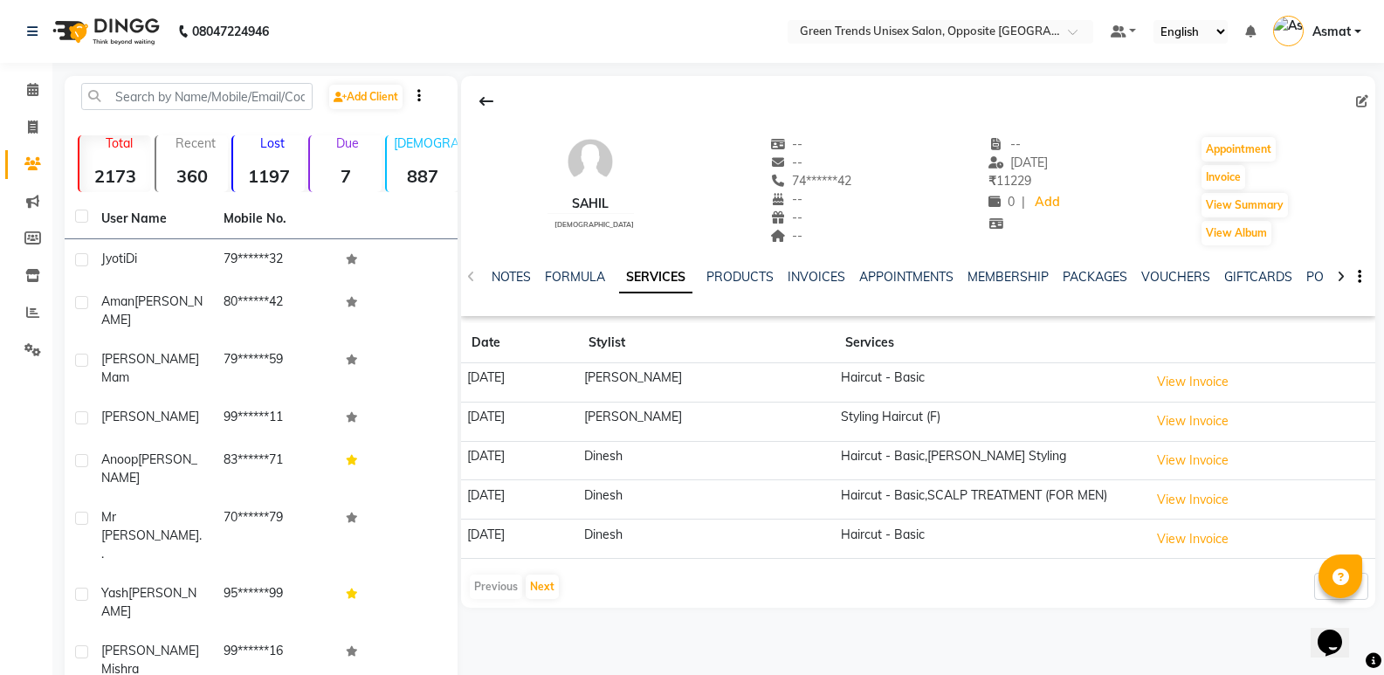
scroll to position [67, 0]
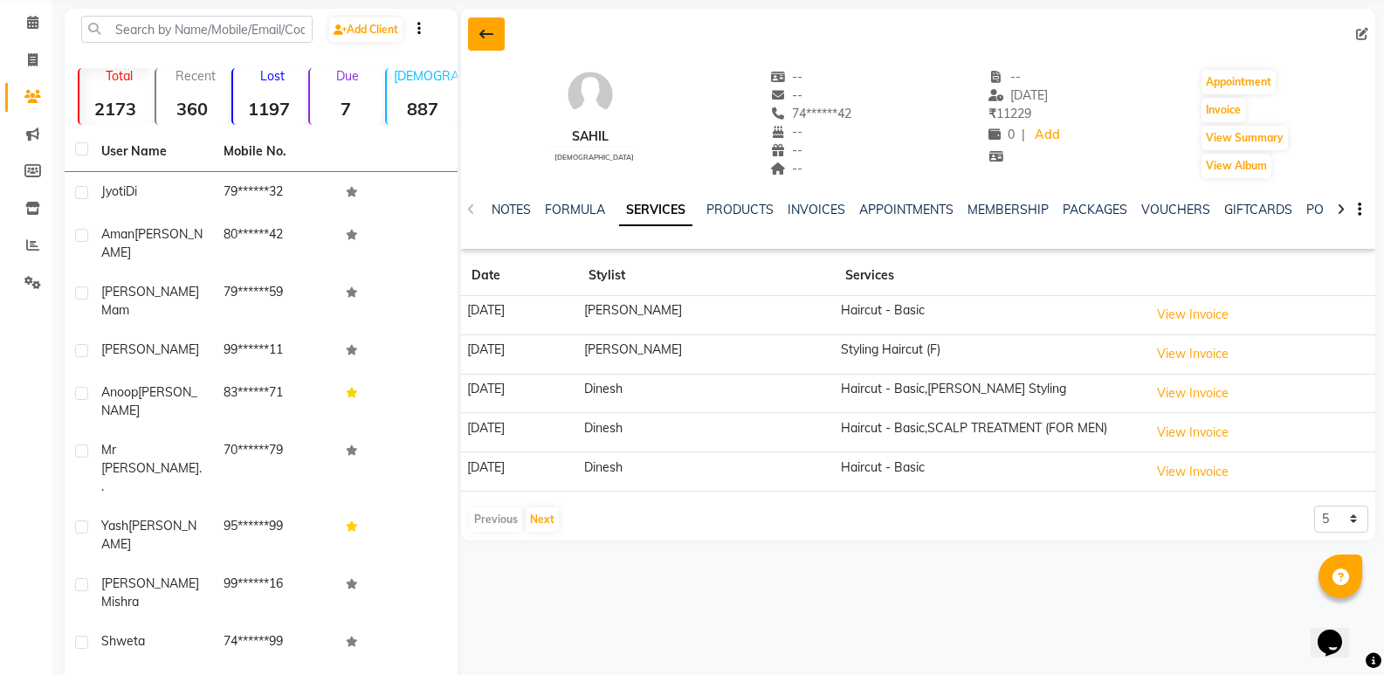
click at [480, 38] on icon at bounding box center [486, 34] width 14 height 14
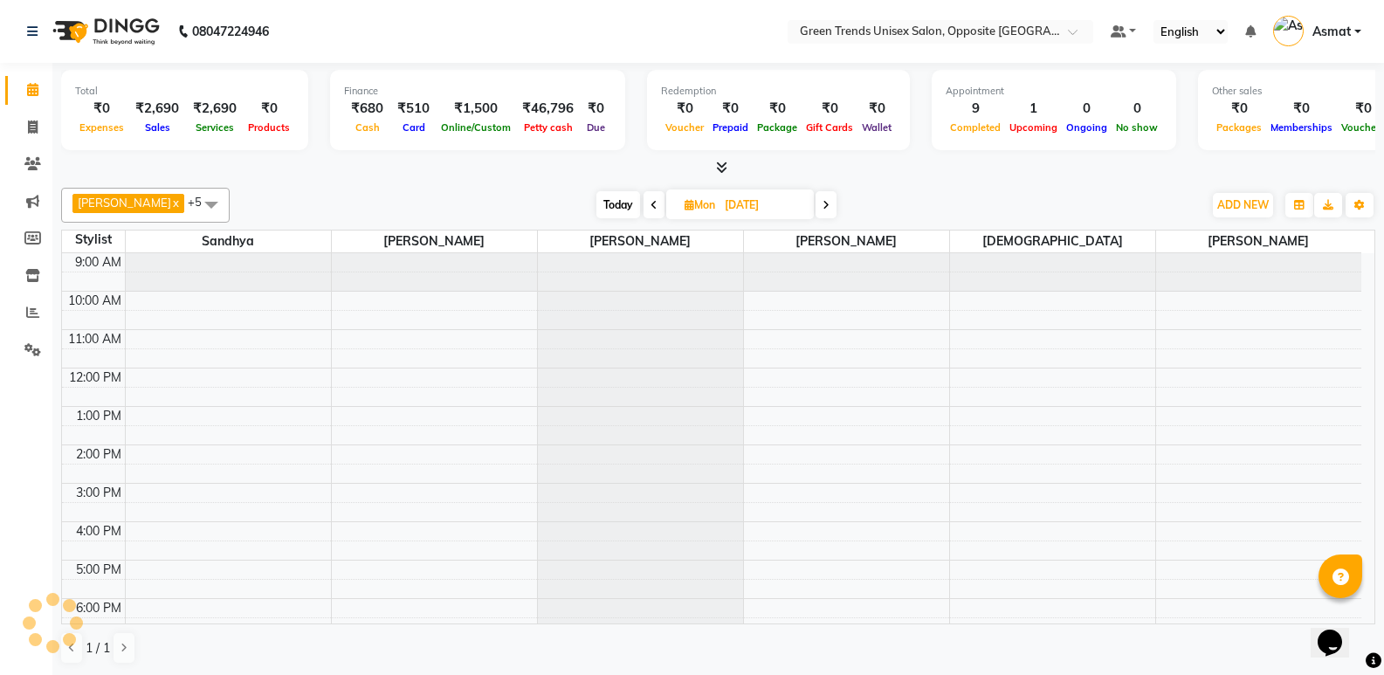
click at [3, 172] on li "Clients" at bounding box center [26, 165] width 52 height 38
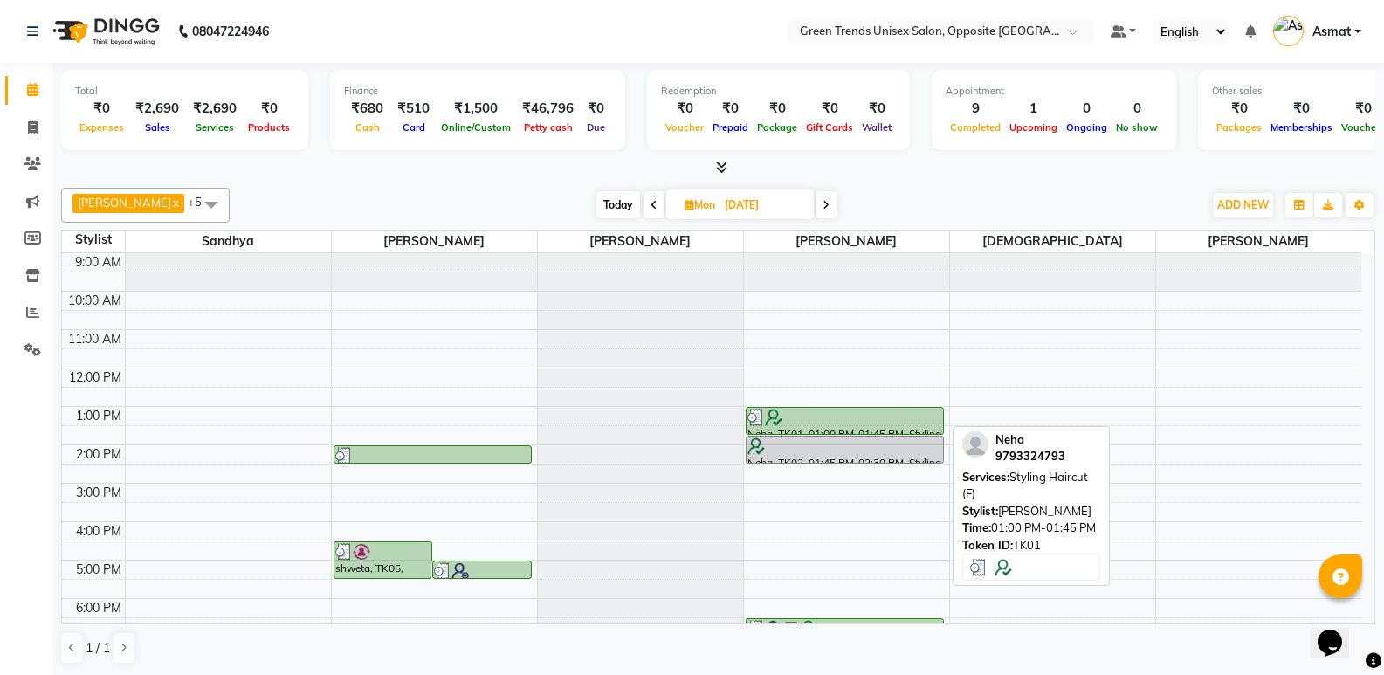
click at [801, 424] on div at bounding box center [844, 417] width 195 height 17
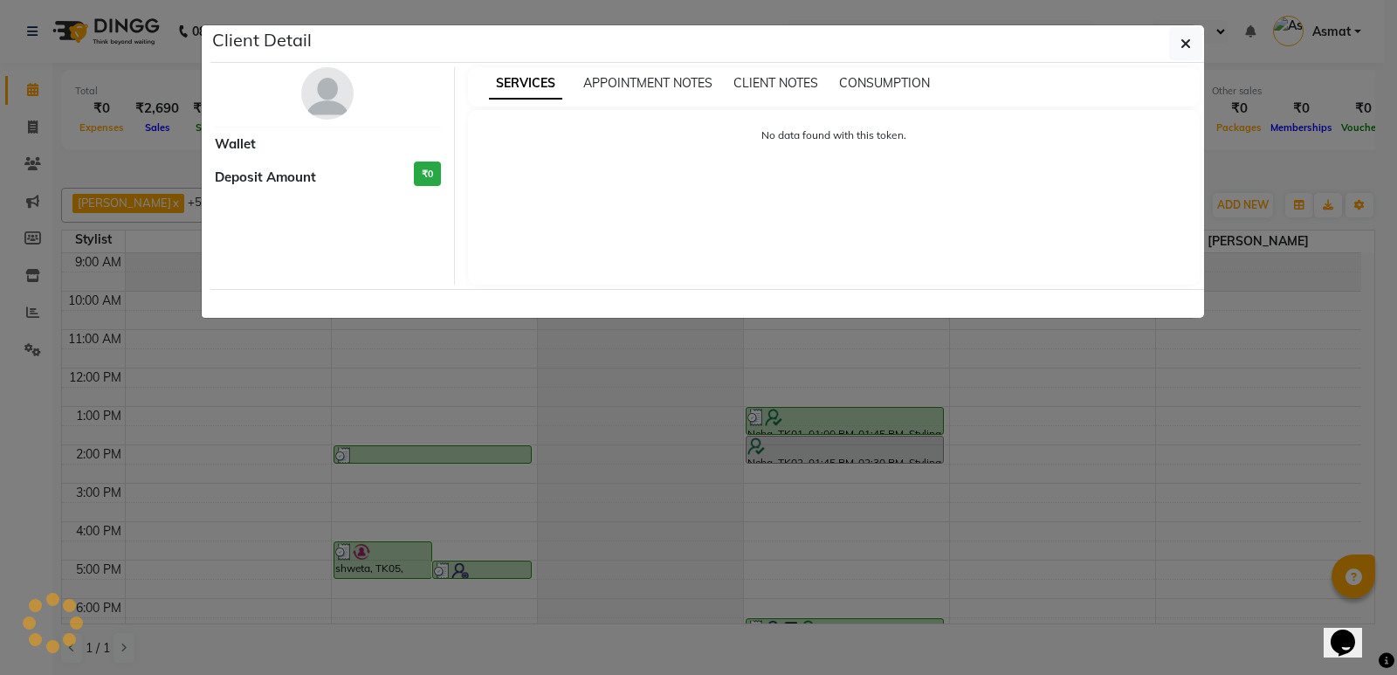
select select "3"
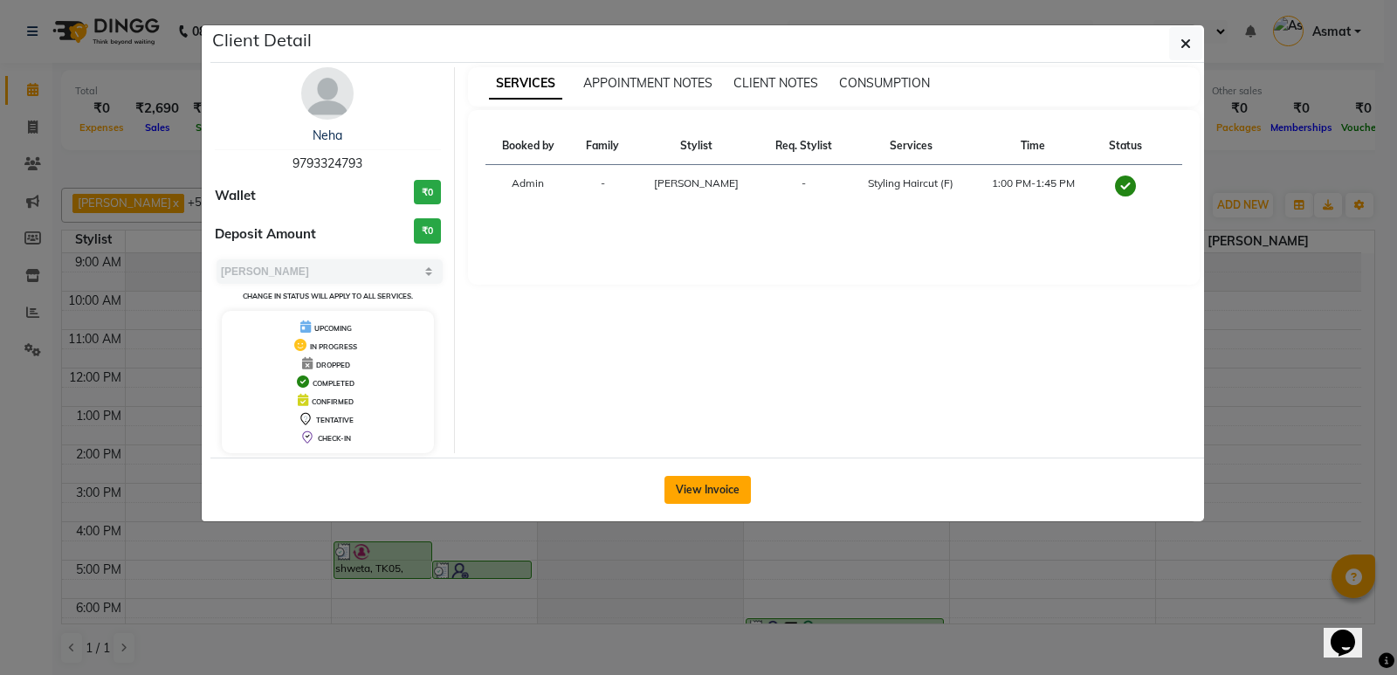
click at [705, 492] on button "View Invoice" at bounding box center [707, 490] width 86 height 28
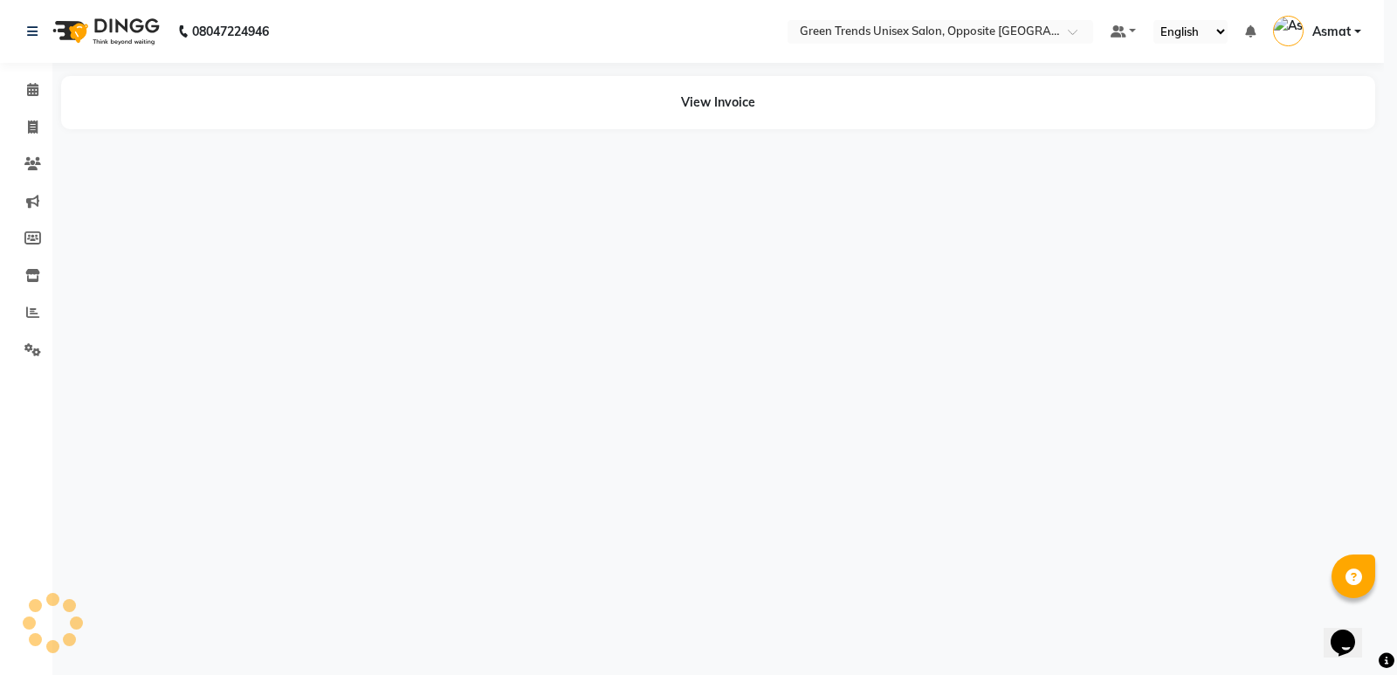
click at [705, 478] on div "Client Detail Neha 9793324793 Wallet ₹0 Deposit Amount ₹0 Select MARK DONE UPCO…" at bounding box center [698, 230] width 995 height 498
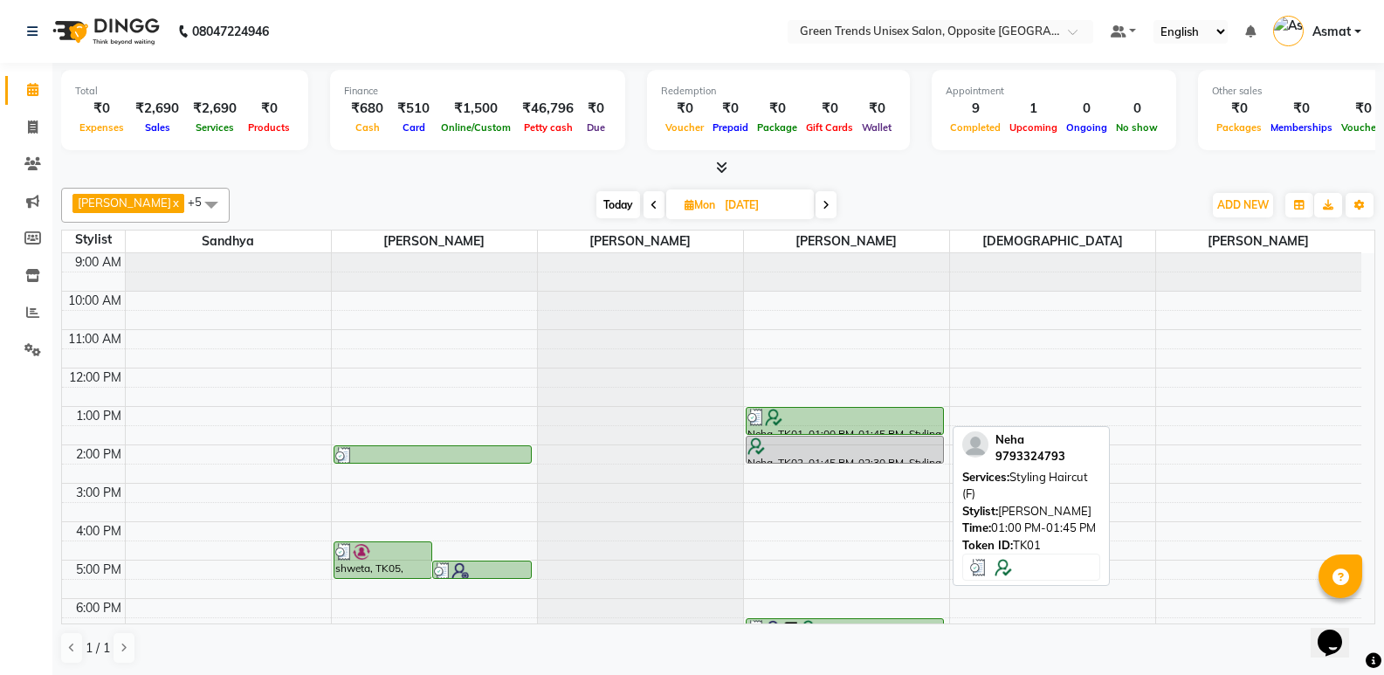
click at [881, 423] on div at bounding box center [844, 417] width 195 height 17
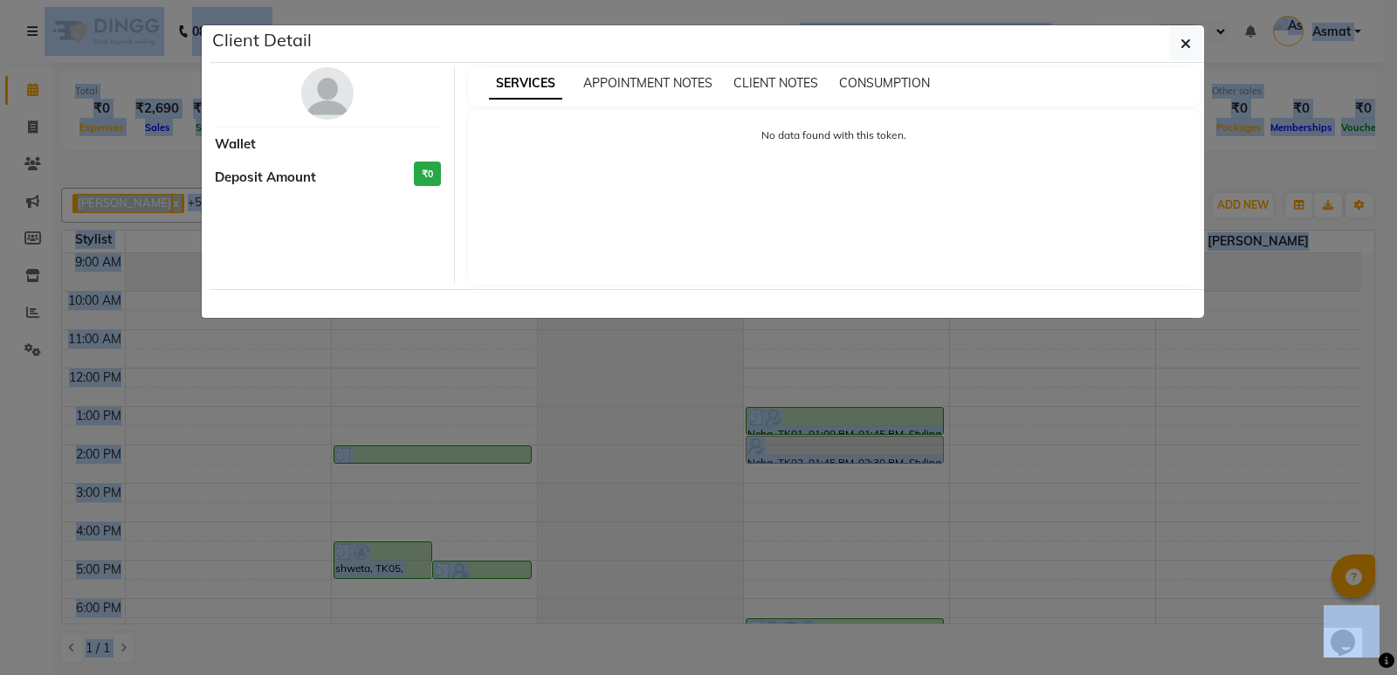
click at [881, 423] on ngb-modal-window "Client Detail Wallet Deposit Amount ₹0 SERVICES APPOINTMENT NOTES CLIENT NOTES …" at bounding box center [698, 337] width 1397 height 675
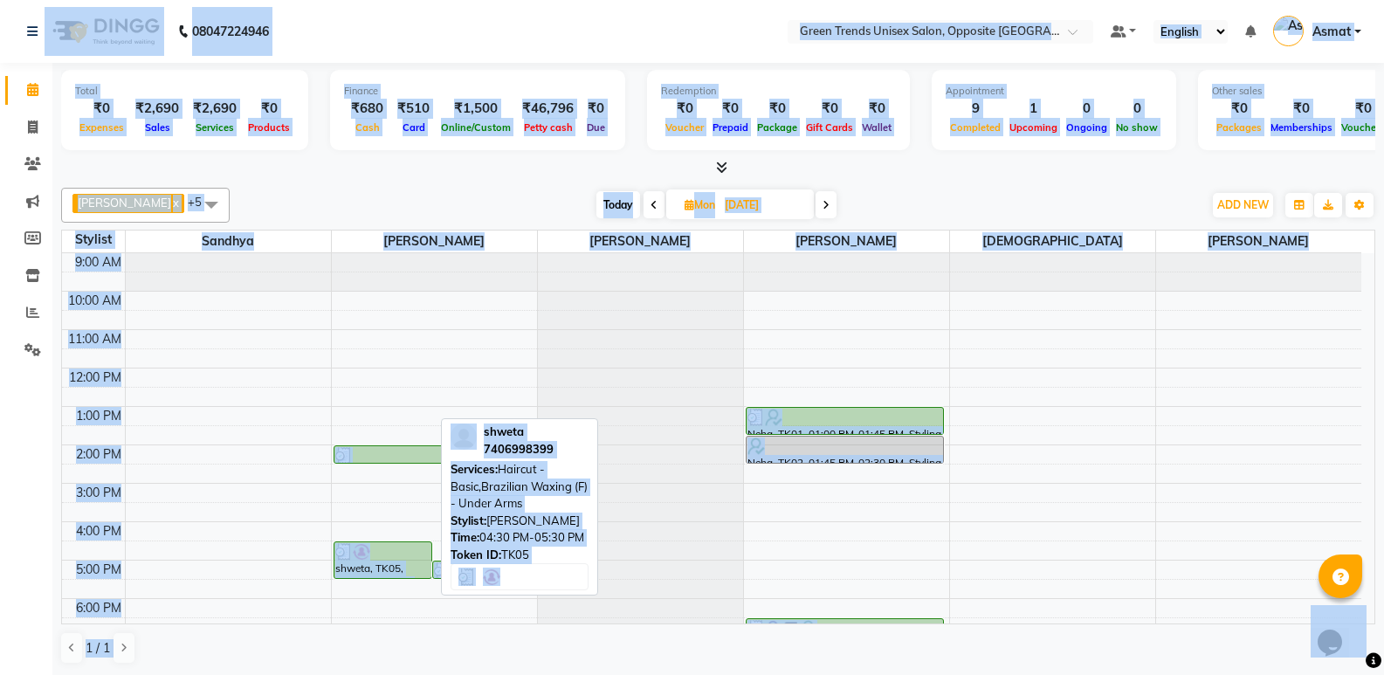
click at [406, 559] on div at bounding box center [383, 551] width 96 height 17
select select "3"
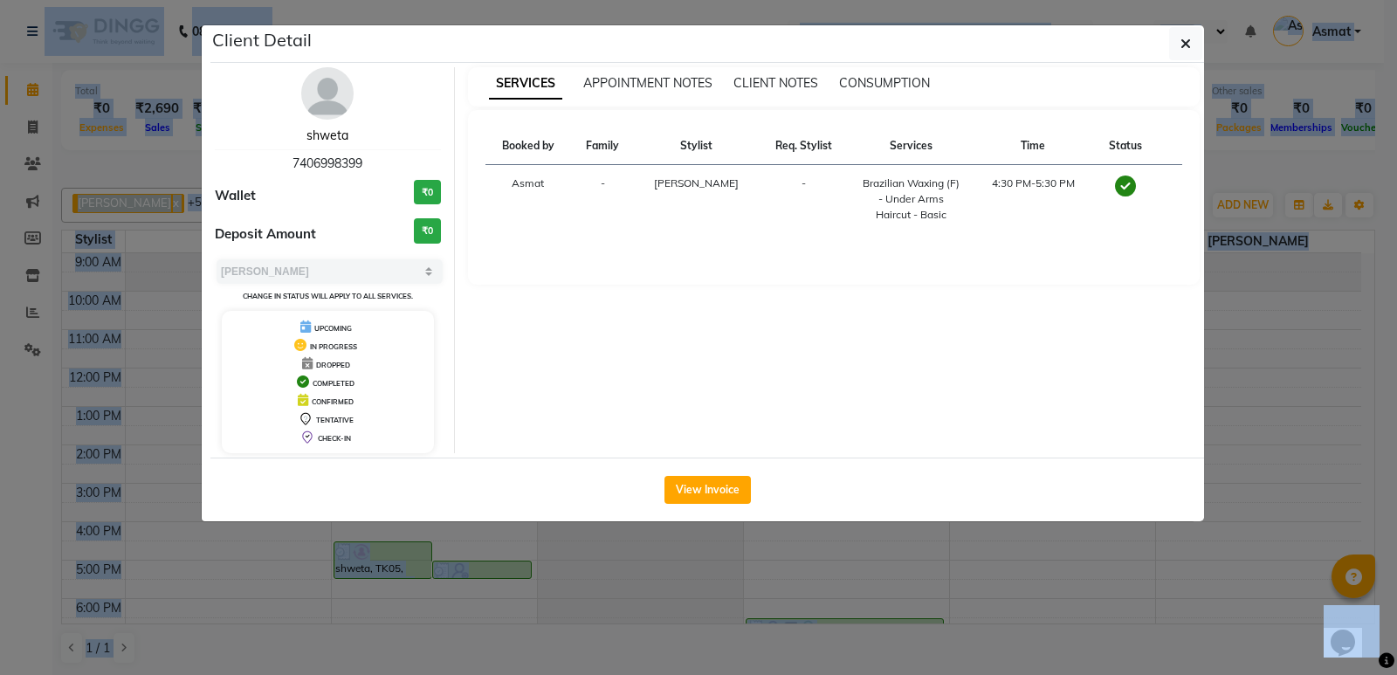
click at [319, 132] on link "shweta" at bounding box center [327, 135] width 42 height 16
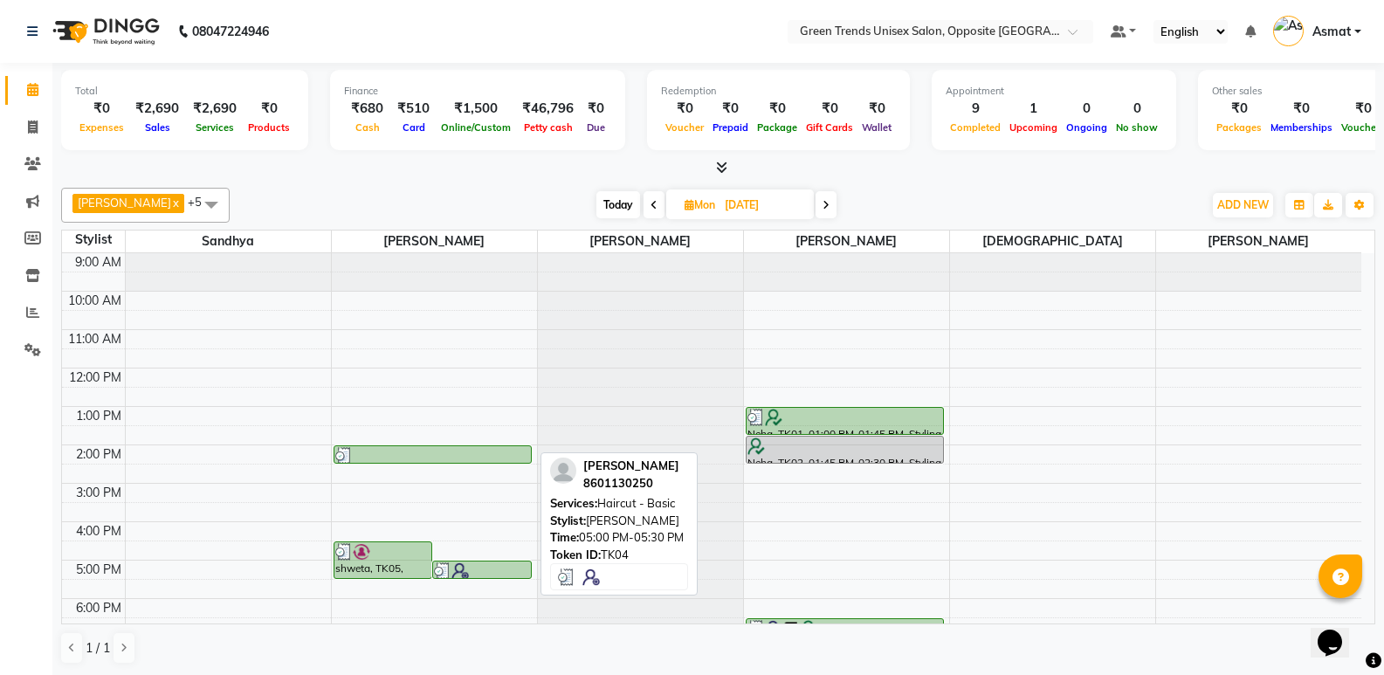
click at [496, 573] on div at bounding box center [482, 570] width 96 height 17
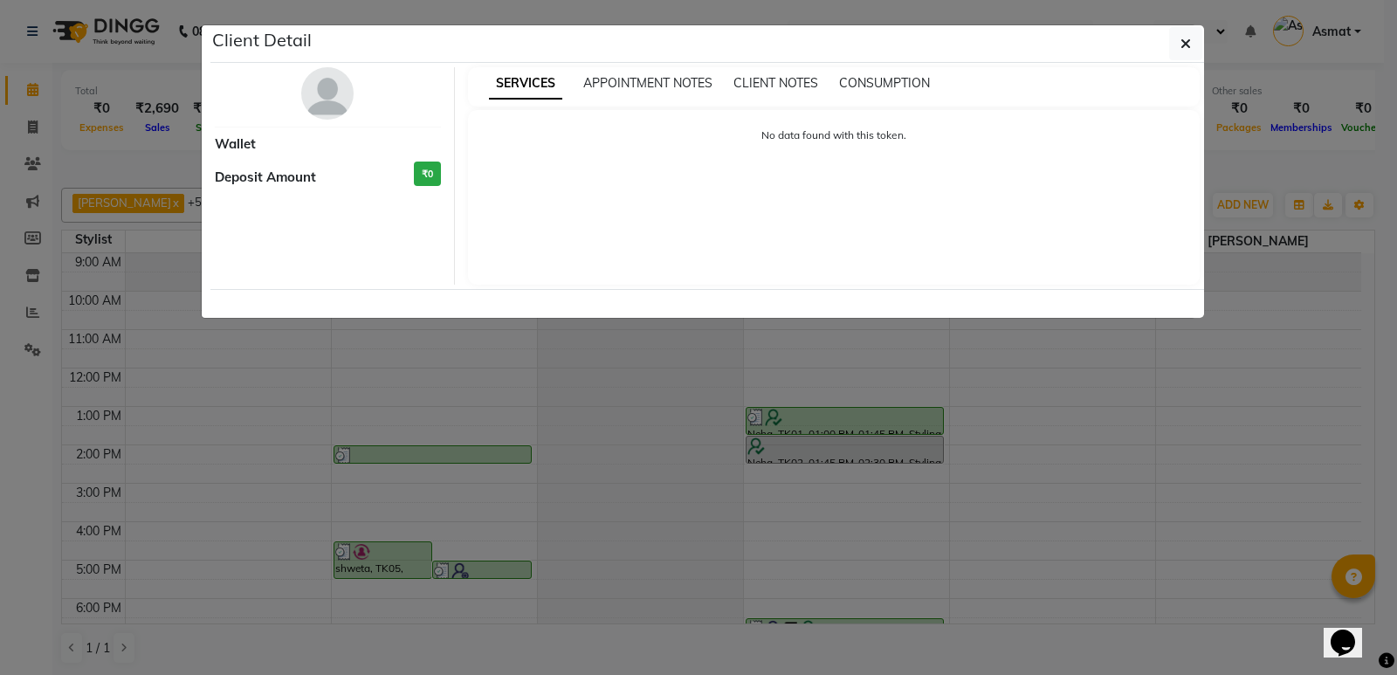
select select "3"
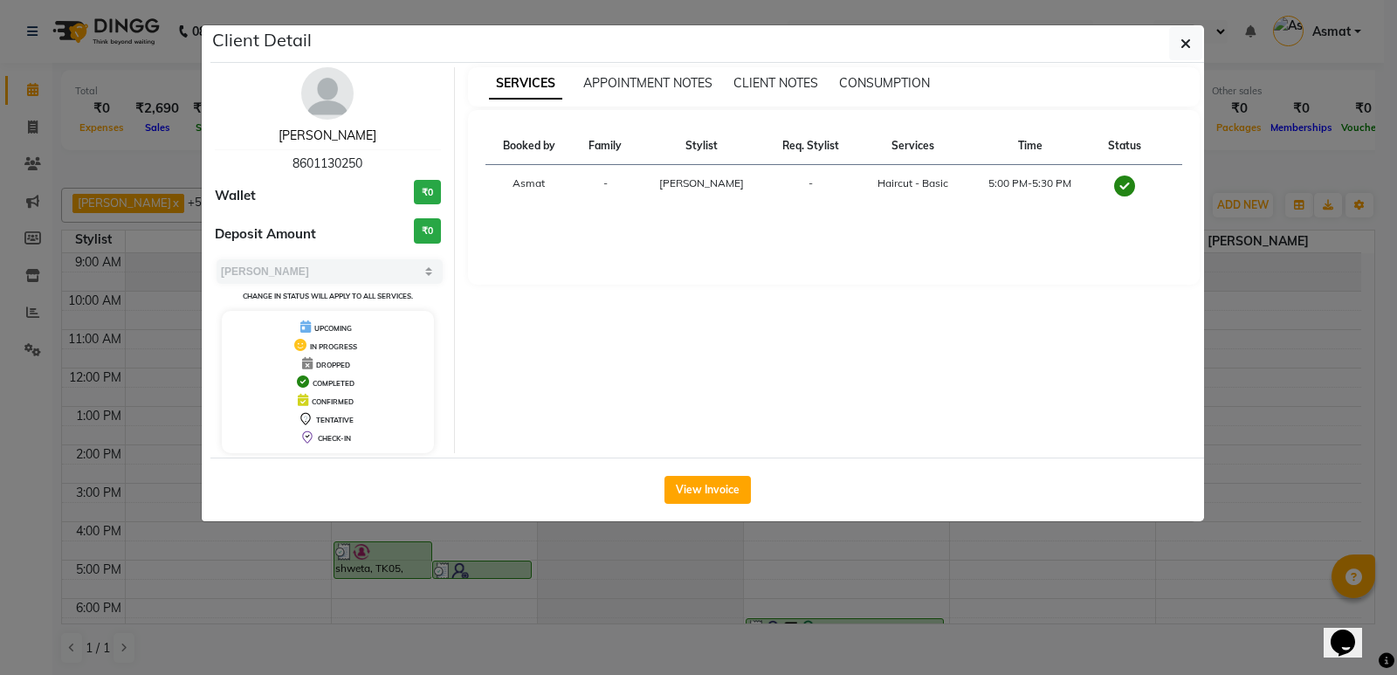
click at [327, 130] on link "[PERSON_NAME]" at bounding box center [327, 135] width 98 height 16
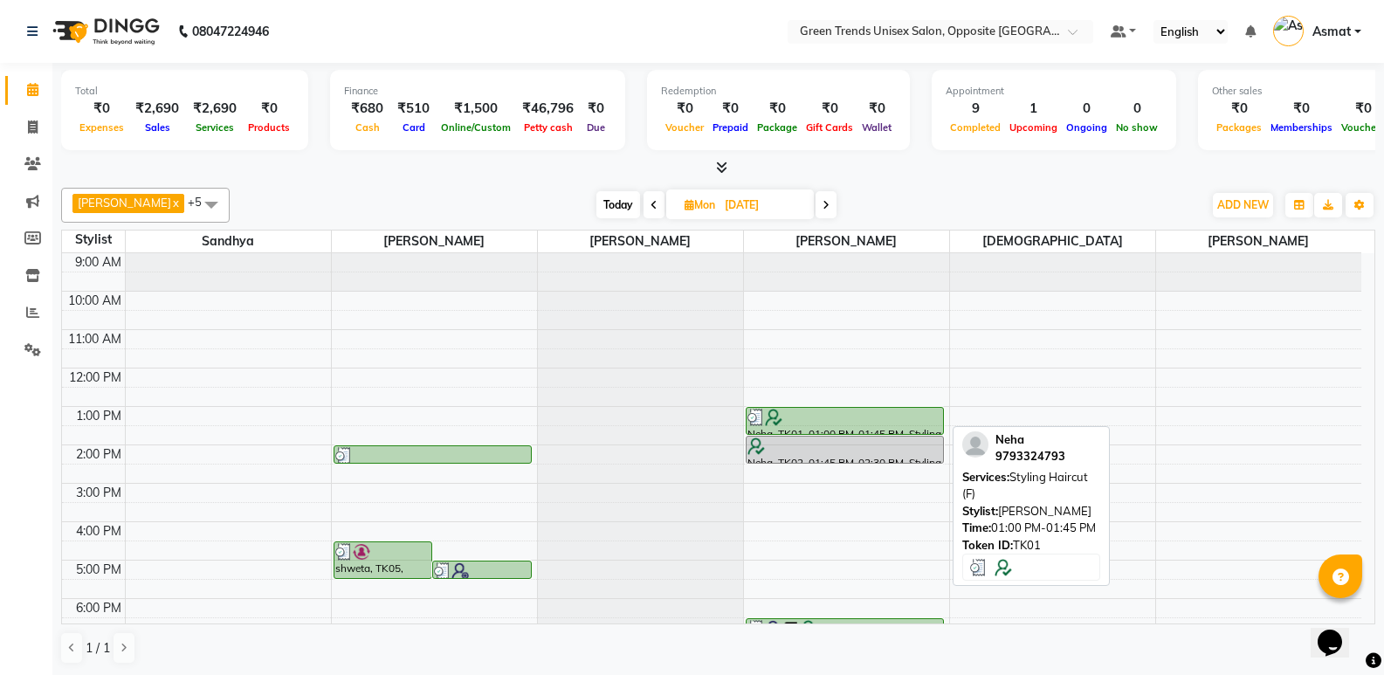
click at [856, 421] on div at bounding box center [844, 417] width 195 height 17
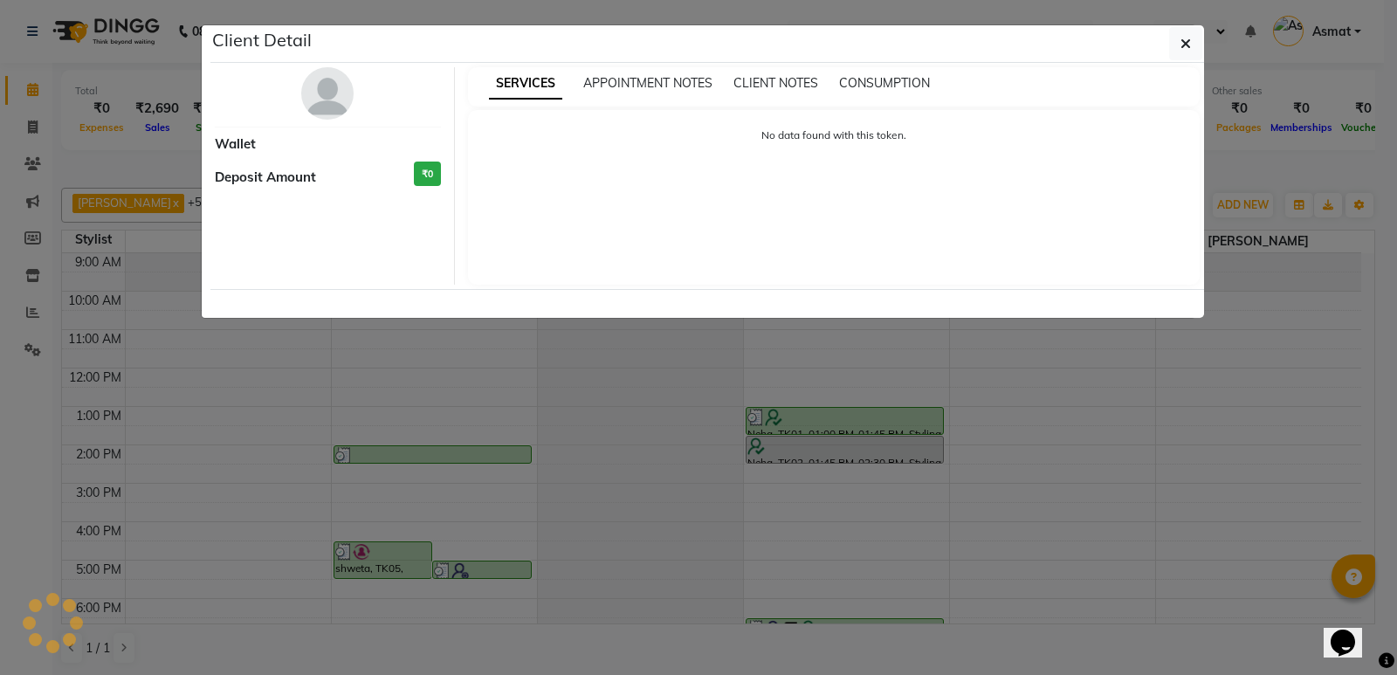
select select "3"
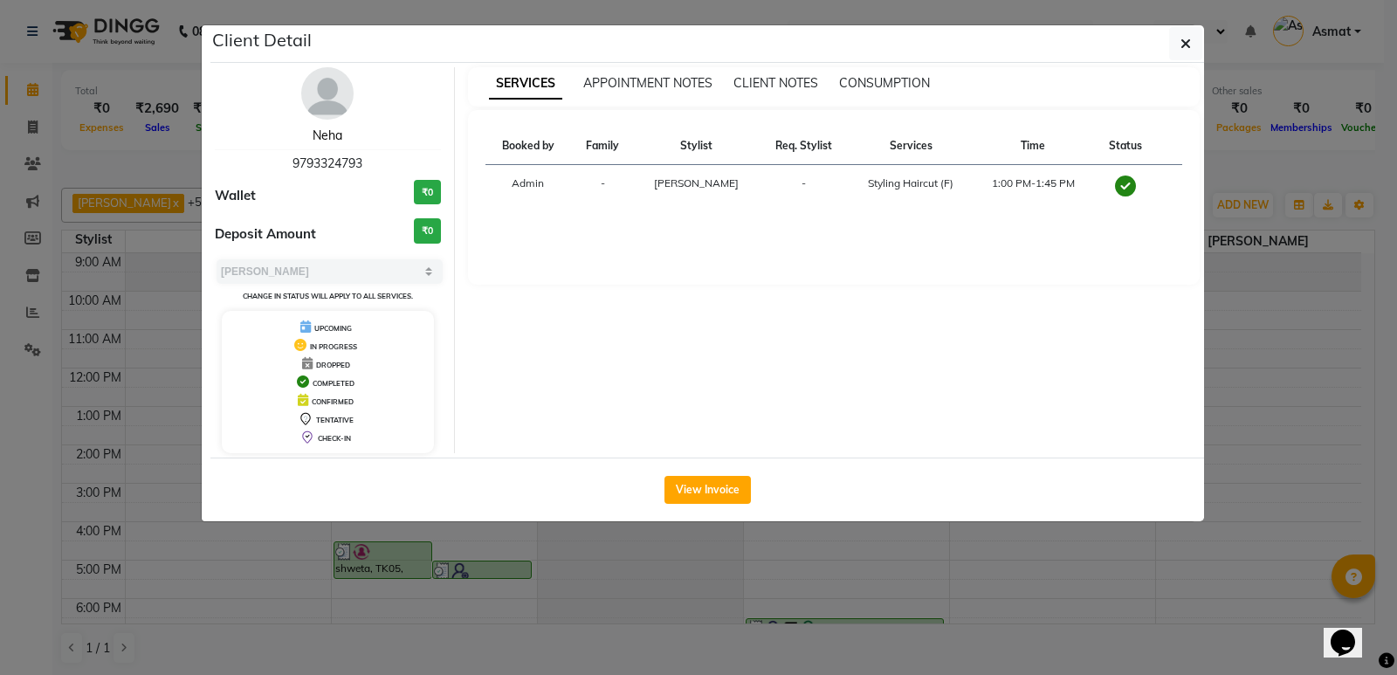
click at [325, 134] on link "Neha" at bounding box center [328, 135] width 30 height 16
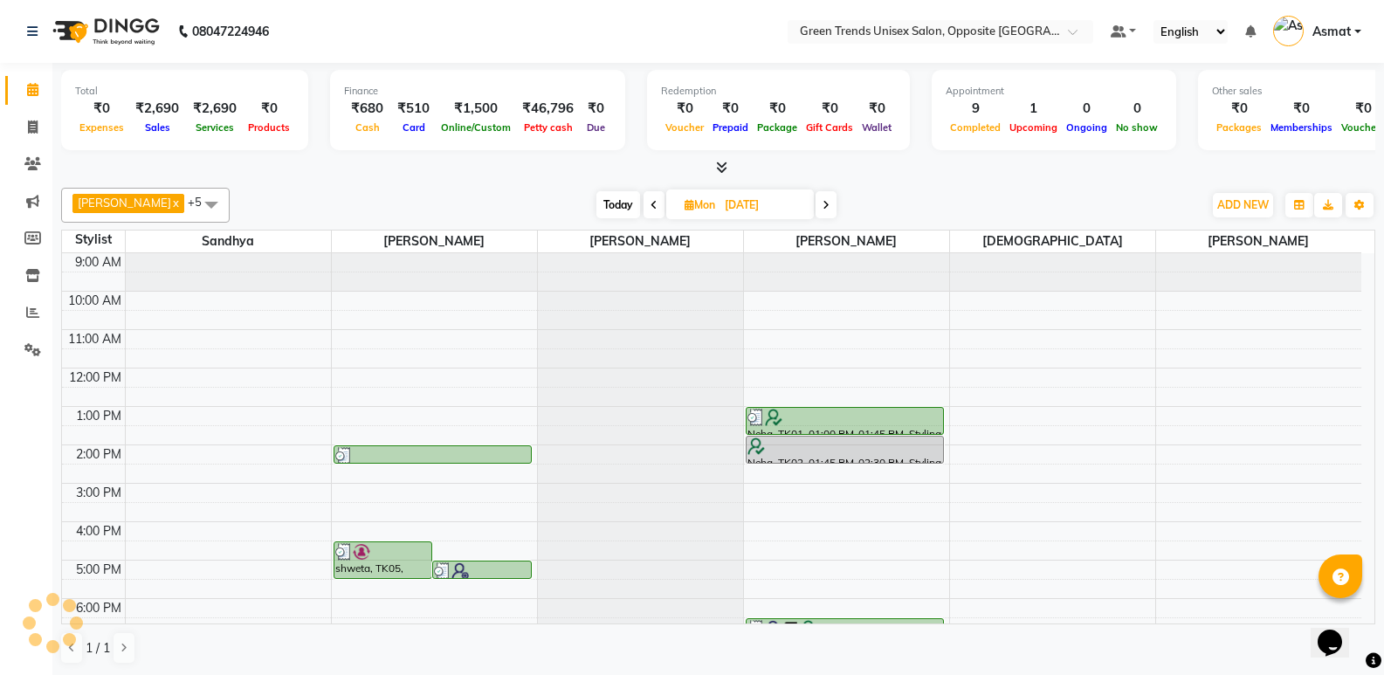
scroll to position [95, 0]
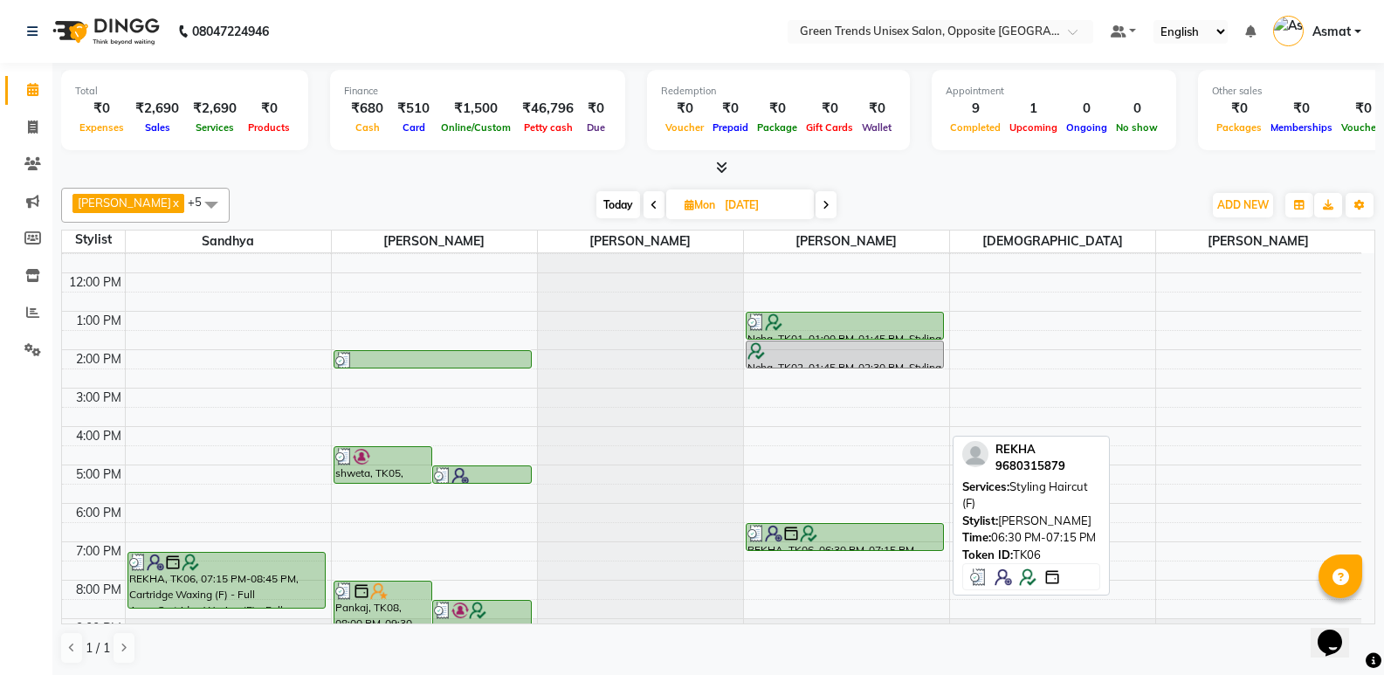
click at [871, 544] on div "REKHA, TK06, 06:30 PM-07:15 PM, Styling Haircut (F)" at bounding box center [844, 537] width 196 height 26
click at [924, 530] on div at bounding box center [844, 533] width 195 height 17
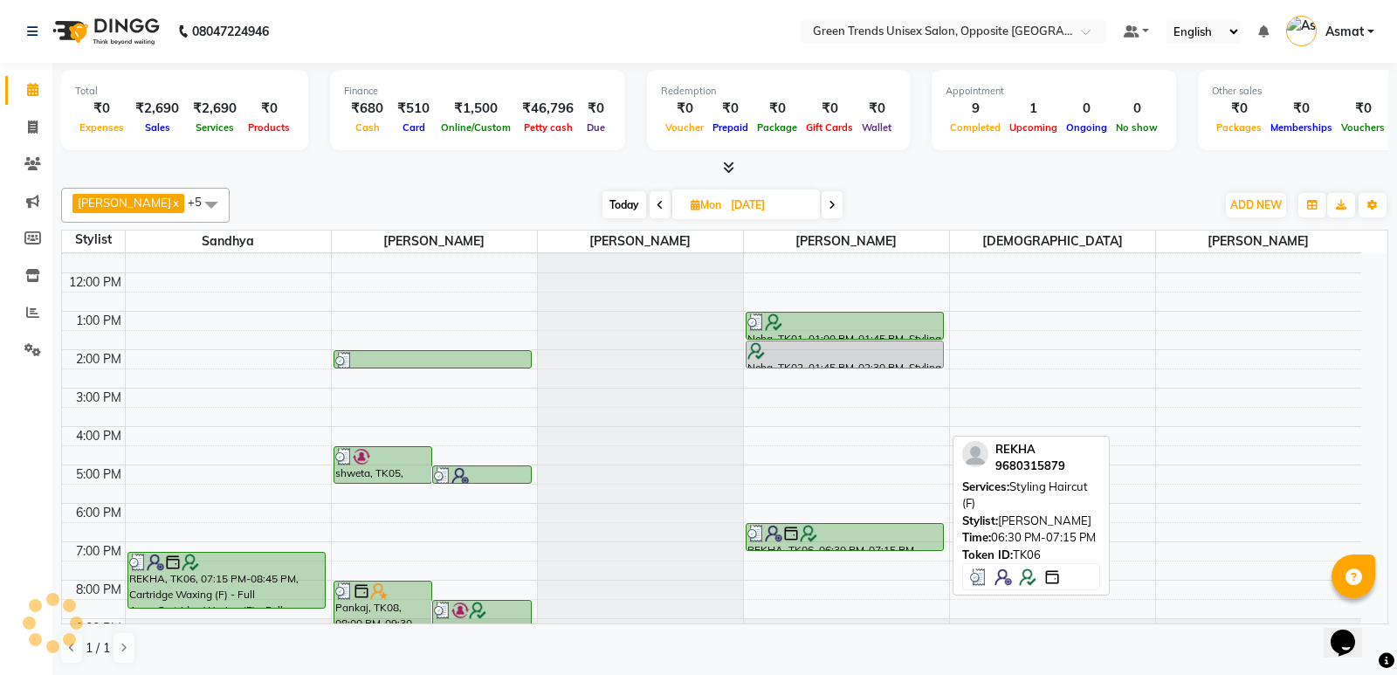
select select "3"
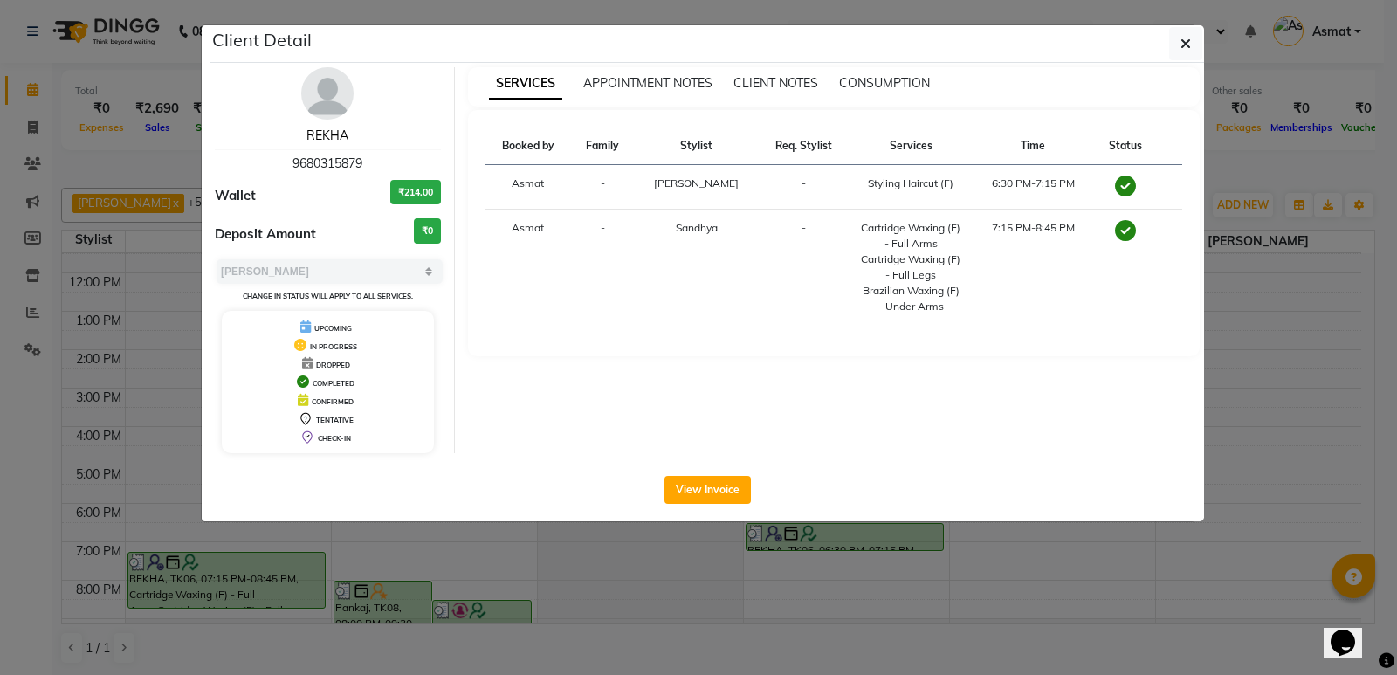
click at [346, 130] on link "REKHA" at bounding box center [327, 135] width 42 height 16
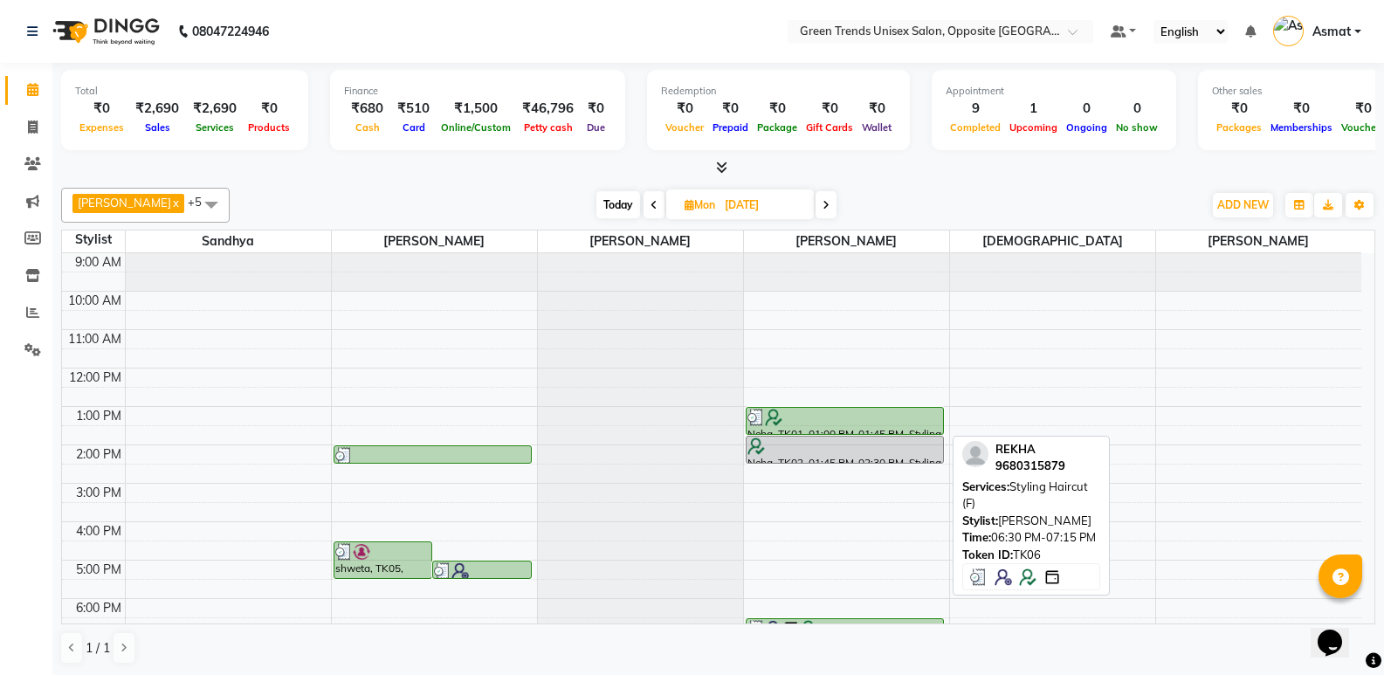
click at [932, 618] on link "REKHA, TK06, 06:30 PM-07:15 PM, Styling Haircut (F)" at bounding box center [845, 632] width 198 height 28
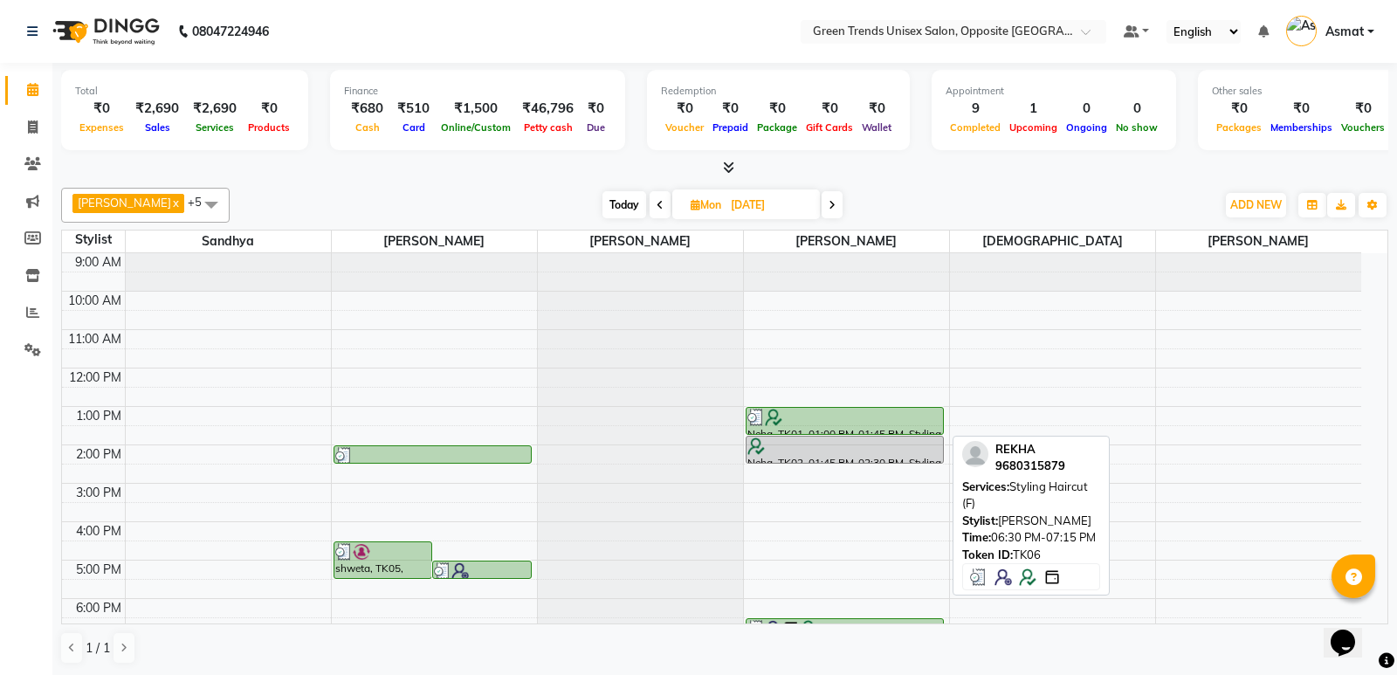
select select "3"
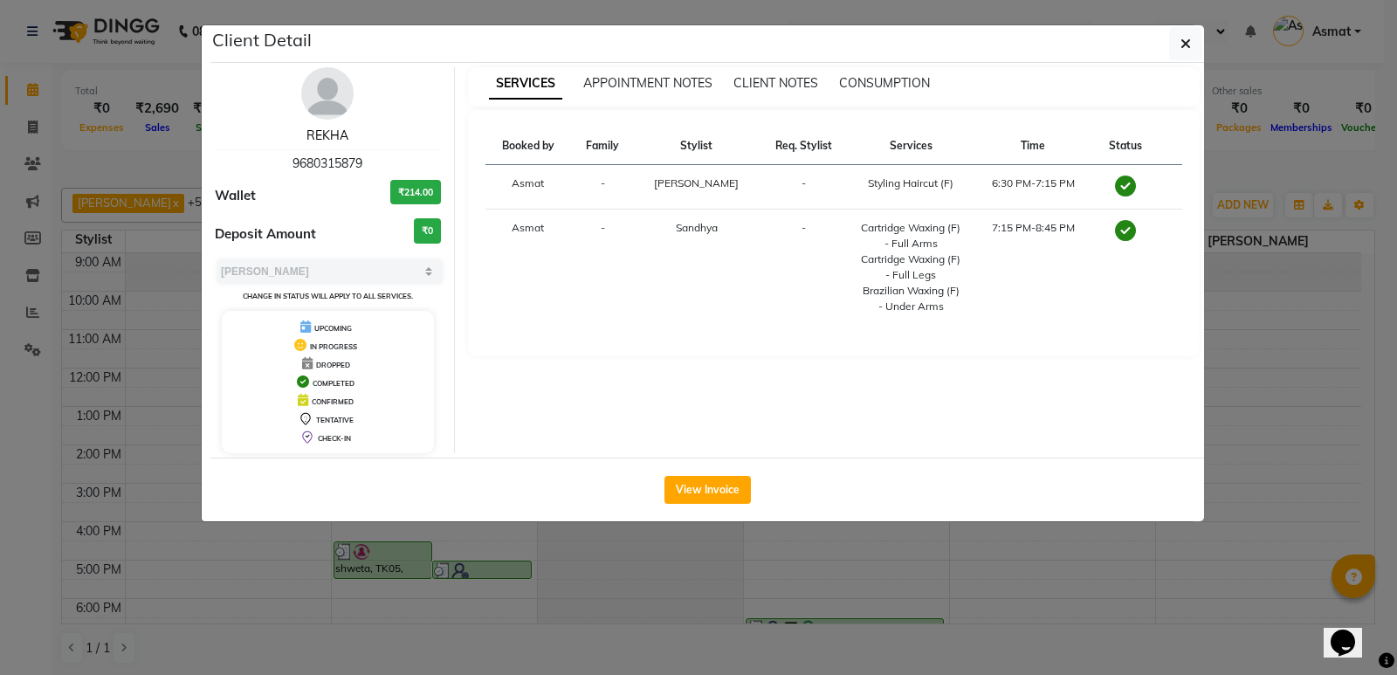
click at [330, 136] on link "REKHA" at bounding box center [327, 135] width 42 height 16
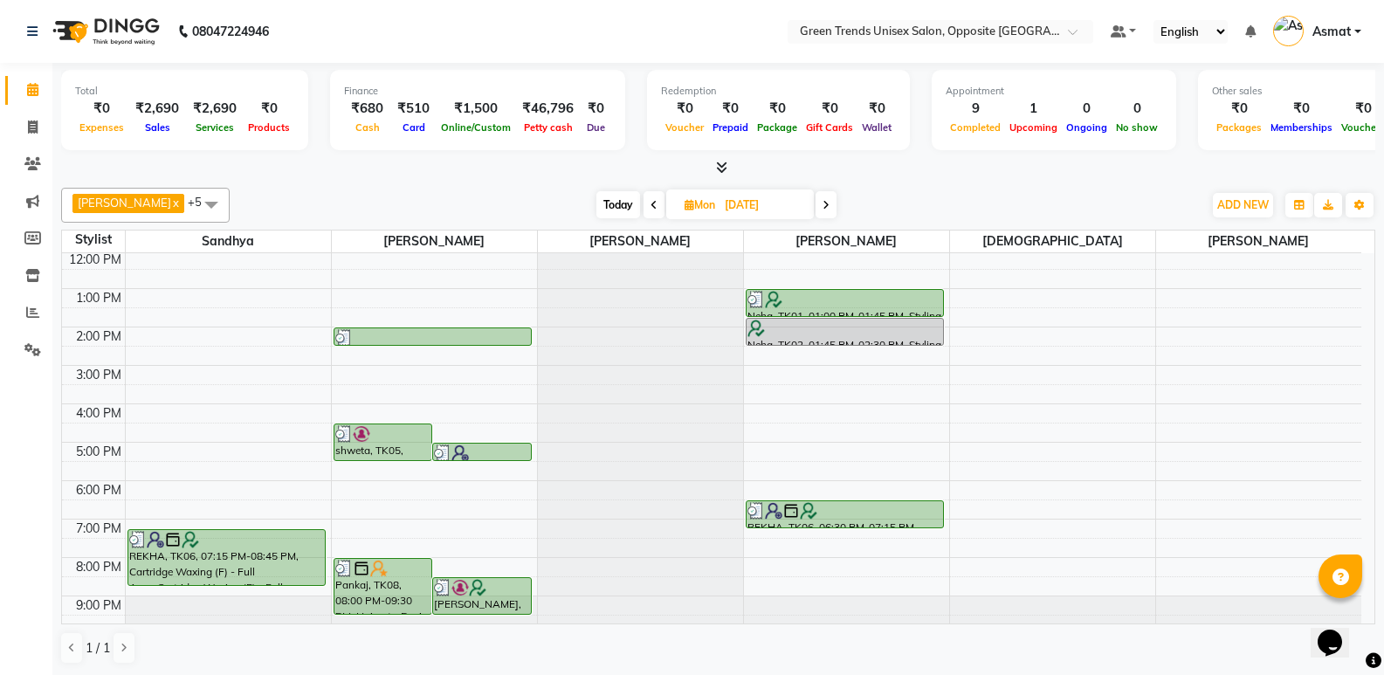
scroll to position [128, 0]
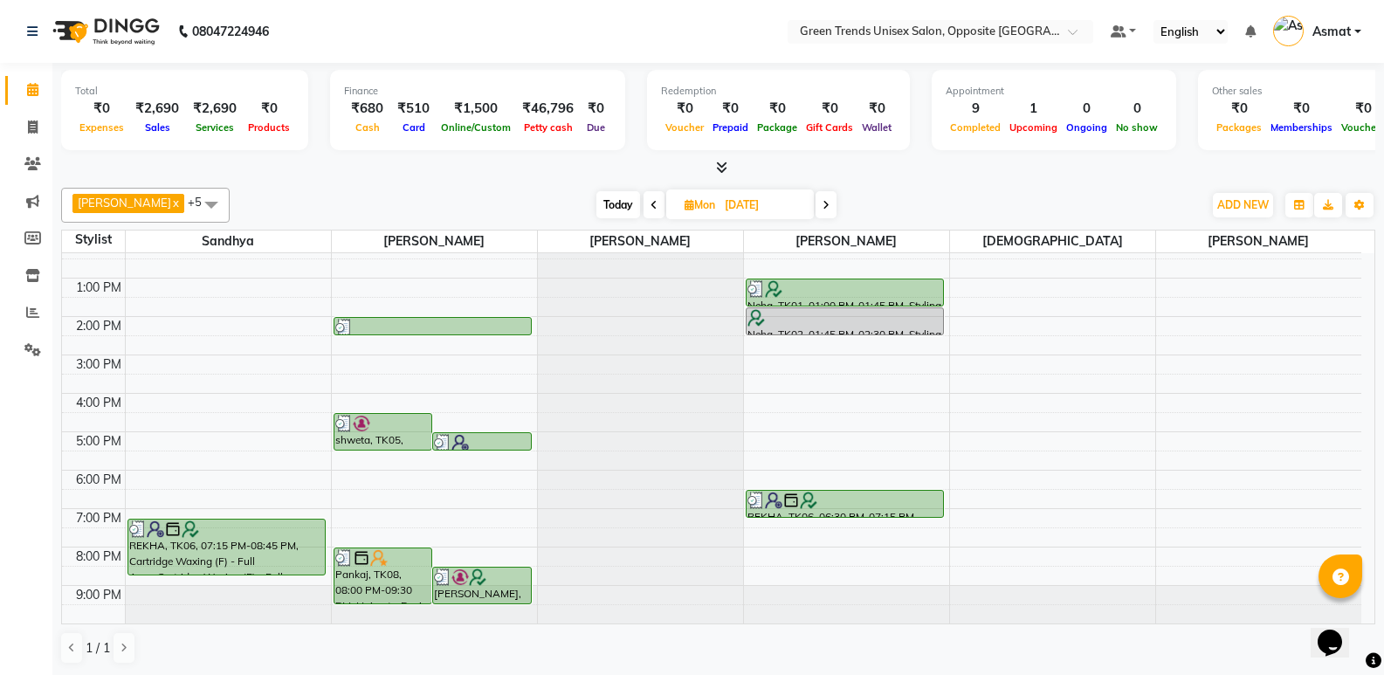
click at [1359, 612] on div "Opens Chat This icon Opens the chat window." at bounding box center [1338, 612] width 42 height 0
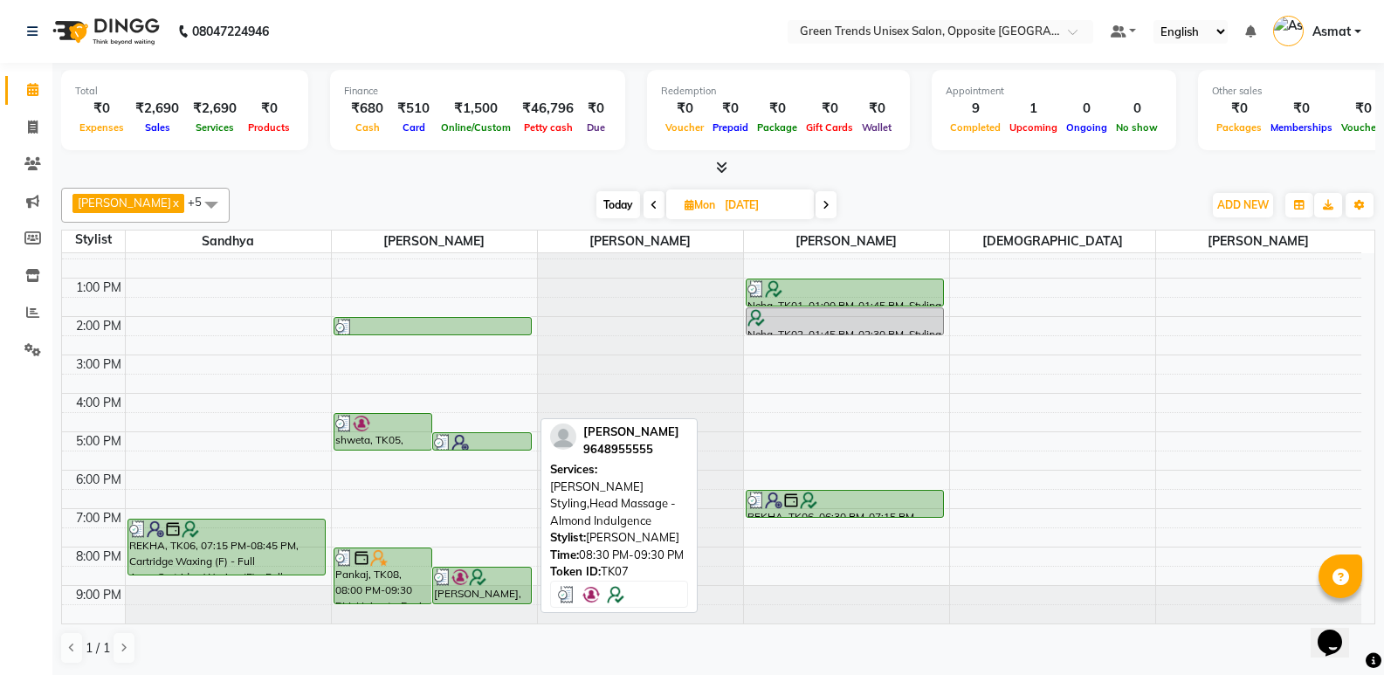
click at [501, 587] on div "[PERSON_NAME], TK07, 08:30 PM-09:30 PM, [PERSON_NAME] Styling,Head Massage - Al…" at bounding box center [482, 585] width 98 height 36
click at [485, 588] on div "[PERSON_NAME], TK07, 08:30 PM-09:30 PM, [PERSON_NAME] Styling,Head Massage - Al…" at bounding box center [482, 585] width 98 height 36
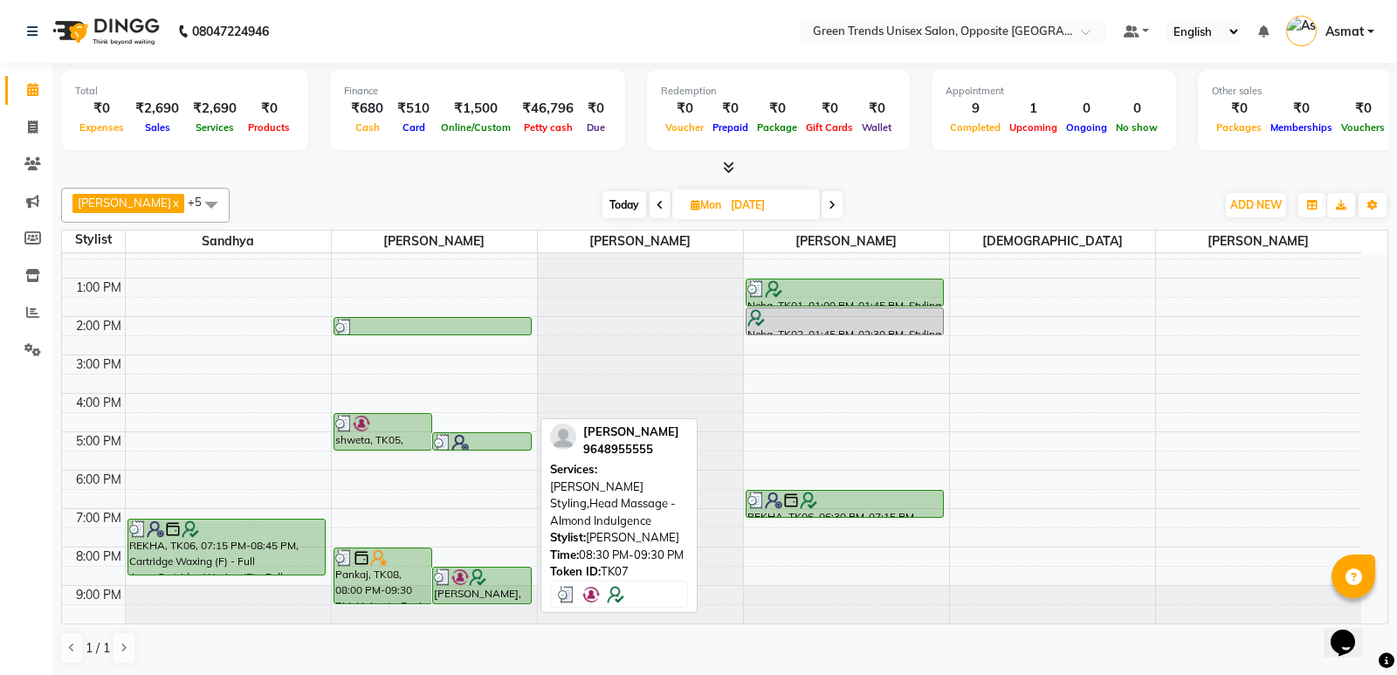
select select "3"
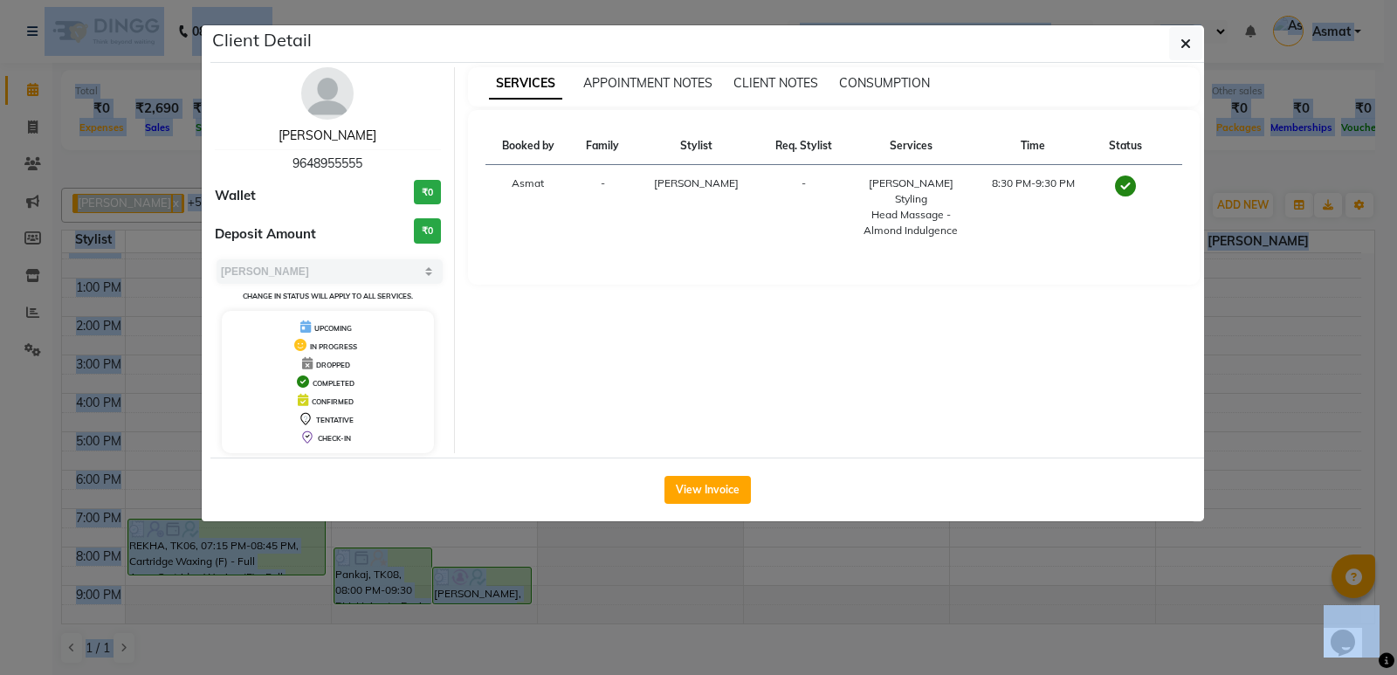
click at [320, 135] on link "[PERSON_NAME]" at bounding box center [327, 135] width 98 height 16
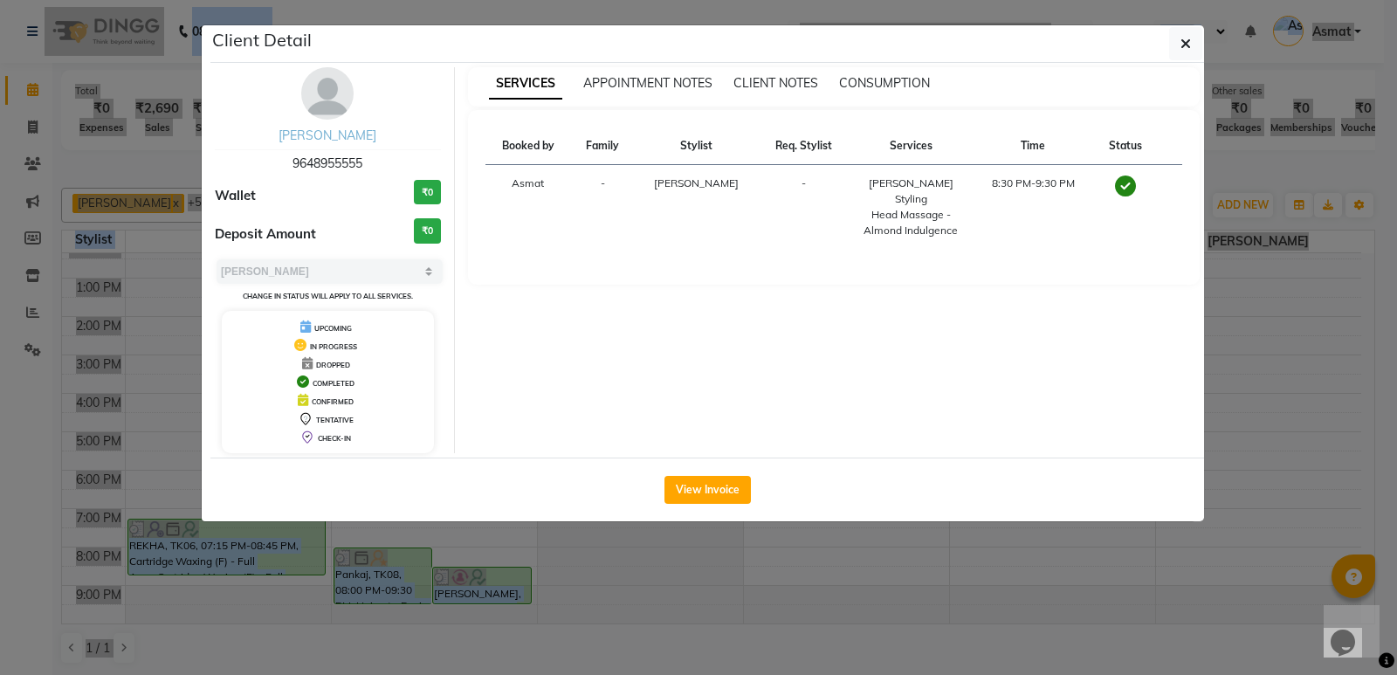
click at [320, 135] on div "[PERSON_NAME] 9648955555" at bounding box center [328, 150] width 226 height 46
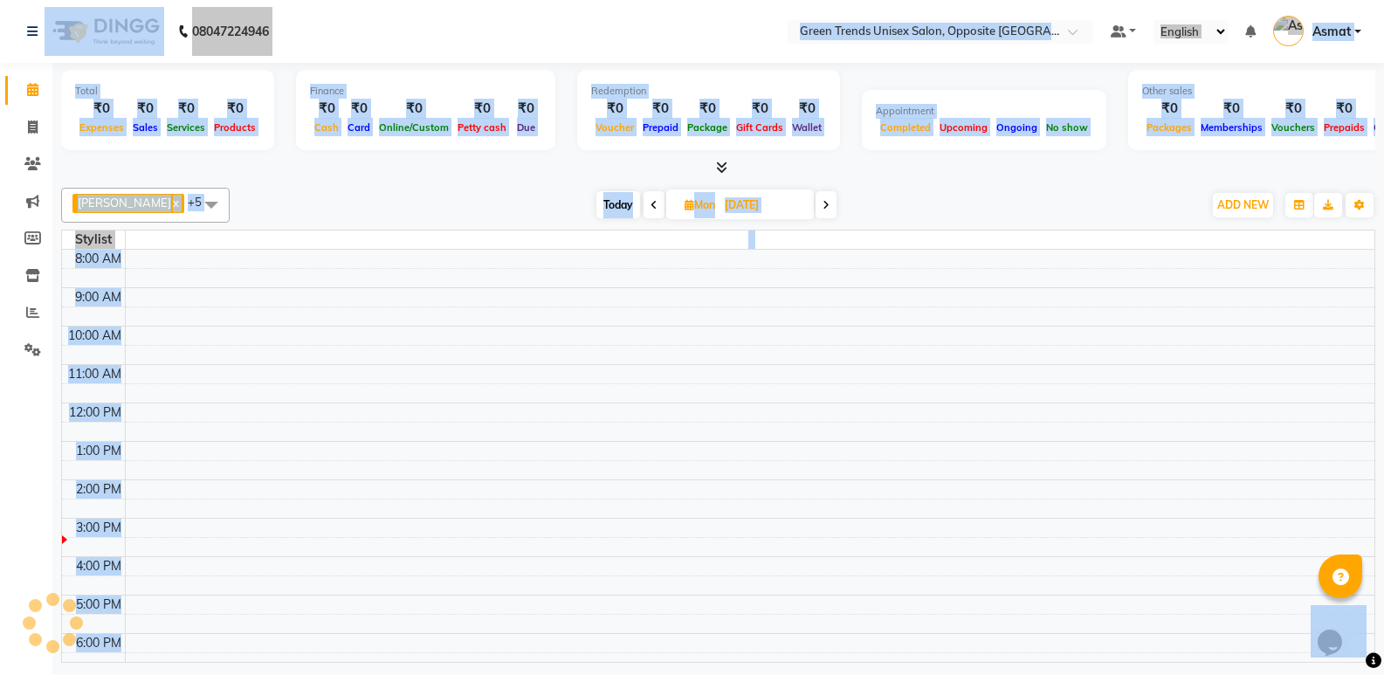
select select "service"
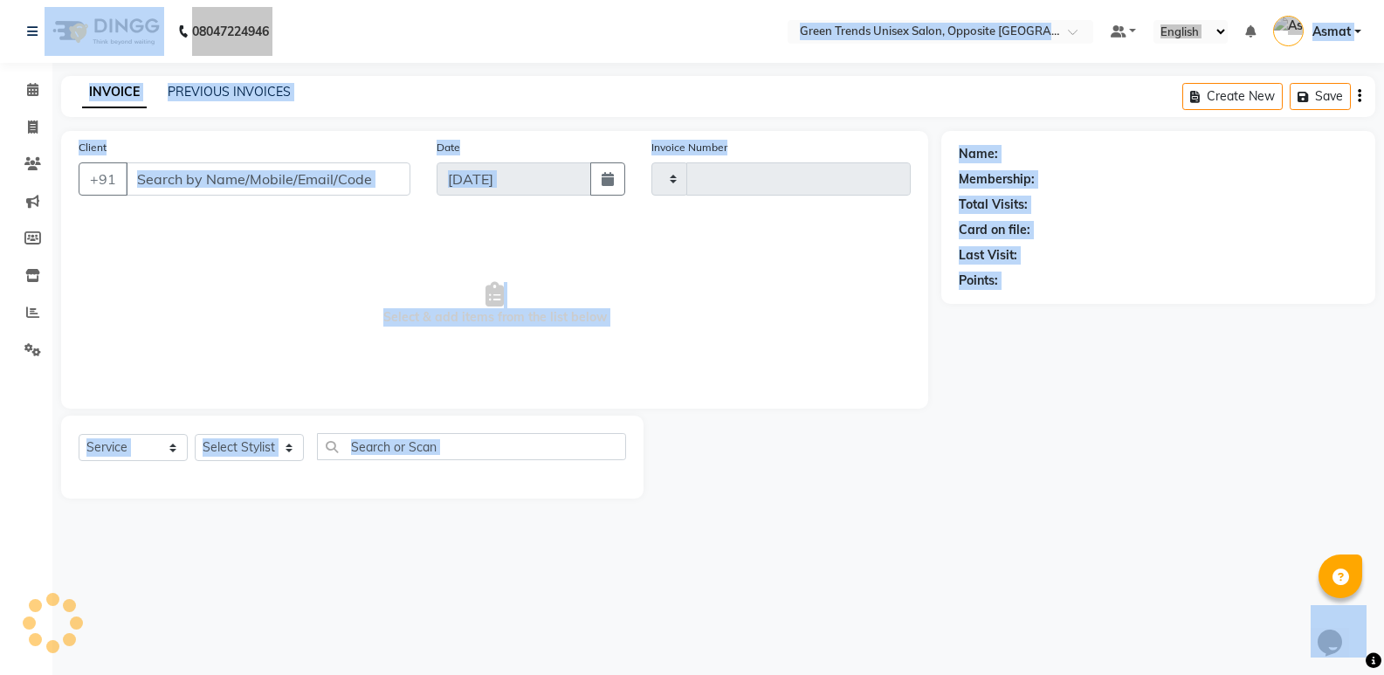
type input "1116"
select select "5225"
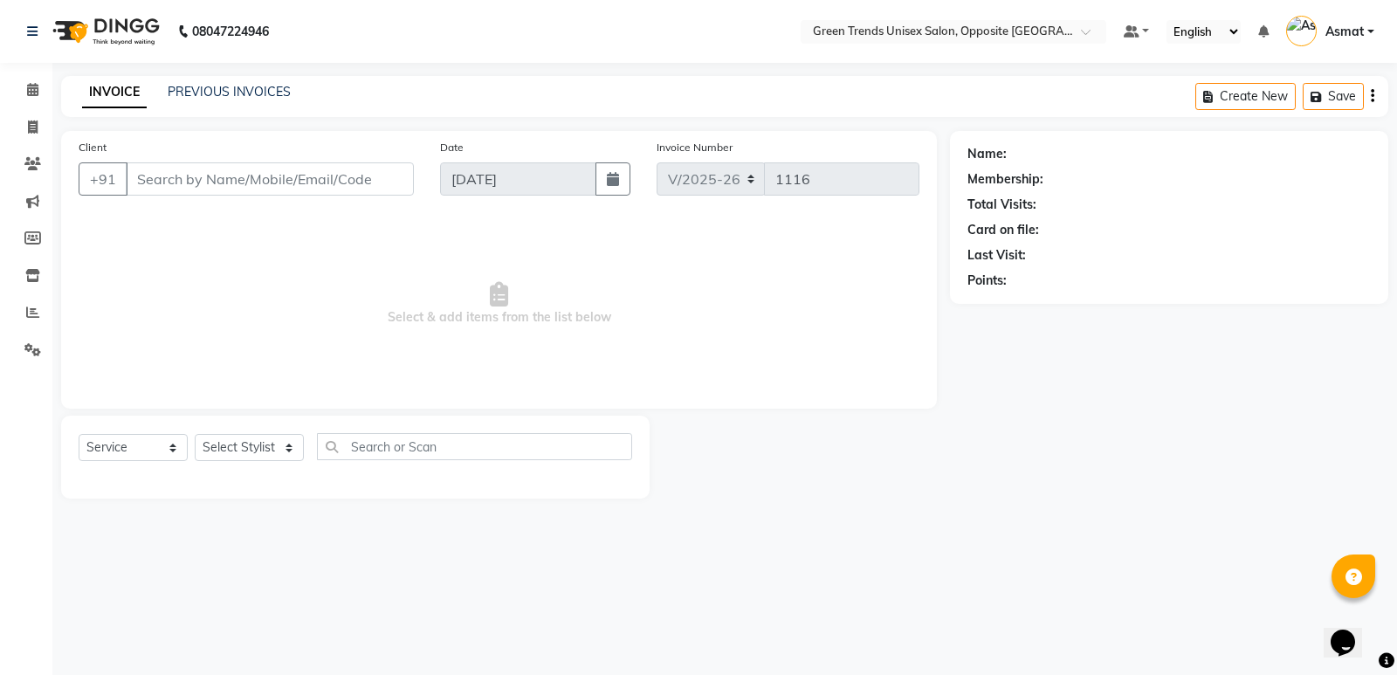
type input "80******42"
select select "82136"
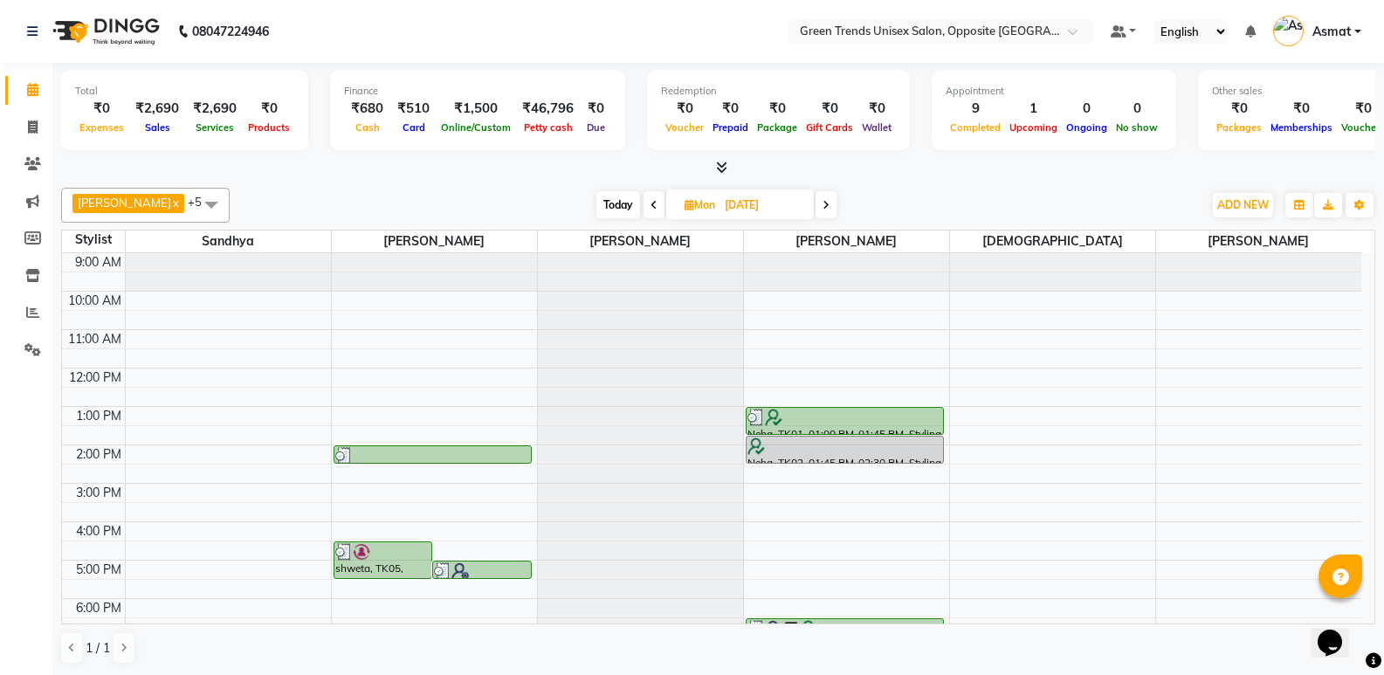
scroll to position [128, 0]
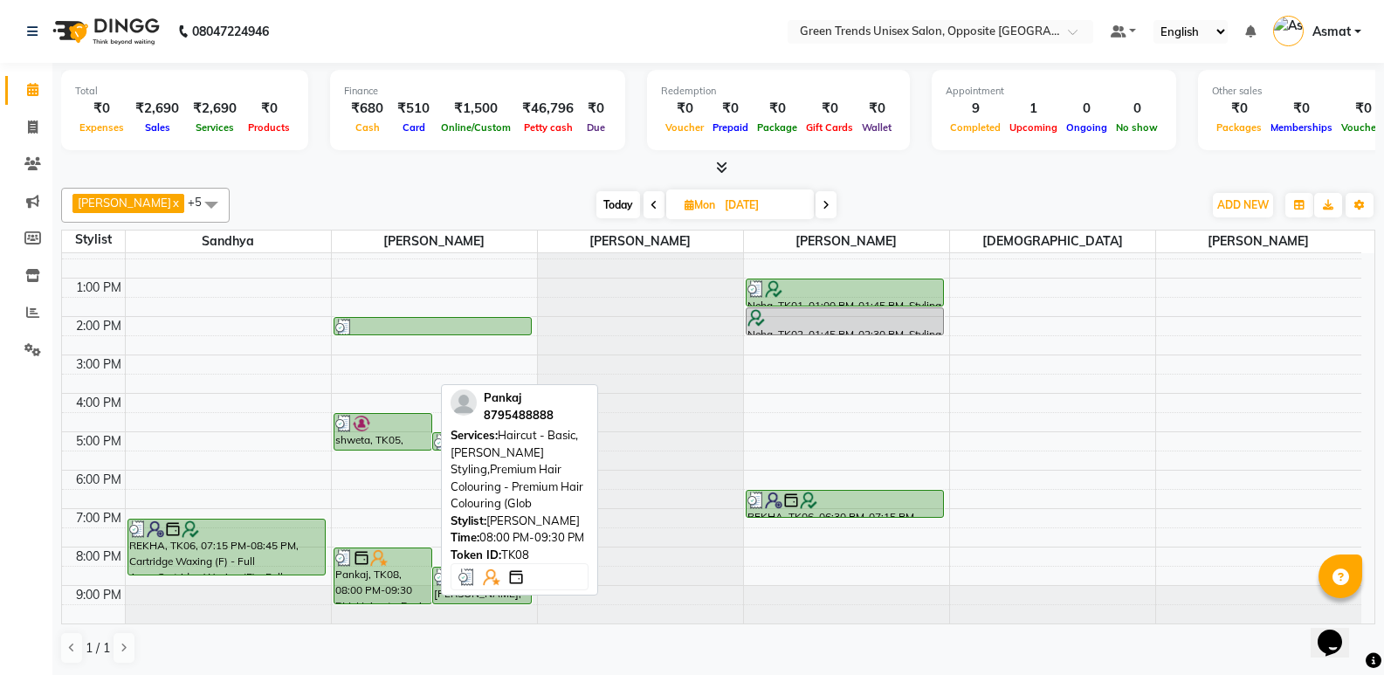
click at [357, 594] on div "Pankaj, TK08, 08:00 PM-09:30 PM, Haircut - Basic,[PERSON_NAME] Styling,Premium …" at bounding box center [383, 575] width 98 height 55
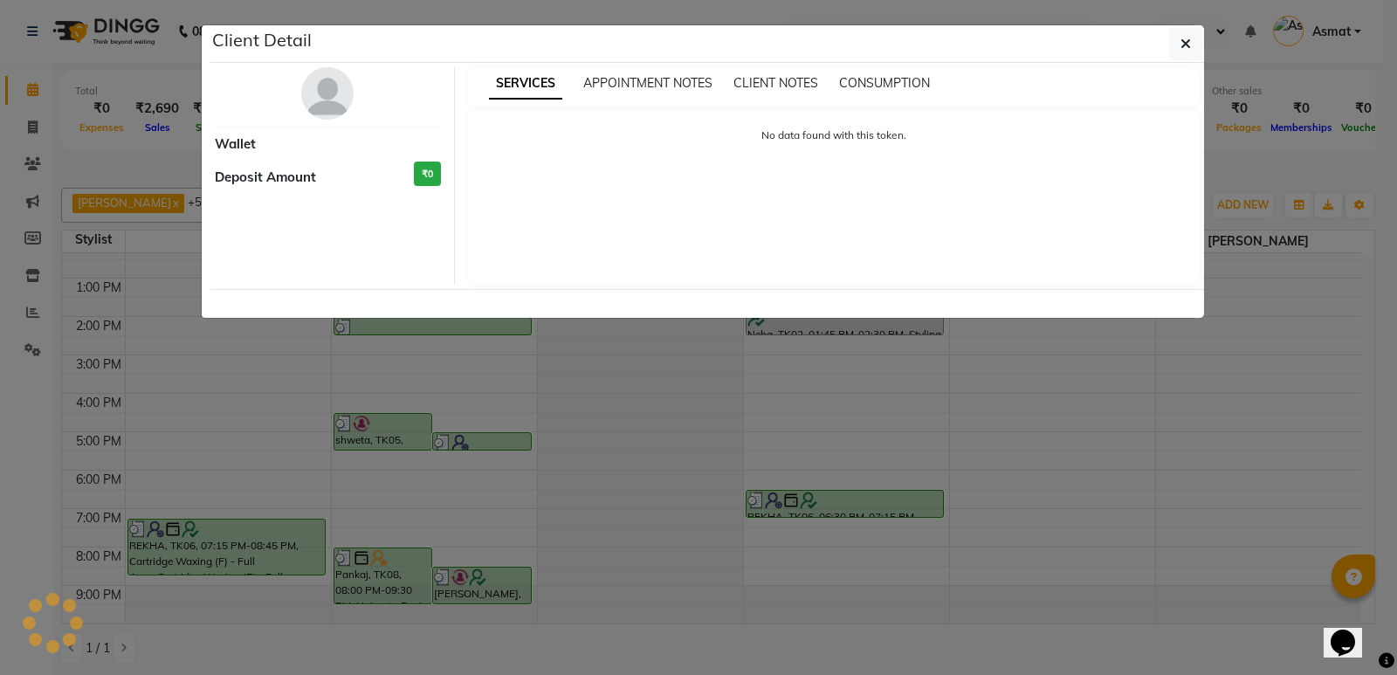
select select "3"
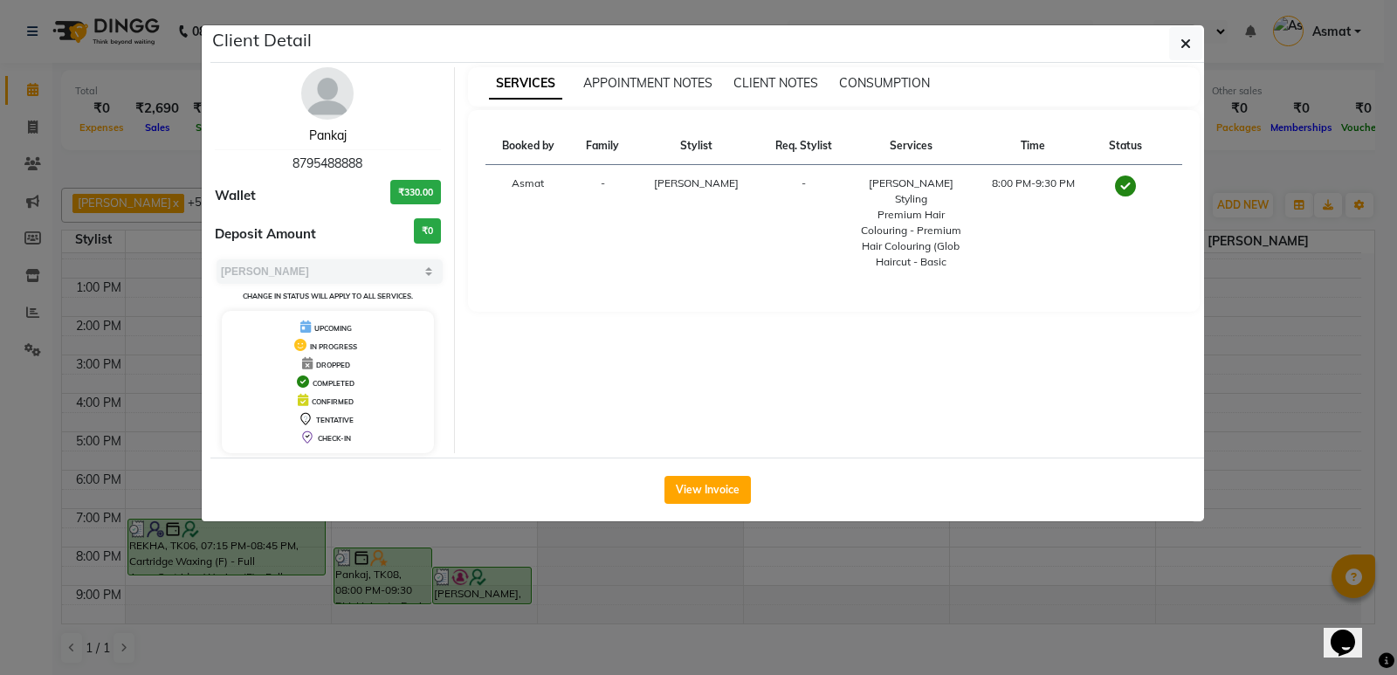
click at [325, 131] on link "Pankaj" at bounding box center [328, 135] width 38 height 16
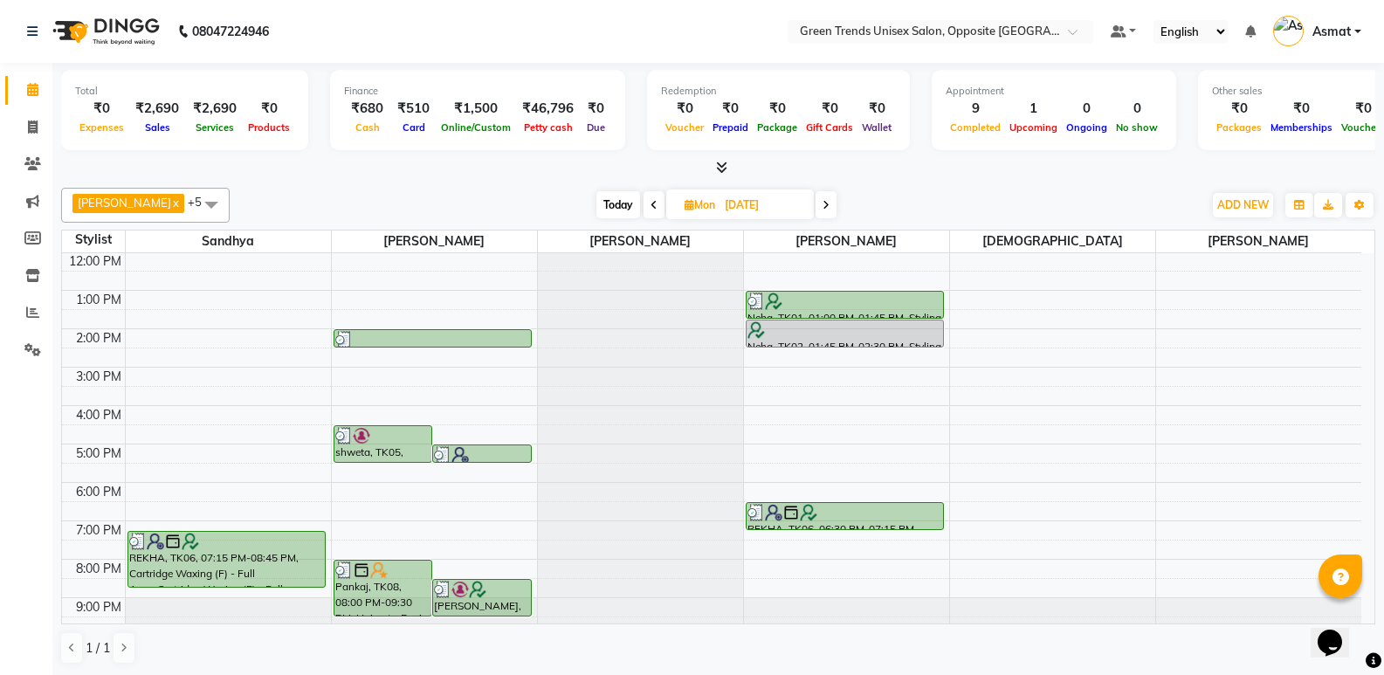
scroll to position [128, 0]
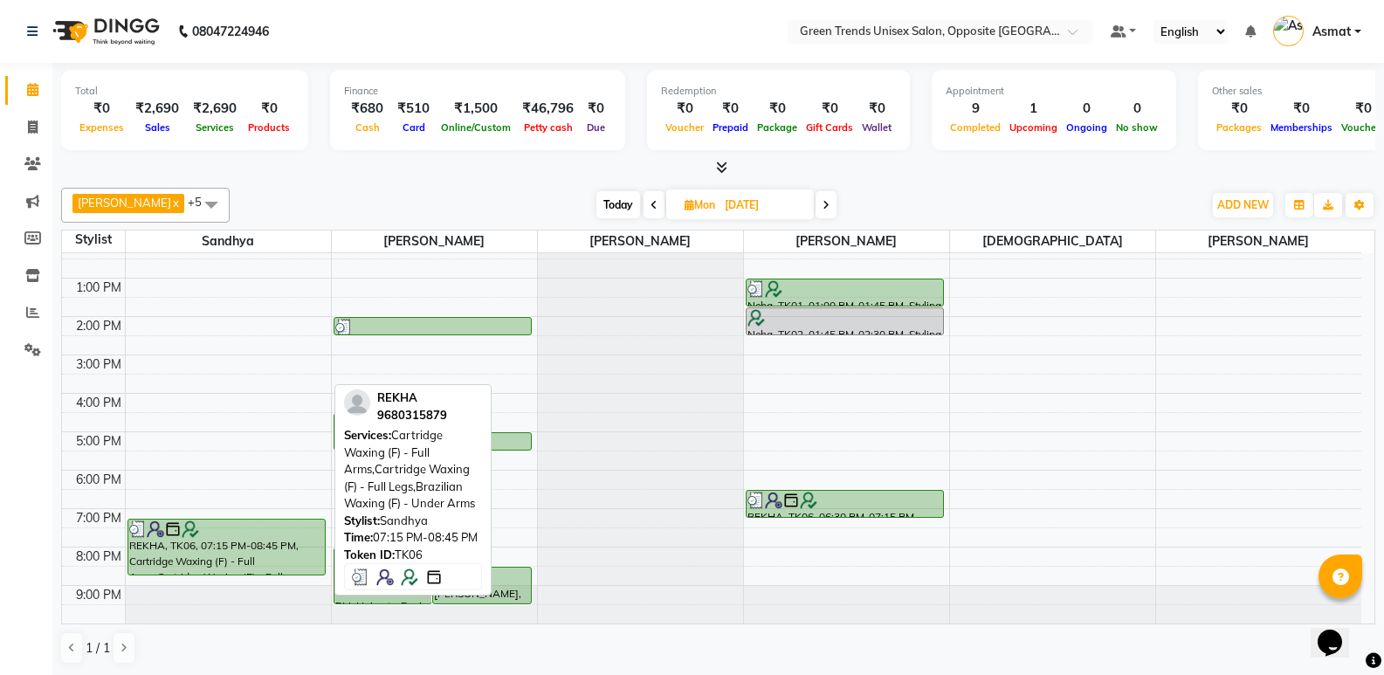
click at [204, 547] on div "REKHA, TK06, 07:15 PM-08:45 PM, Cartridge Waxing (F) - Full Arms,Cartridge Waxi…" at bounding box center [226, 546] width 196 height 55
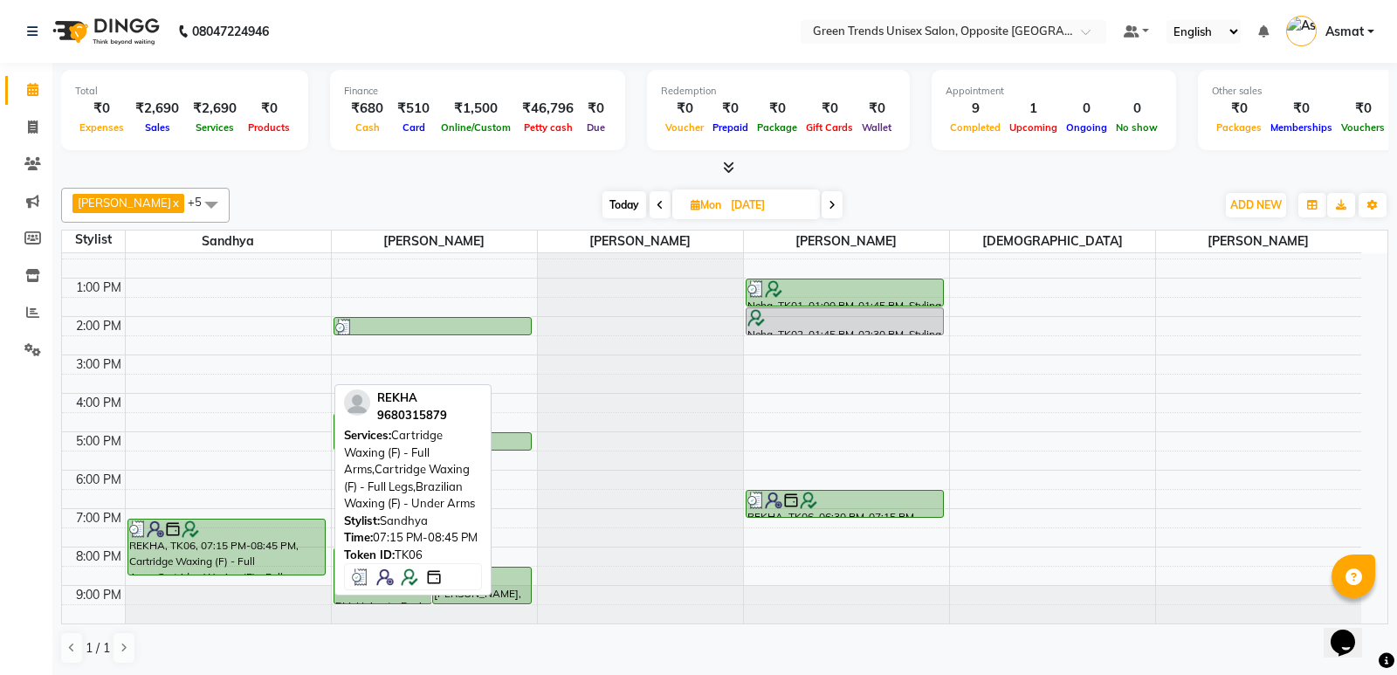
select select "3"
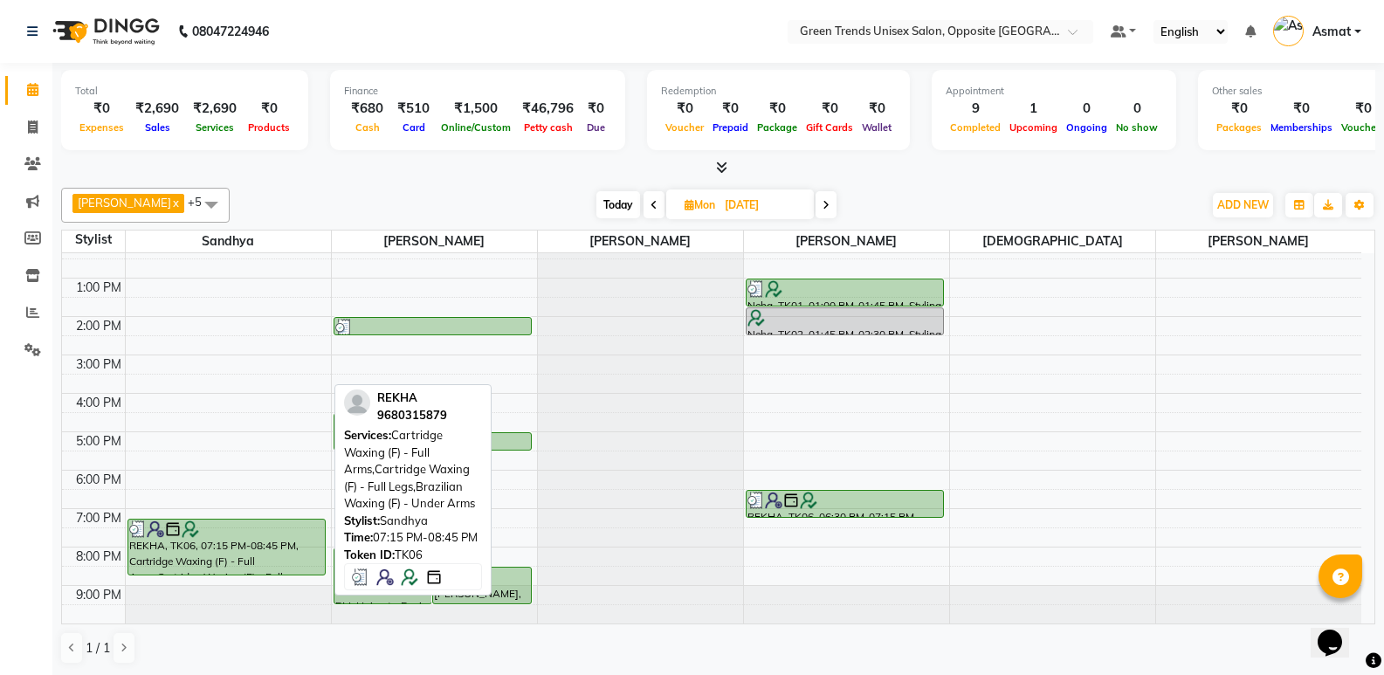
click at [190, 554] on div "REKHA, TK06, 07:15 PM-08:45 PM, Cartridge Waxing (F) - Full Arms,Cartridge Waxi…" at bounding box center [226, 546] width 196 height 55
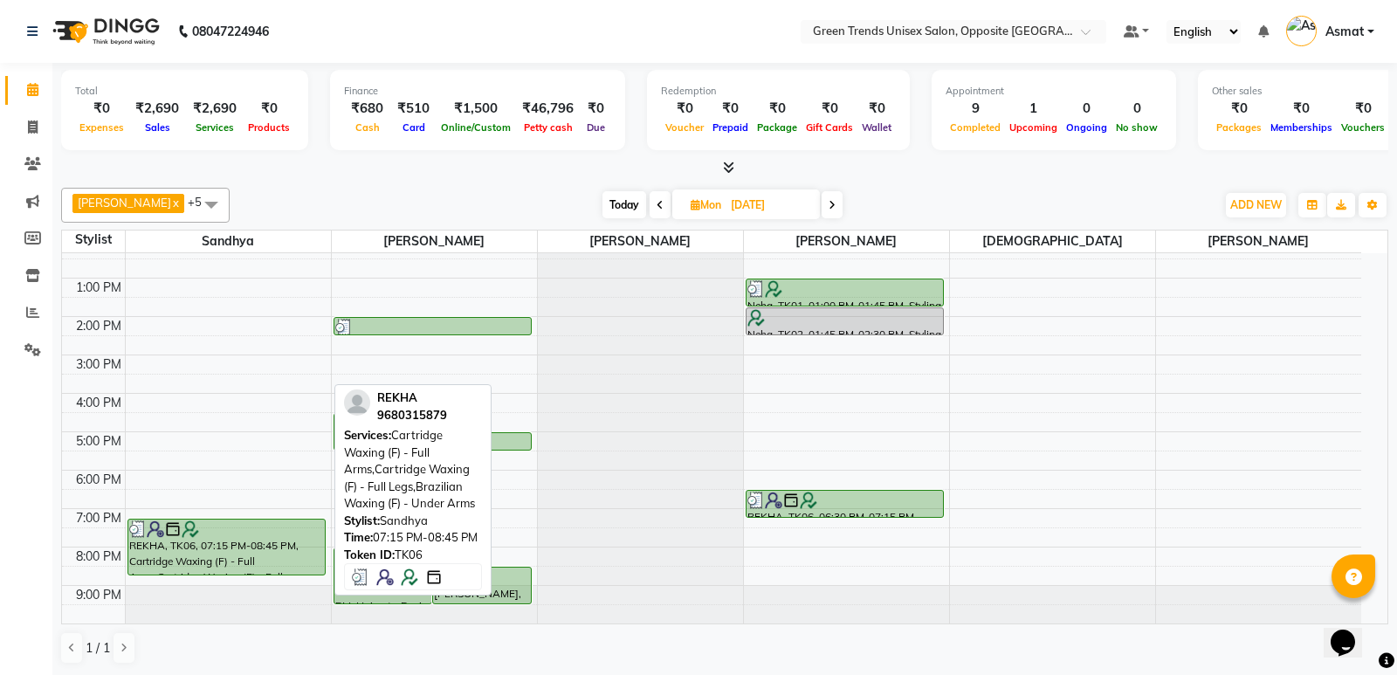
select select "3"
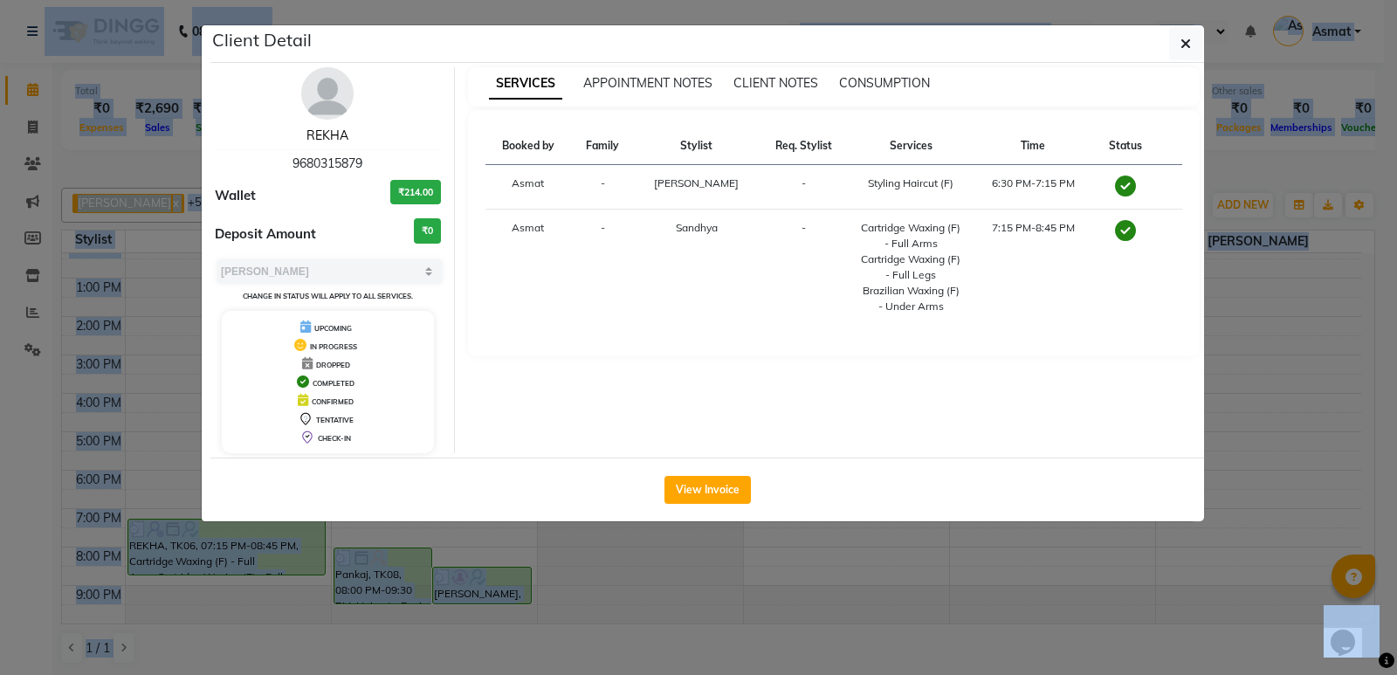
click at [336, 133] on link "REKHA" at bounding box center [327, 135] width 42 height 16
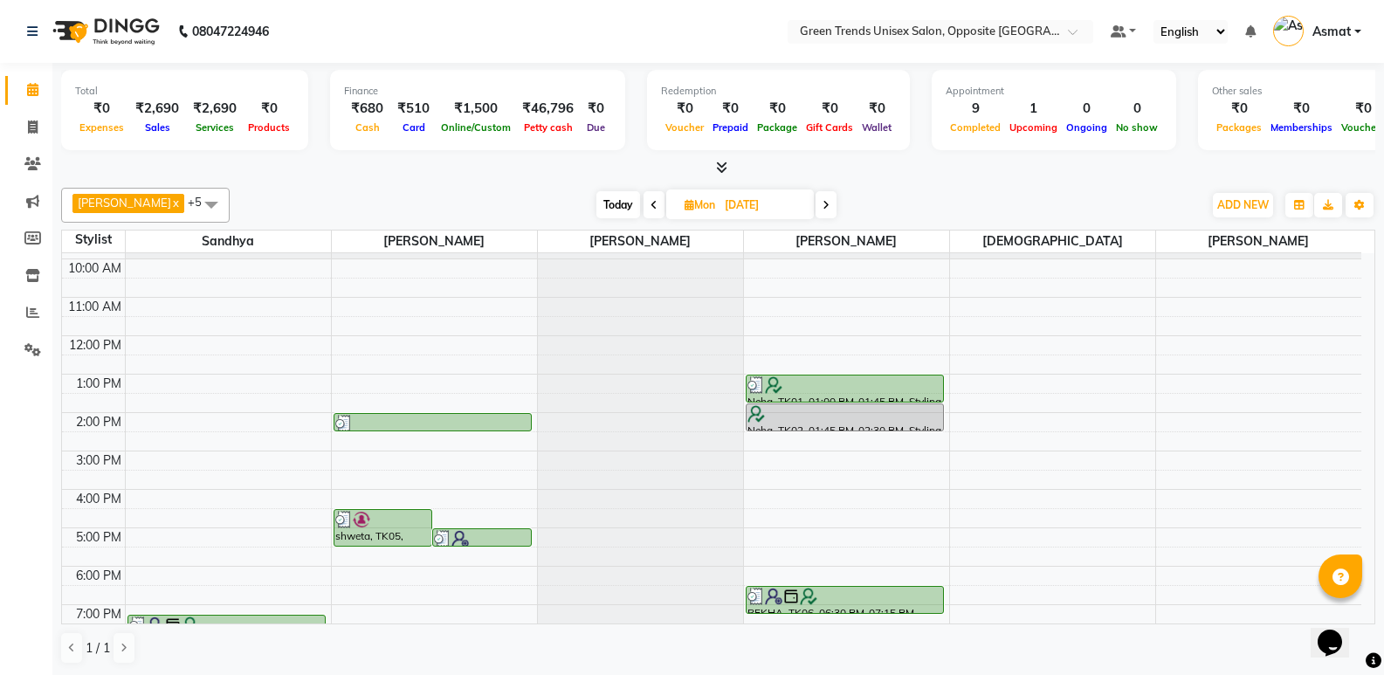
scroll to position [128, 0]
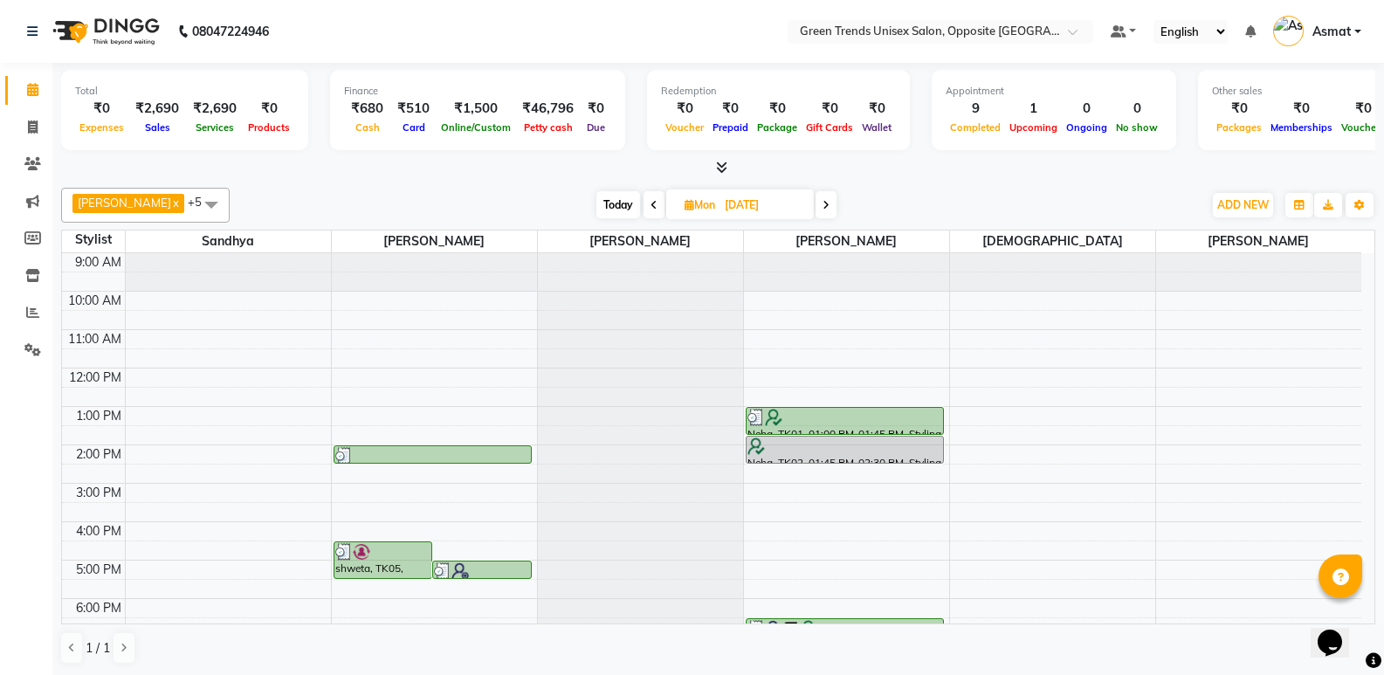
click at [684, 203] on icon at bounding box center [689, 204] width 10 height 11
select select "8"
select select "2025"
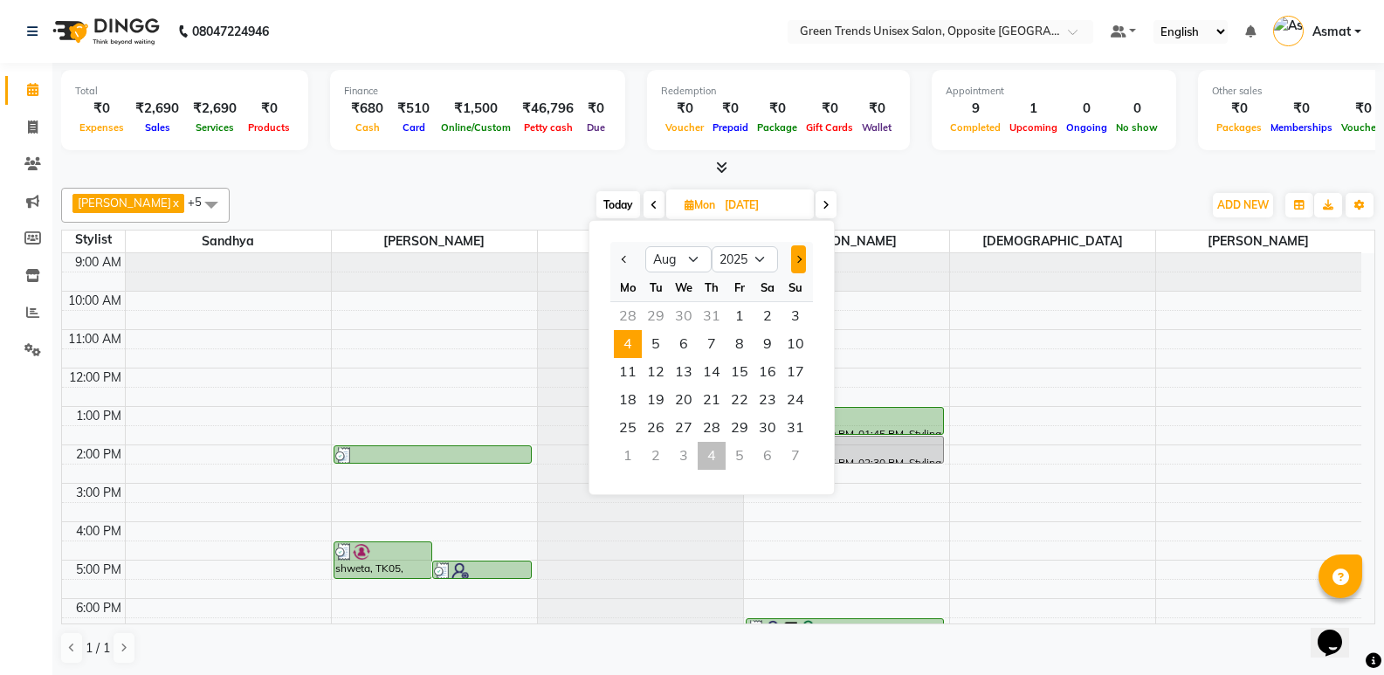
click at [801, 262] on button "Next month" at bounding box center [798, 259] width 15 height 28
select select "9"
click at [945, 331] on div "9:00 AM 10:00 AM 11:00 AM 12:00 PM 1:00 PM 2:00 PM 3:00 PM 4:00 PM 5:00 PM 6:00…" at bounding box center [711, 502] width 1299 height 499
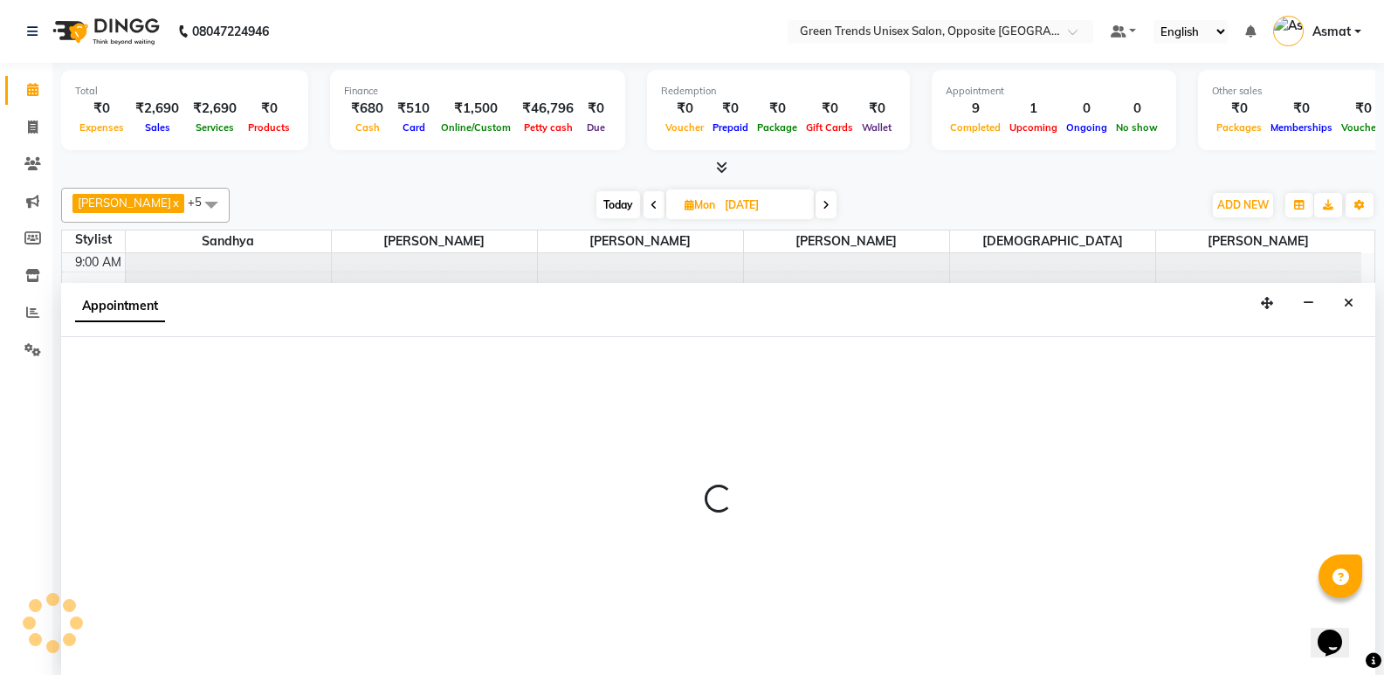
click at [715, 320] on div "Appointment" at bounding box center [718, 310] width 1314 height 54
select select "75769"
select select "tentative"
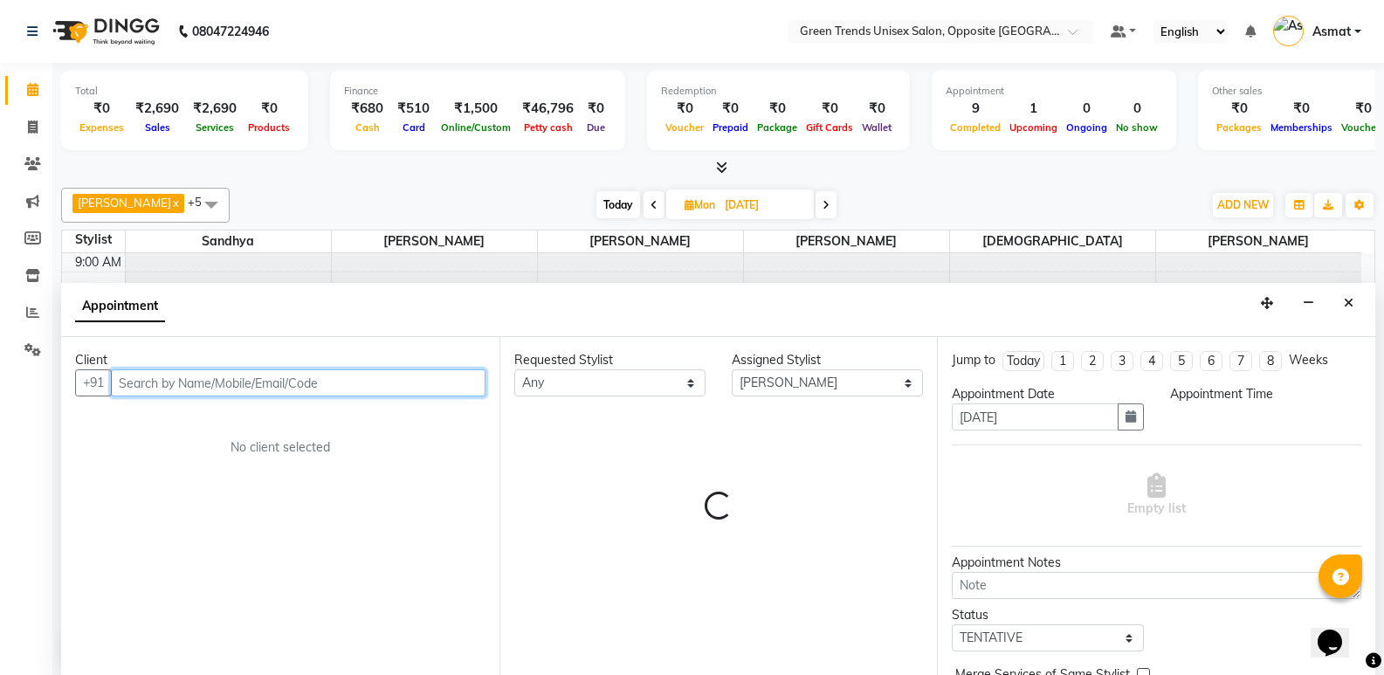
select select "660"
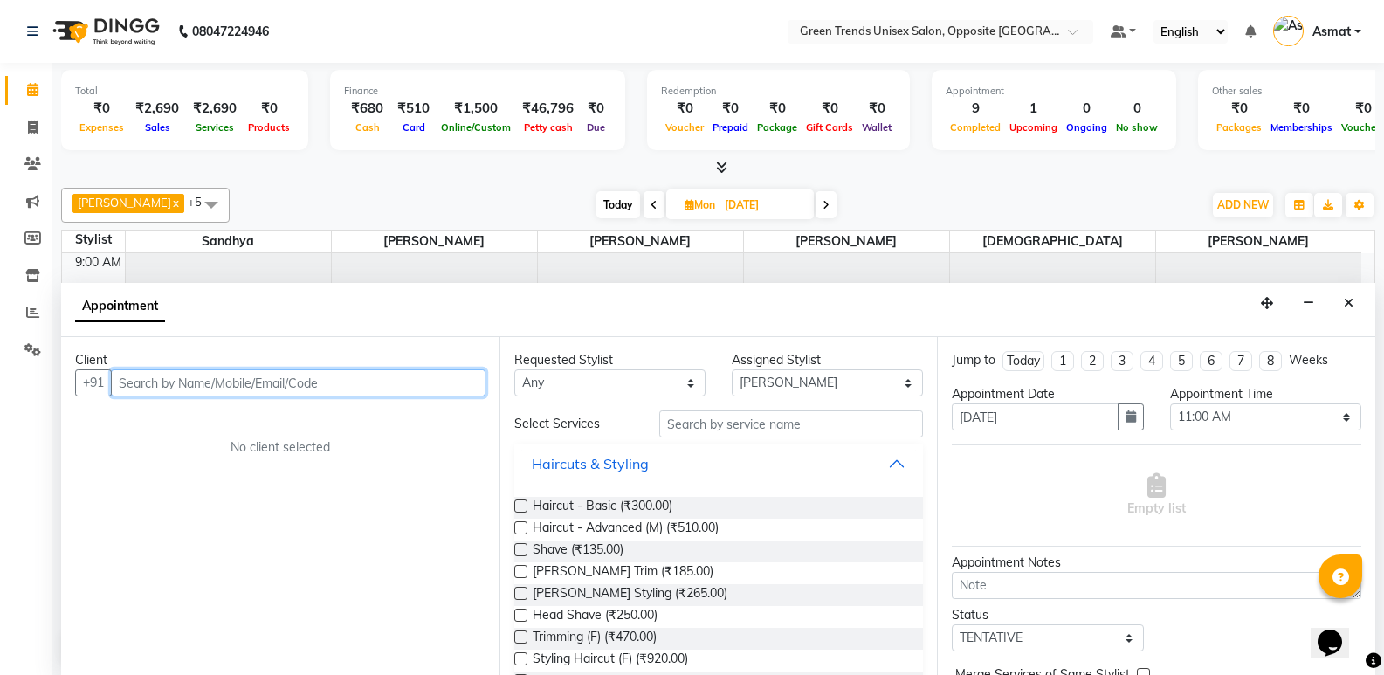
scroll to position [1, 0]
click at [9, 95] on link "Calendar" at bounding box center [26, 89] width 42 height 29
click at [4, 96] on li "Calendar" at bounding box center [26, 90] width 52 height 38
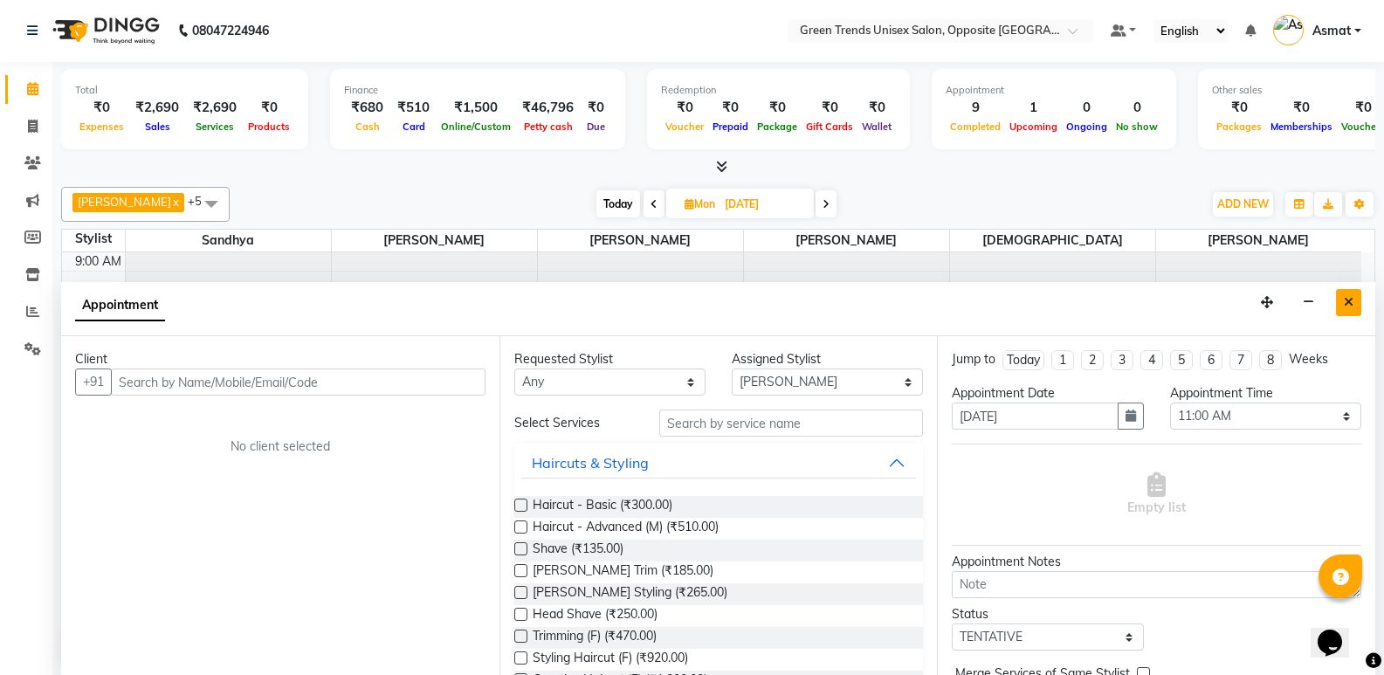
click at [1342, 306] on button "Close" at bounding box center [1348, 302] width 25 height 27
click at [1342, 306] on div "9:00 AM 10:00 AM 11:00 AM 12:00 PM 1:00 PM 2:00 PM 3:00 PM 4:00 PM 5:00 PM 6:00…" at bounding box center [711, 501] width 1299 height 499
select select "77089"
select select "tentative"
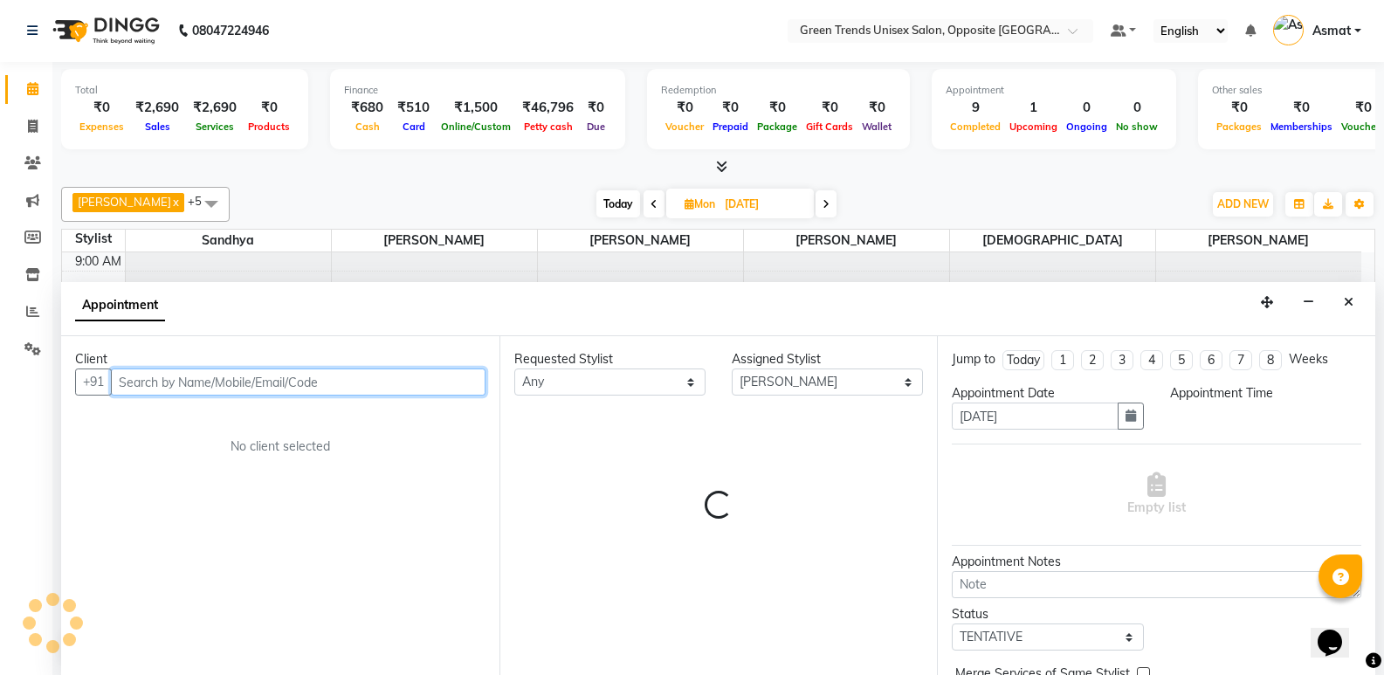
select select "600"
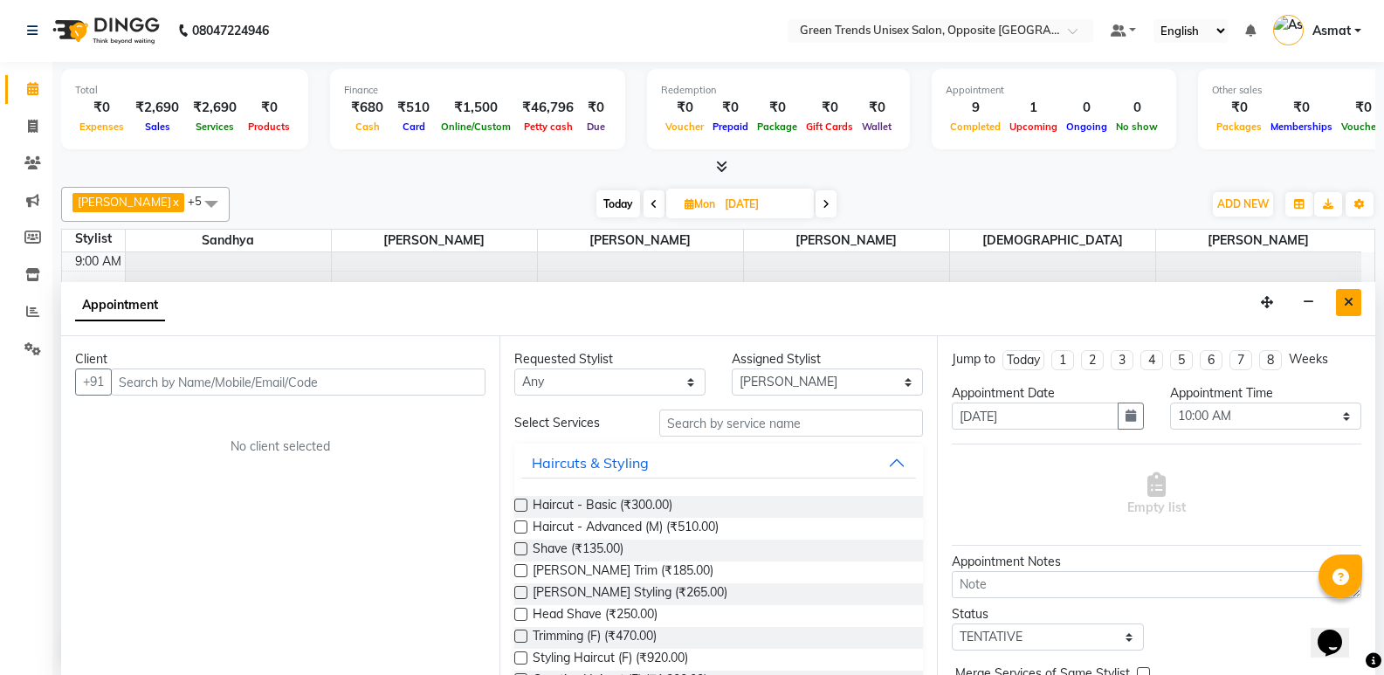
click at [1358, 301] on button "Close" at bounding box center [1348, 302] width 25 height 27
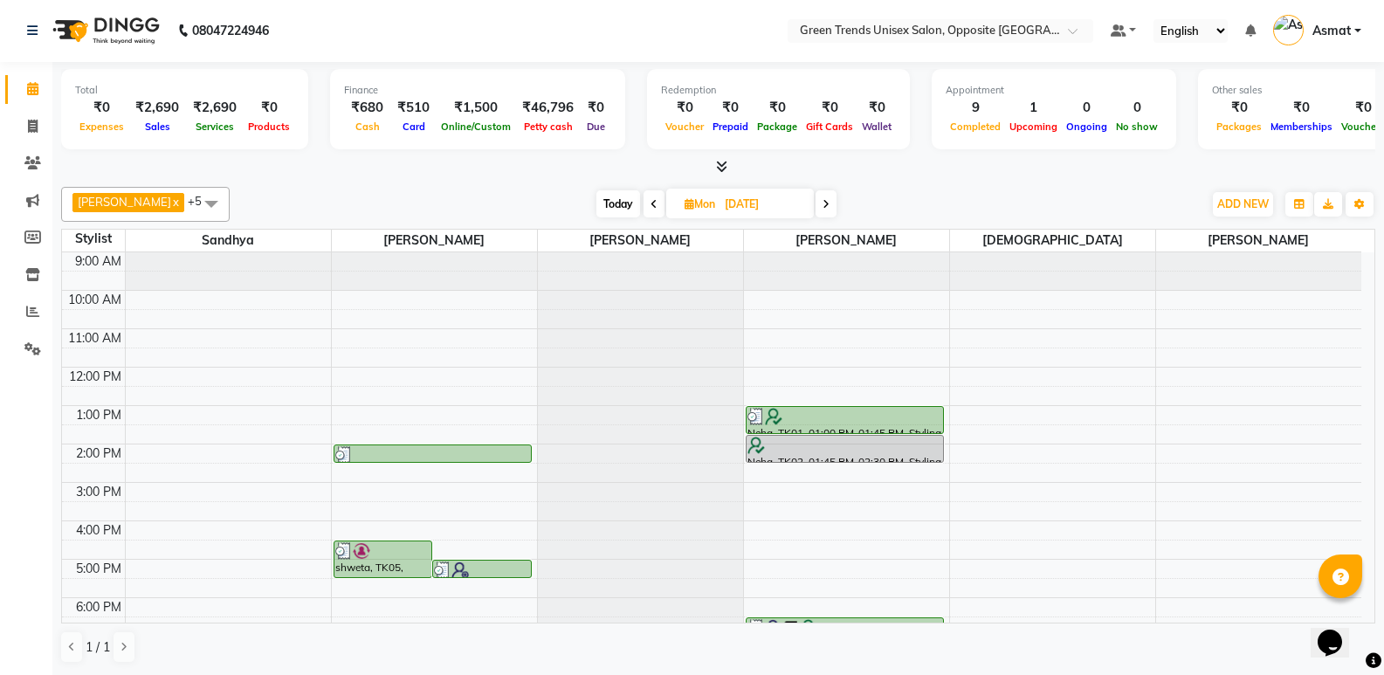
scroll to position [128, 0]
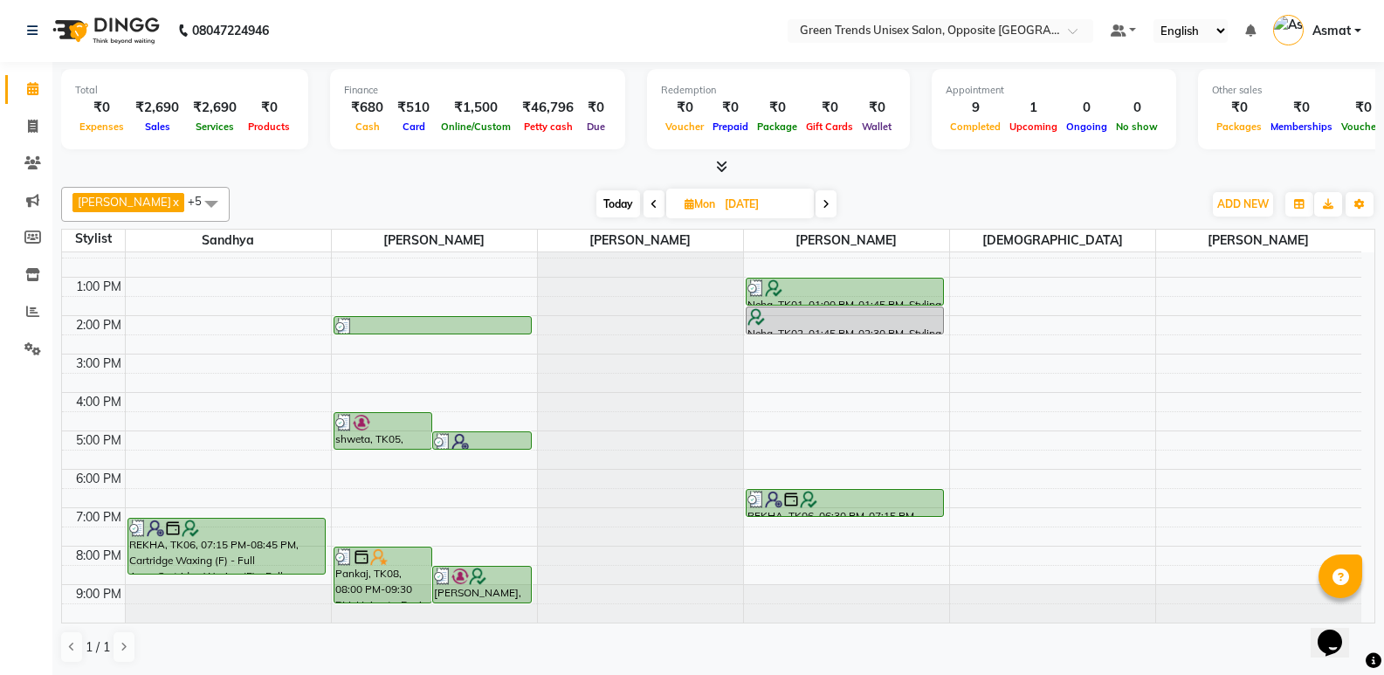
click at [680, 207] on span "Mon" at bounding box center [699, 203] width 39 height 13
select select "8"
select select "2025"
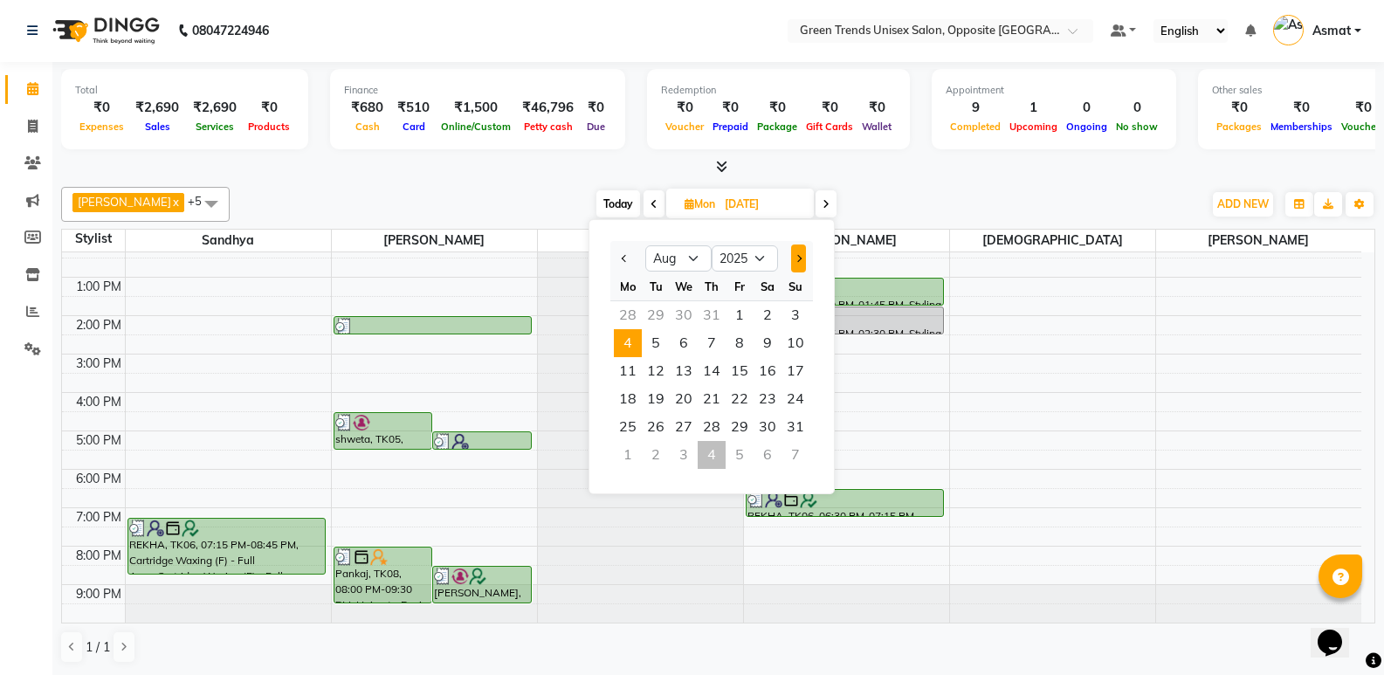
click at [797, 259] on span "Next month" at bounding box center [797, 258] width 7 height 7
select select "9"
click at [716, 312] on span "4" at bounding box center [712, 315] width 28 height 28
type input "[DATE]"
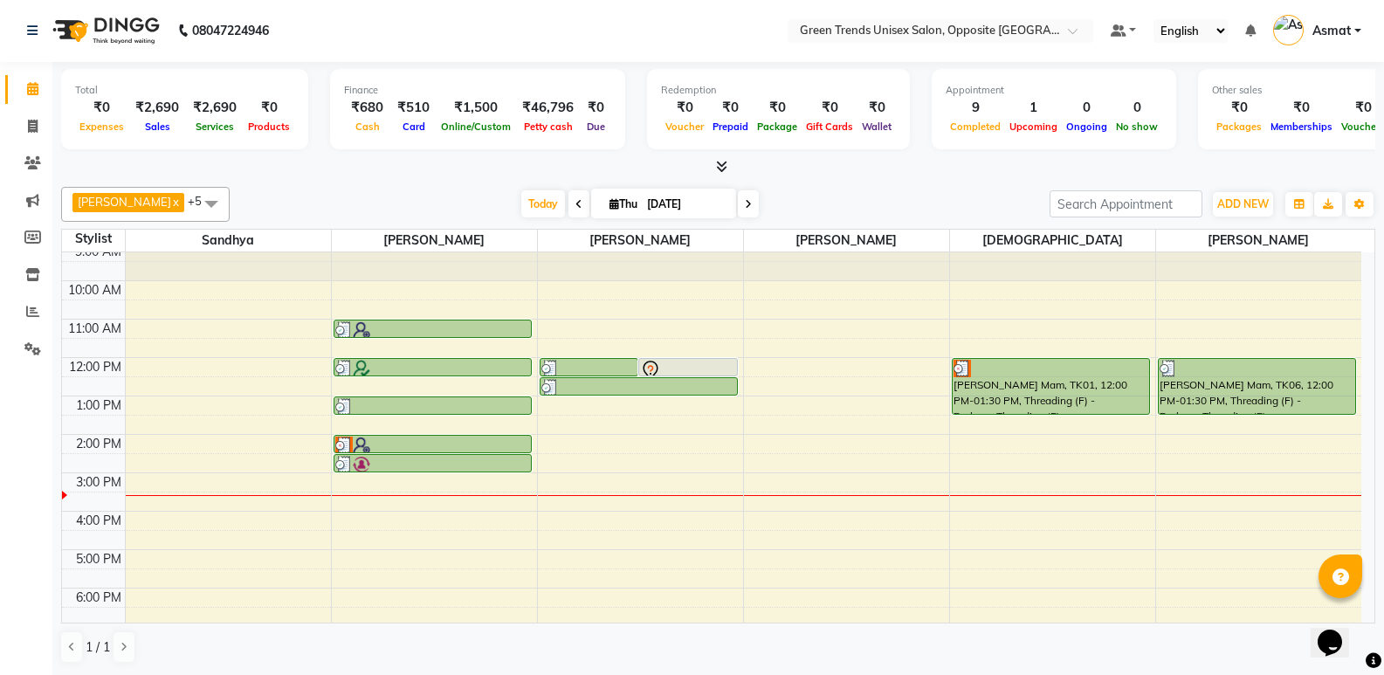
scroll to position [0, 0]
